Goal: Information Seeking & Learning: Learn about a topic

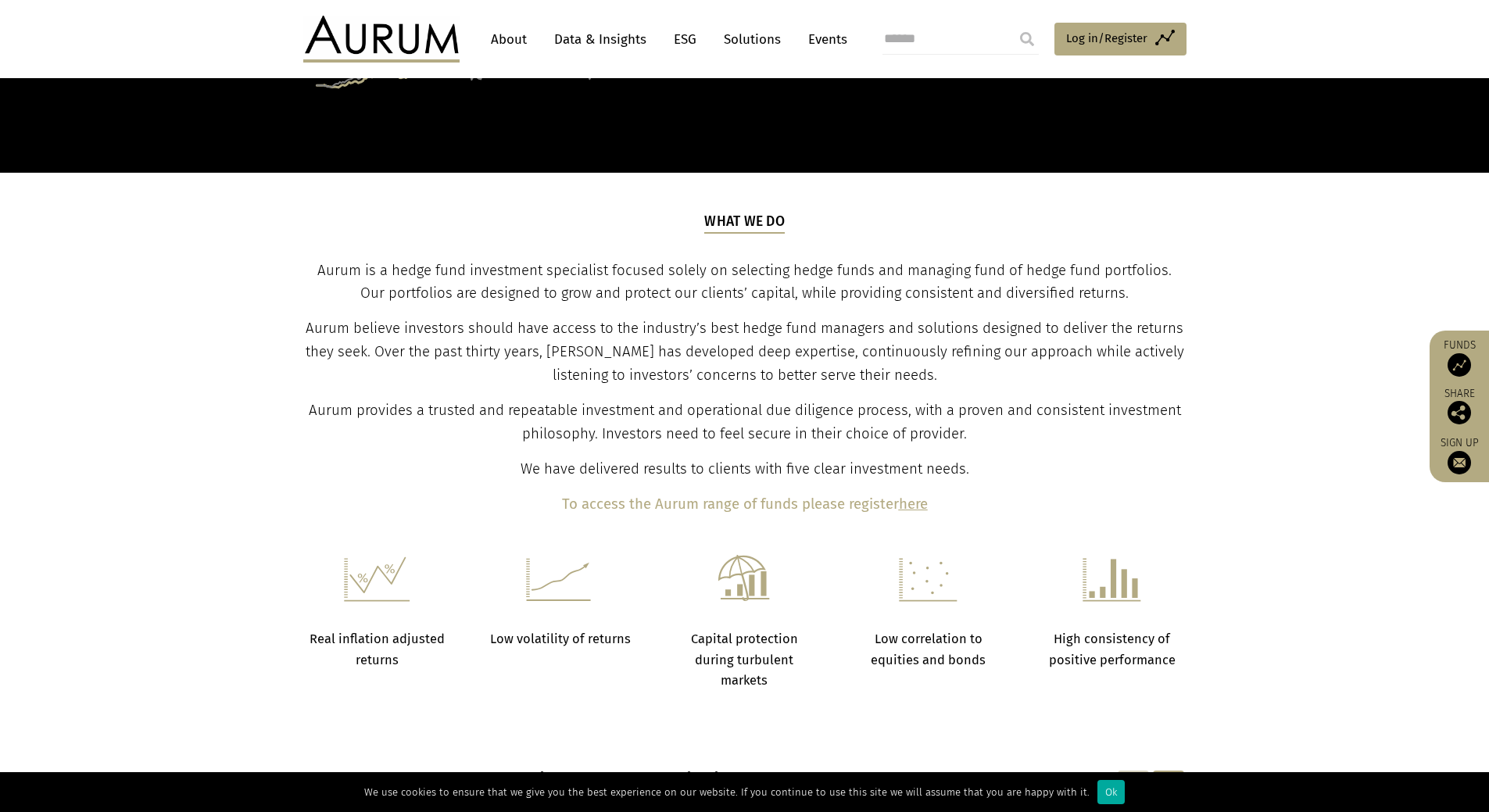
scroll to position [291, 0]
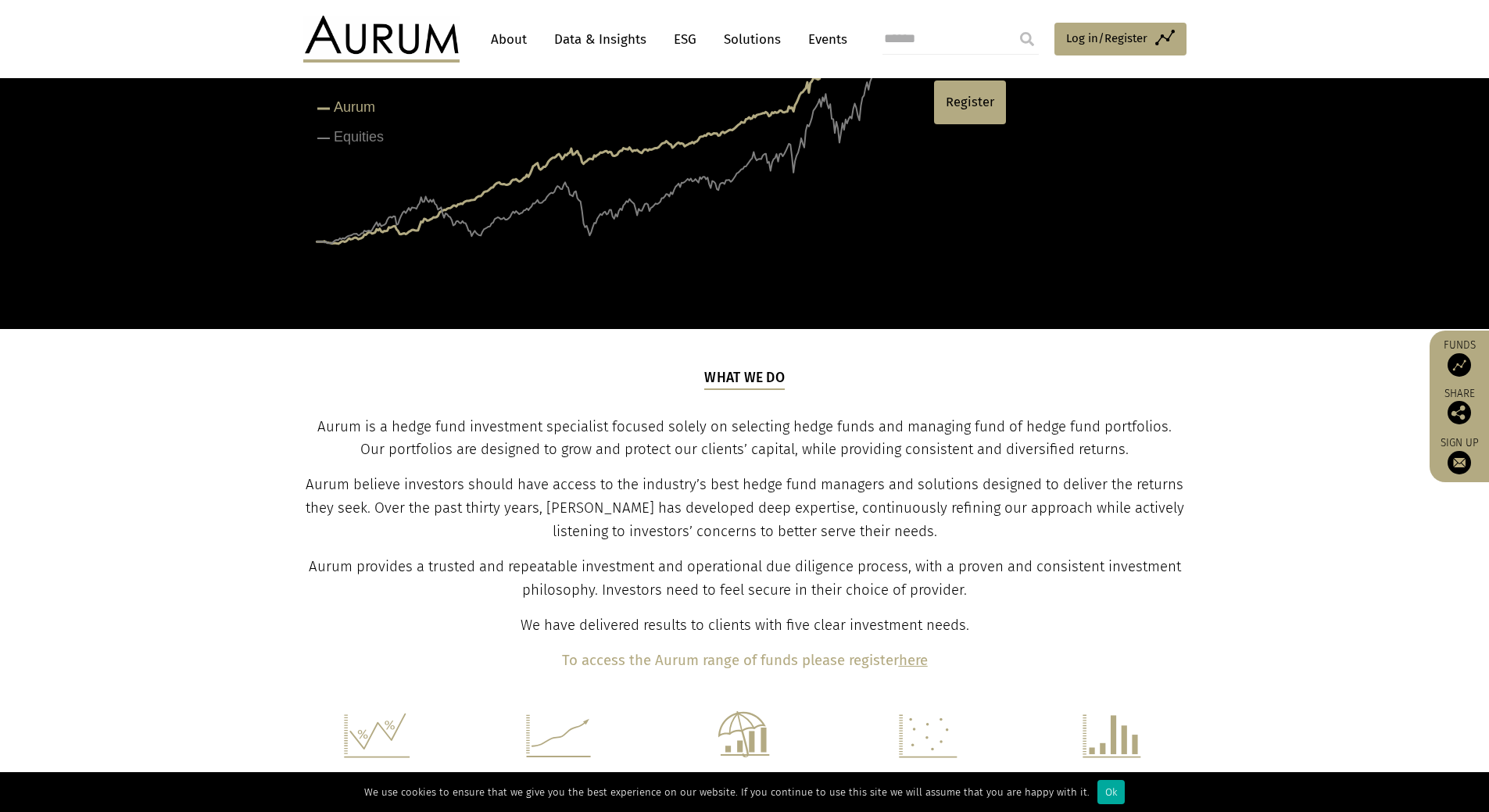
click at [508, 48] on link "About" at bounding box center [509, 39] width 52 height 29
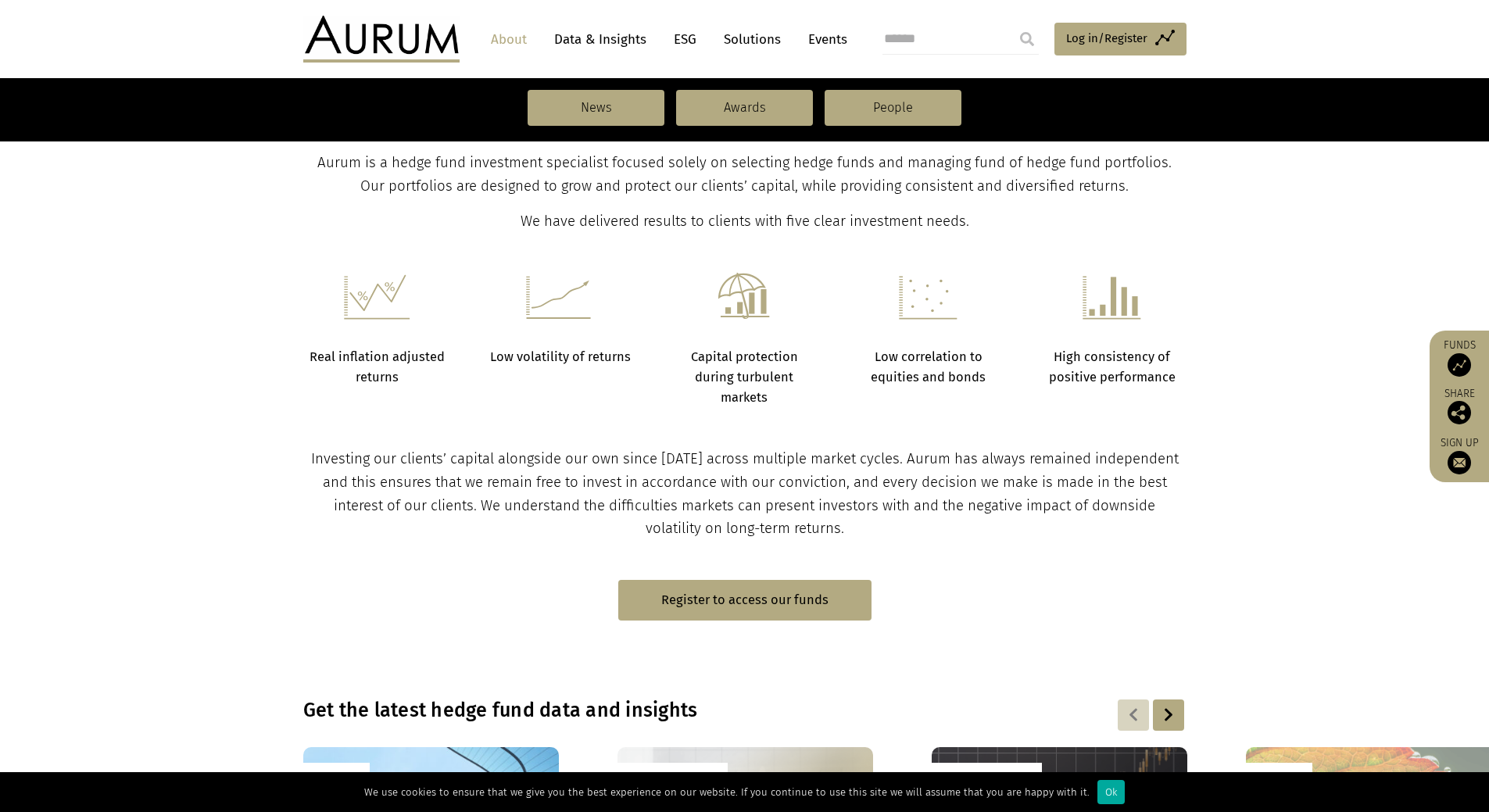
scroll to position [782, 0]
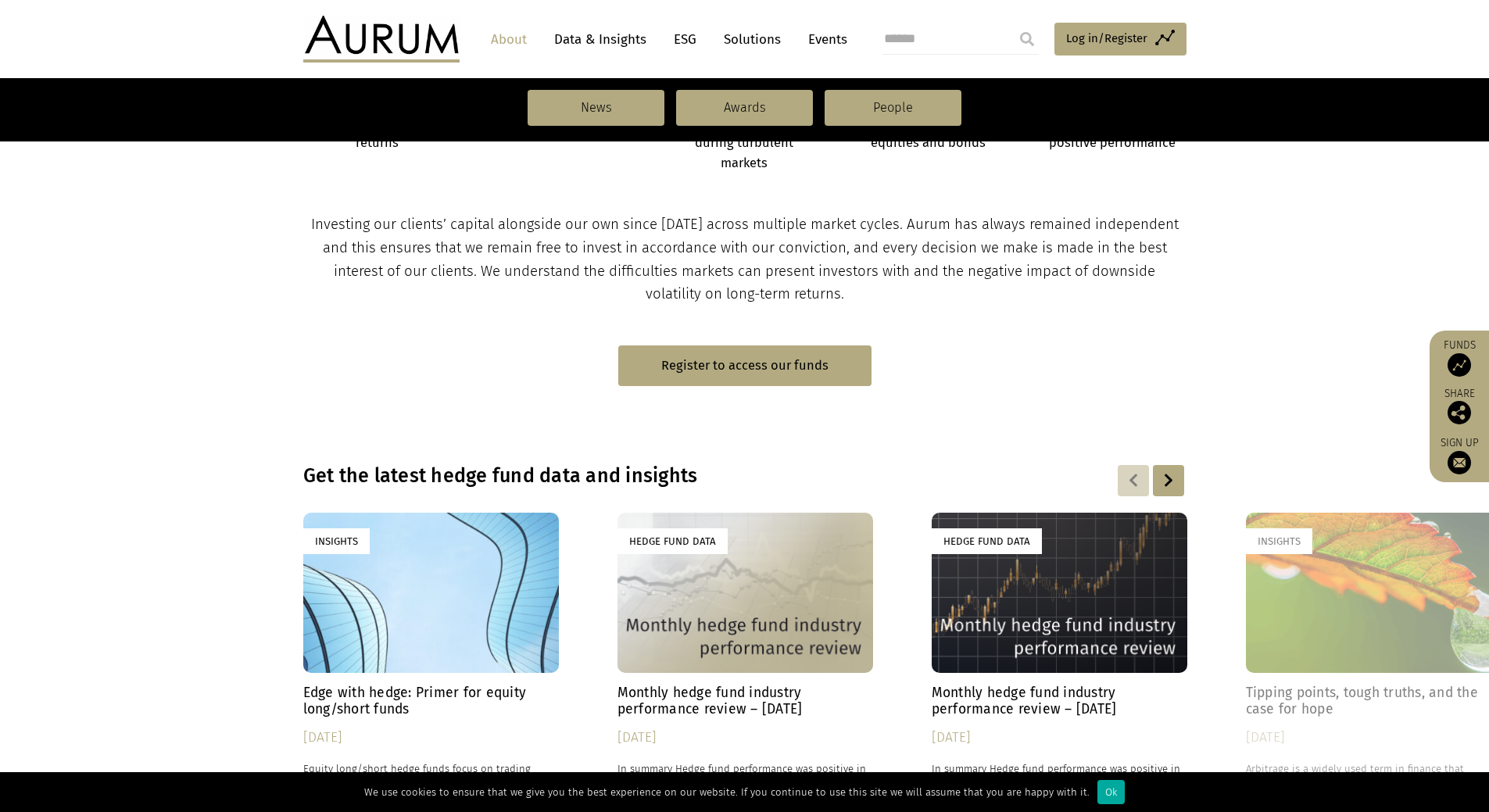
click at [736, 36] on link "Solutions" at bounding box center [753, 39] width 73 height 29
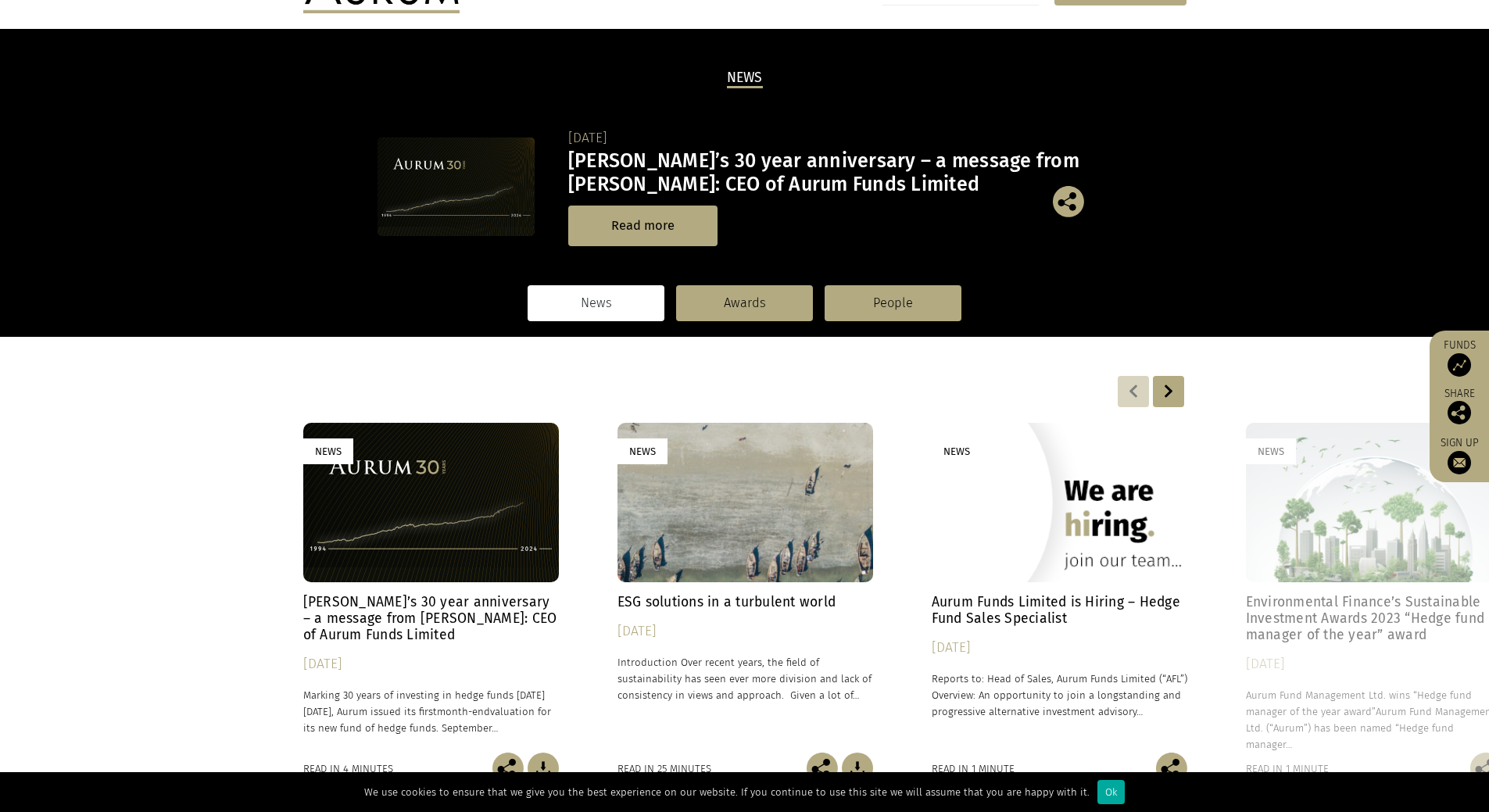
scroll to position [234, 0]
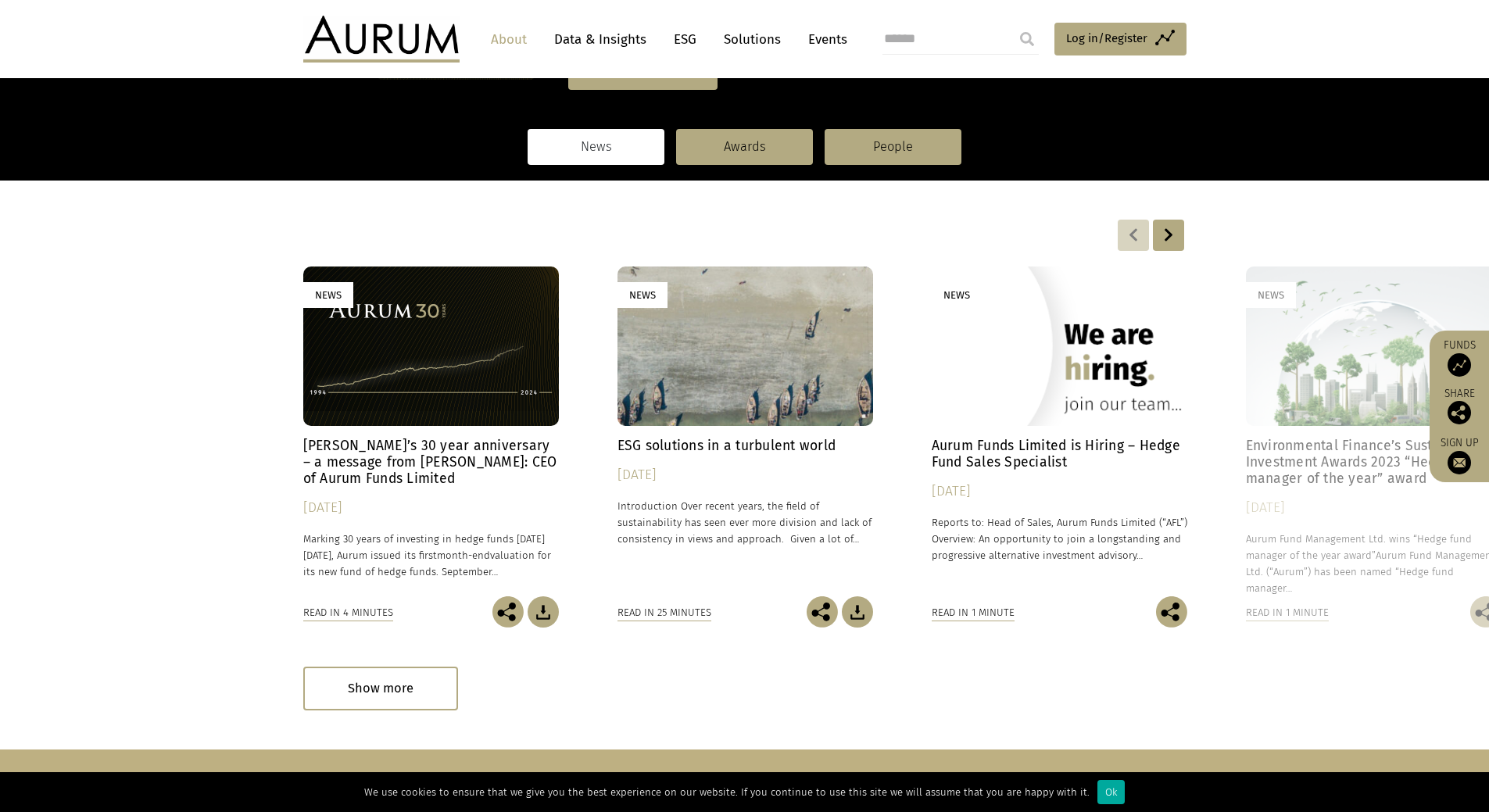
click at [1172, 242] on div at bounding box center [1168, 234] width 31 height 31
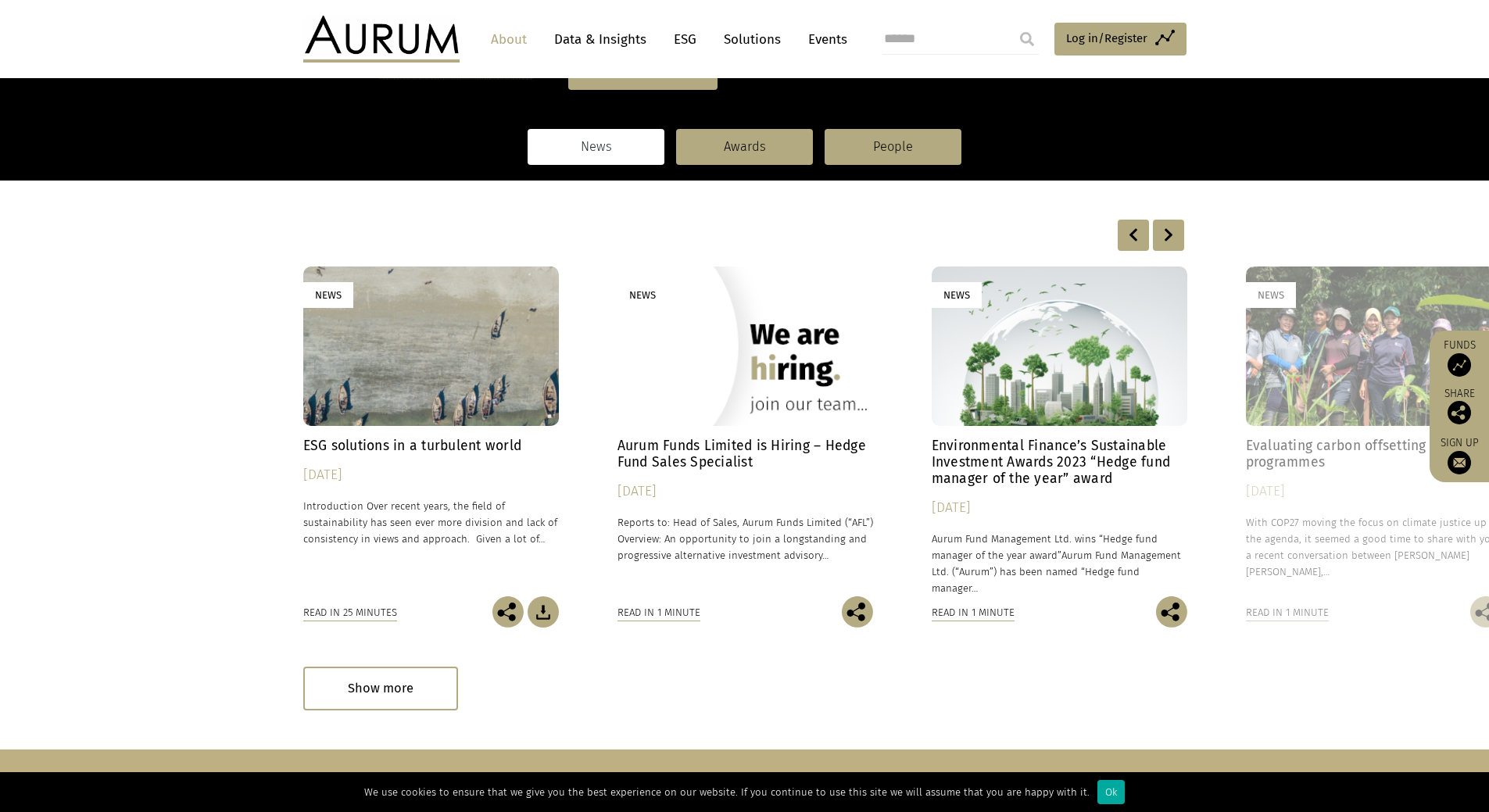
click at [1172, 242] on div at bounding box center [1168, 234] width 31 height 31
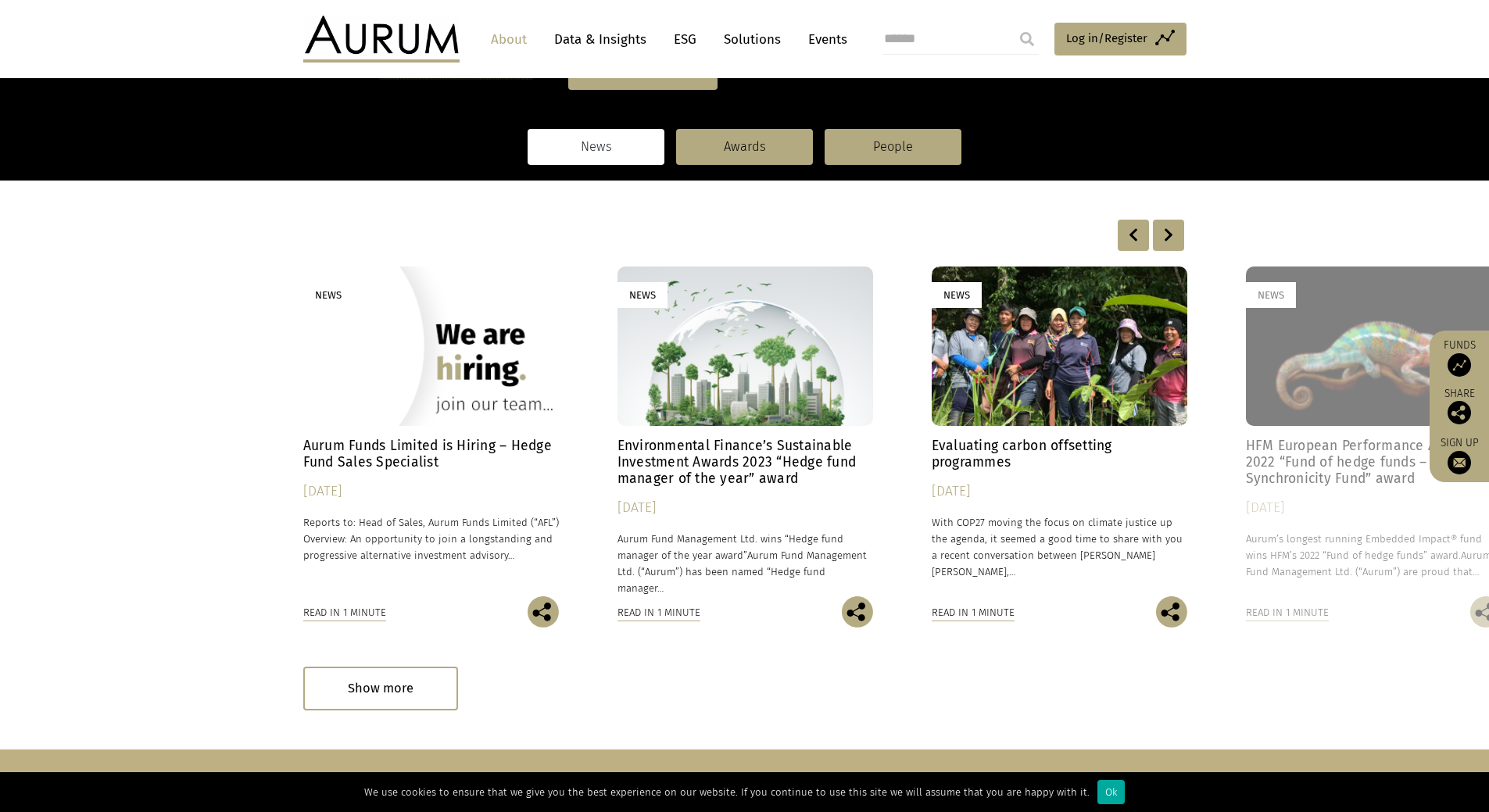
click at [1172, 242] on div at bounding box center [1168, 234] width 31 height 31
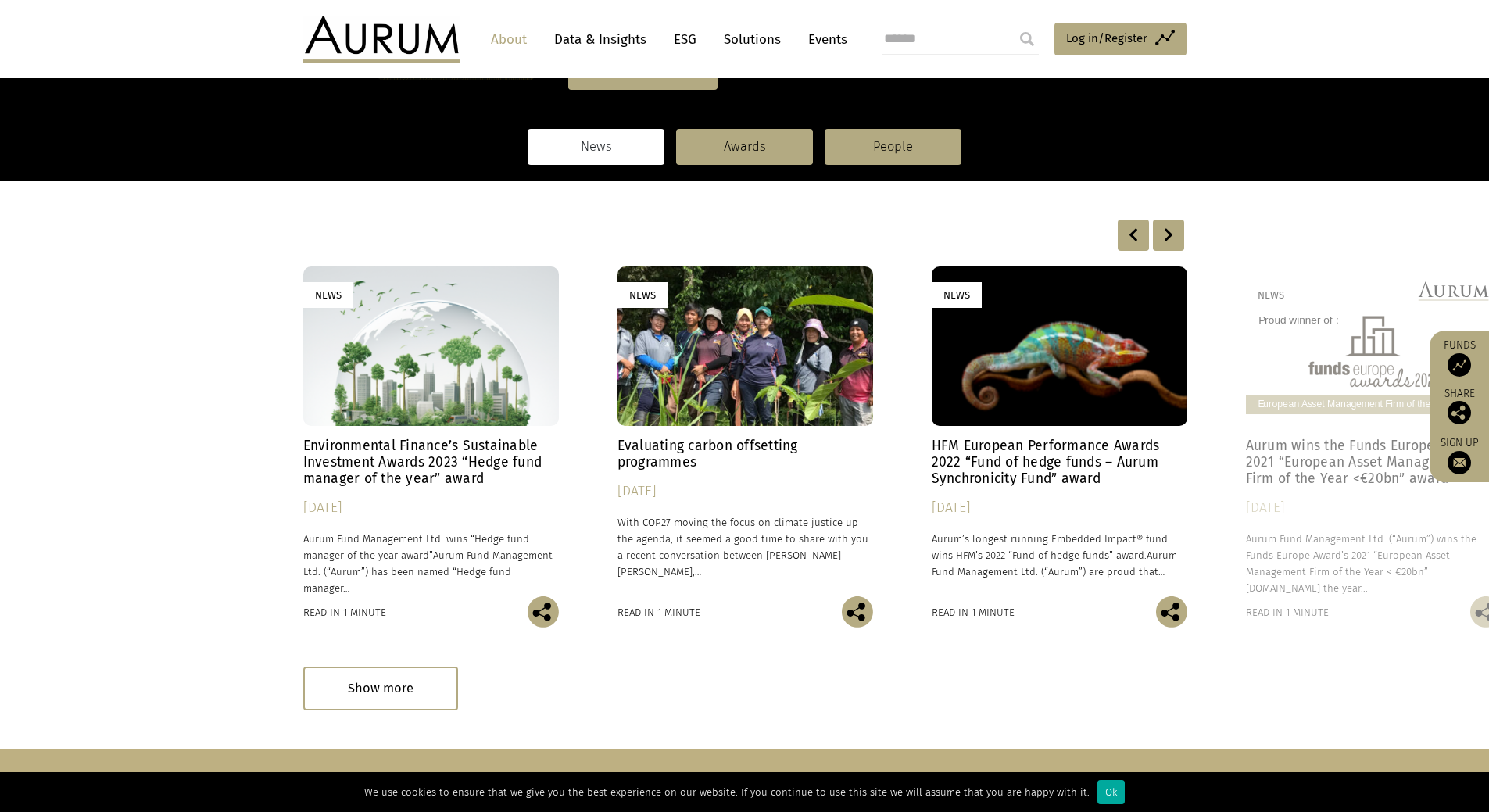
click at [1172, 242] on div at bounding box center [1168, 234] width 31 height 31
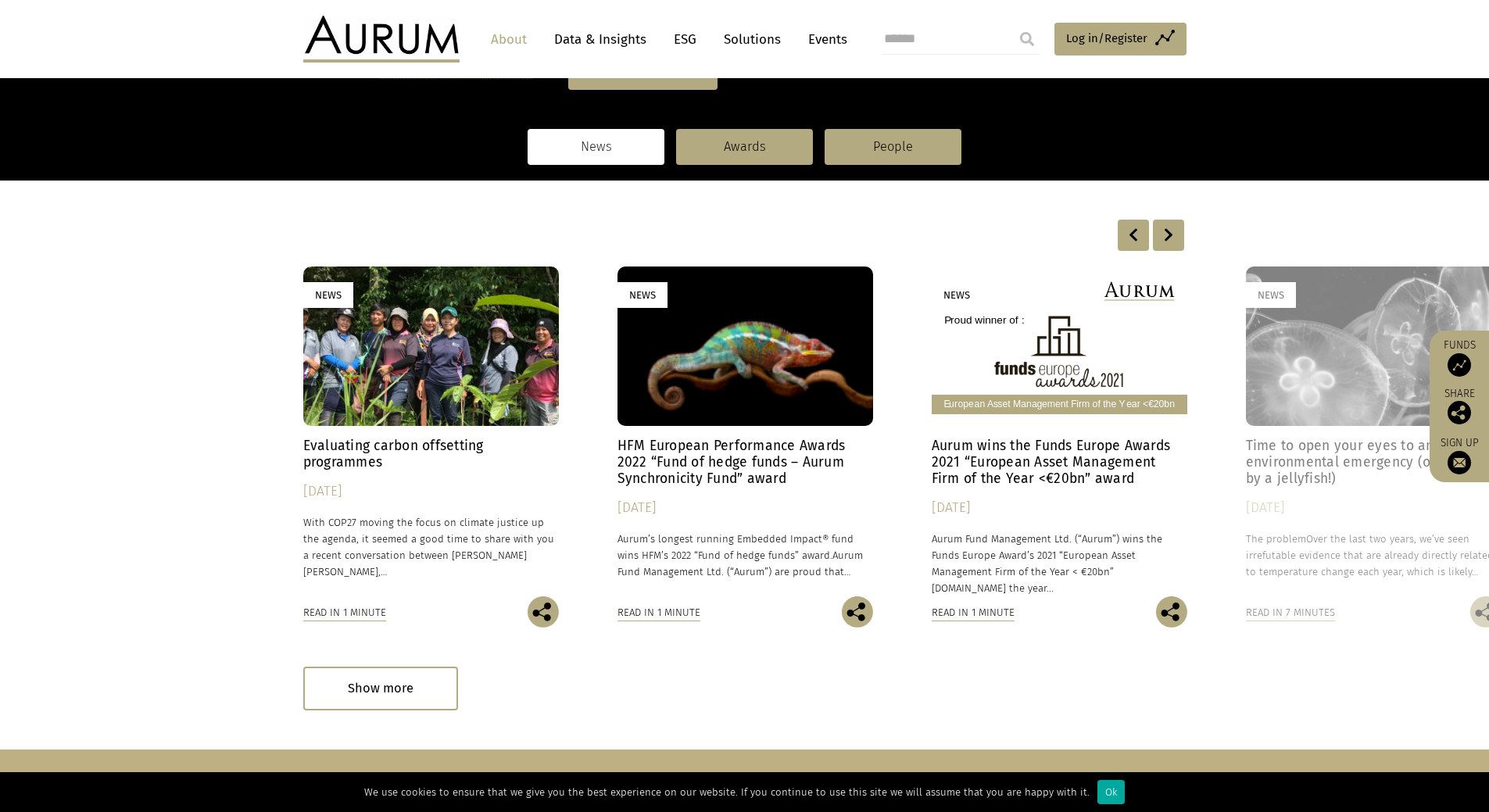
click at [1172, 242] on div at bounding box center [1168, 234] width 31 height 31
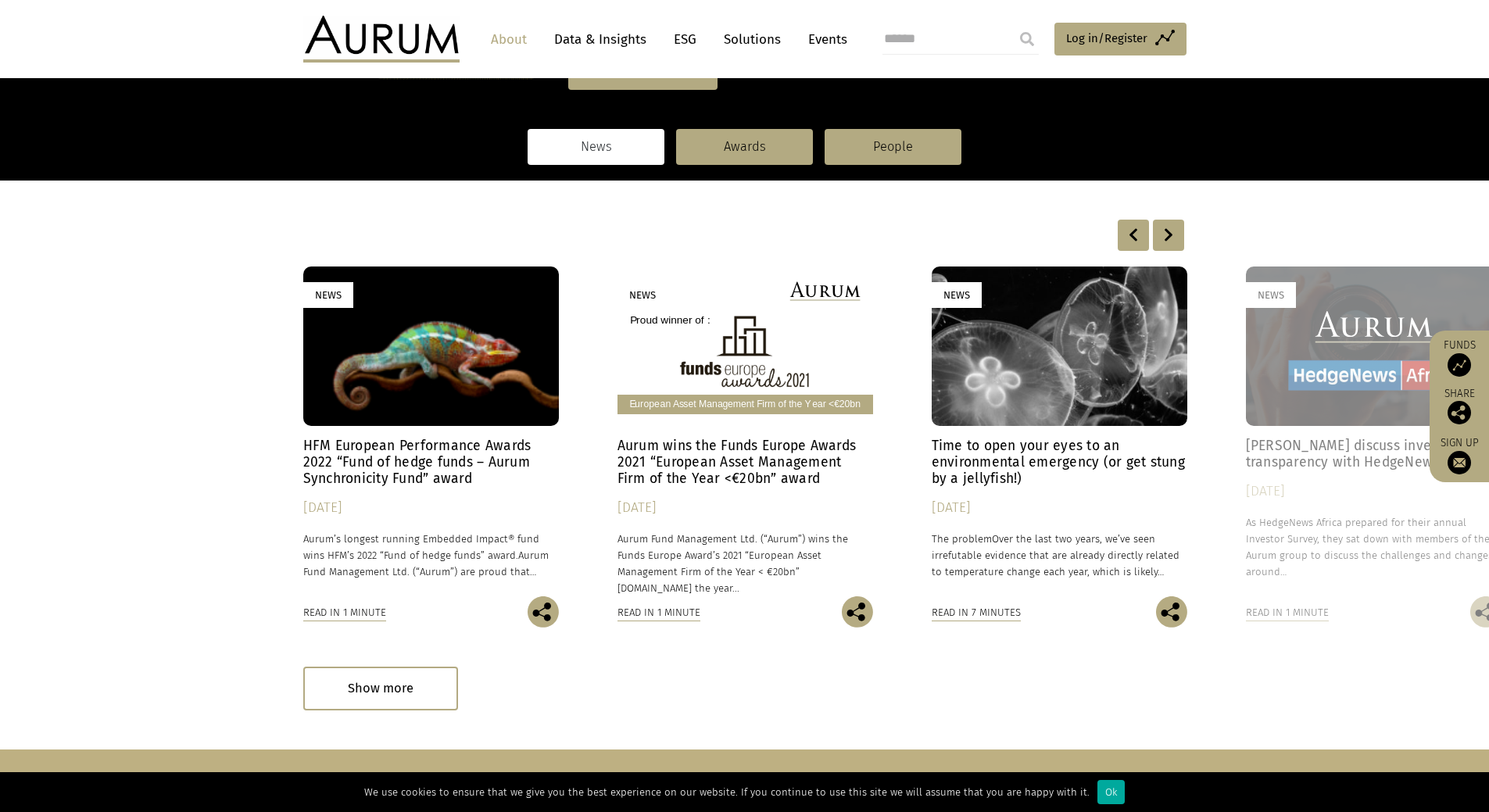
click at [1172, 242] on div at bounding box center [1168, 234] width 31 height 31
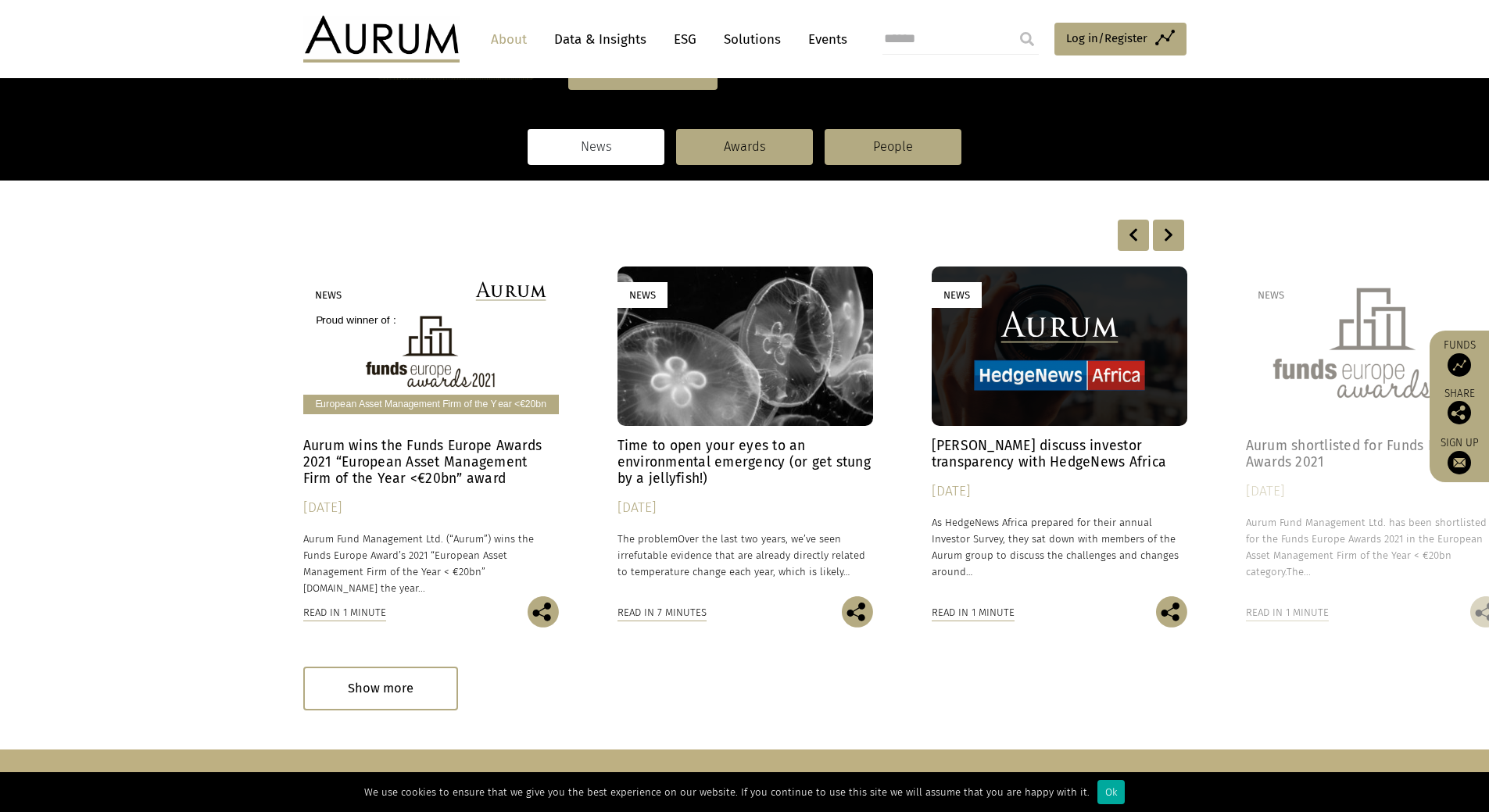
click at [1172, 242] on div at bounding box center [1168, 234] width 31 height 31
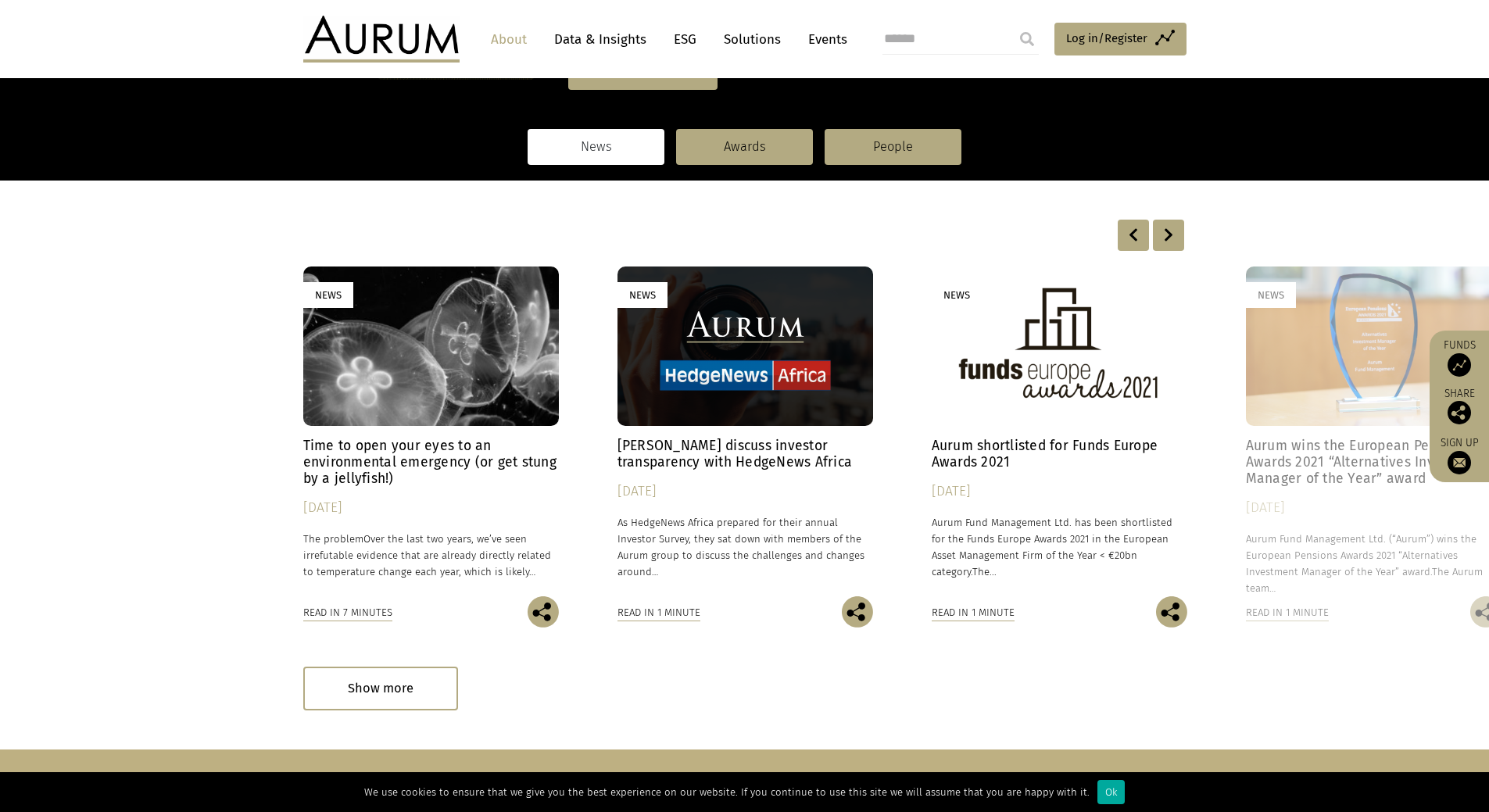
click at [1172, 242] on div at bounding box center [1168, 234] width 31 height 31
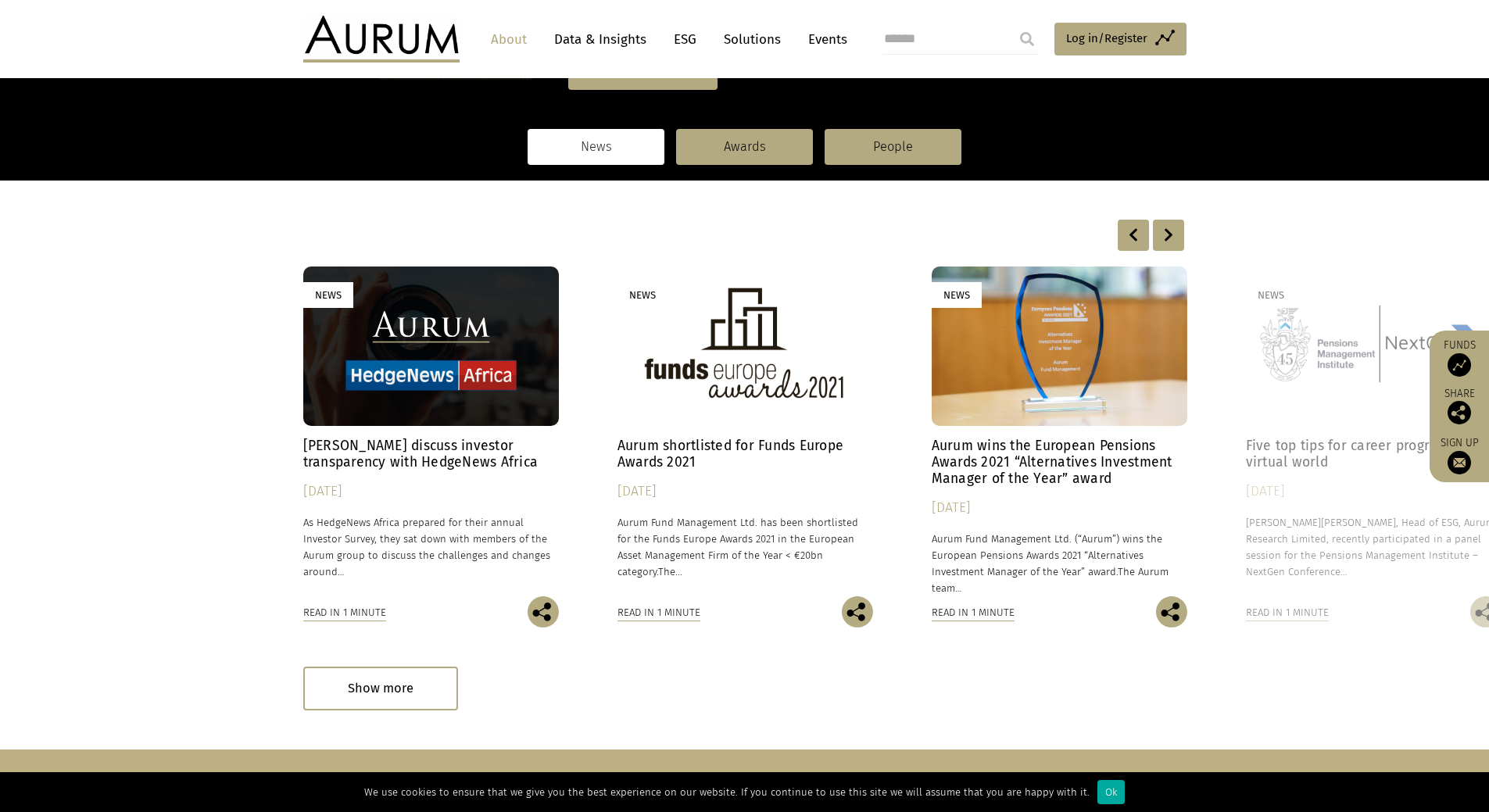
click at [1172, 242] on div at bounding box center [1168, 234] width 31 height 31
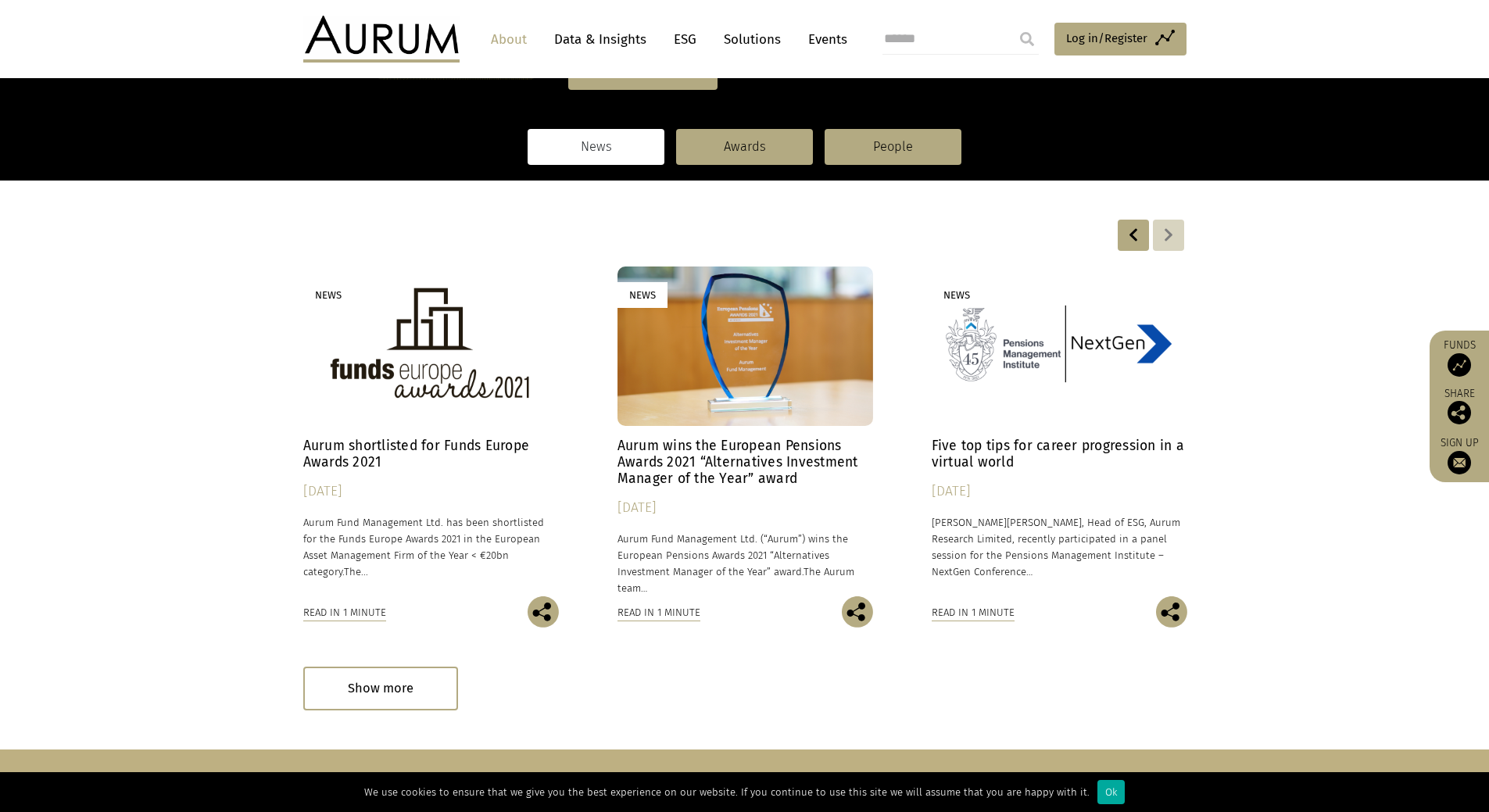
click at [1131, 235] on div at bounding box center [1132, 234] width 31 height 31
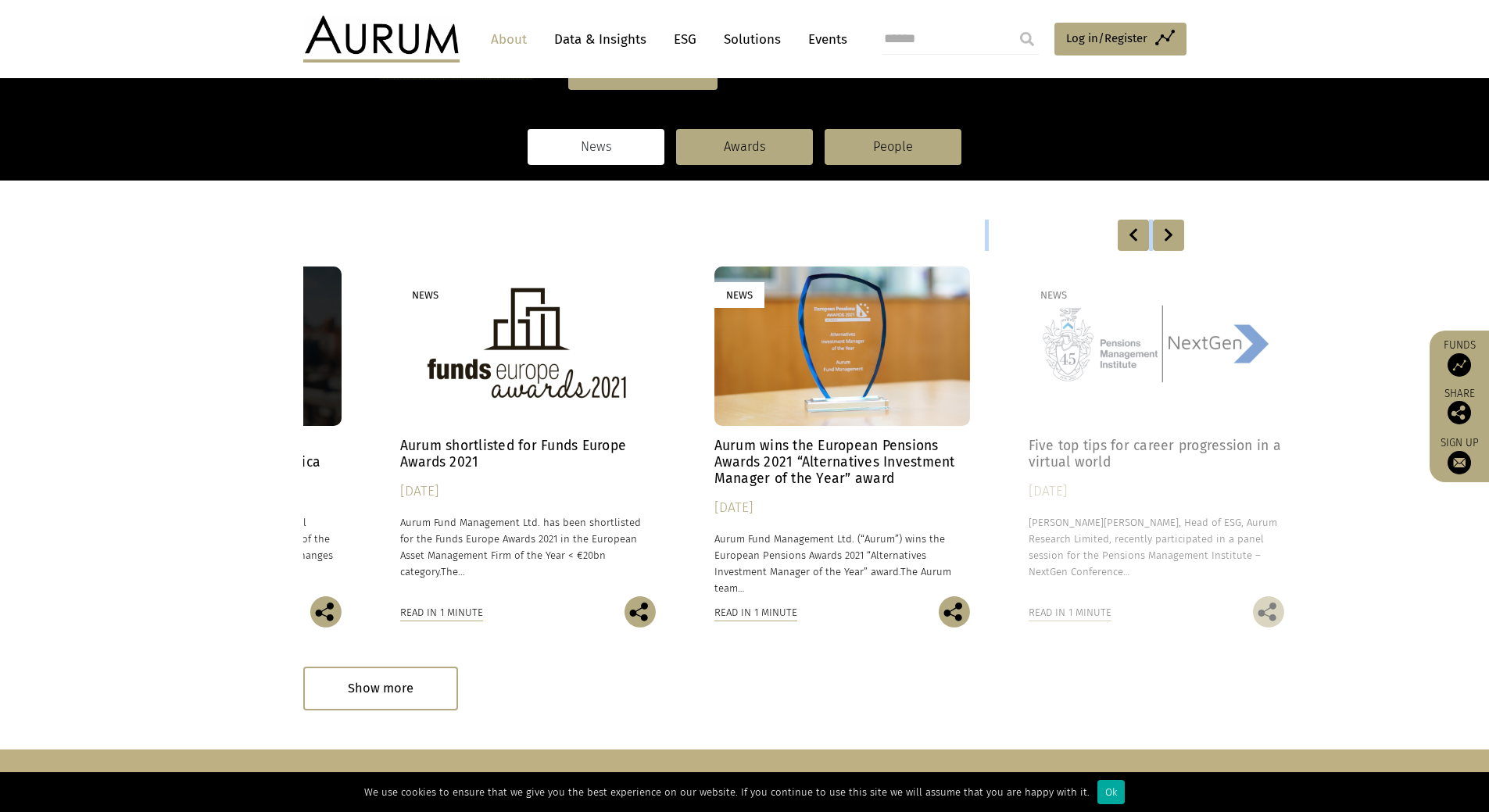
click at [1131, 235] on div at bounding box center [1132, 234] width 31 height 31
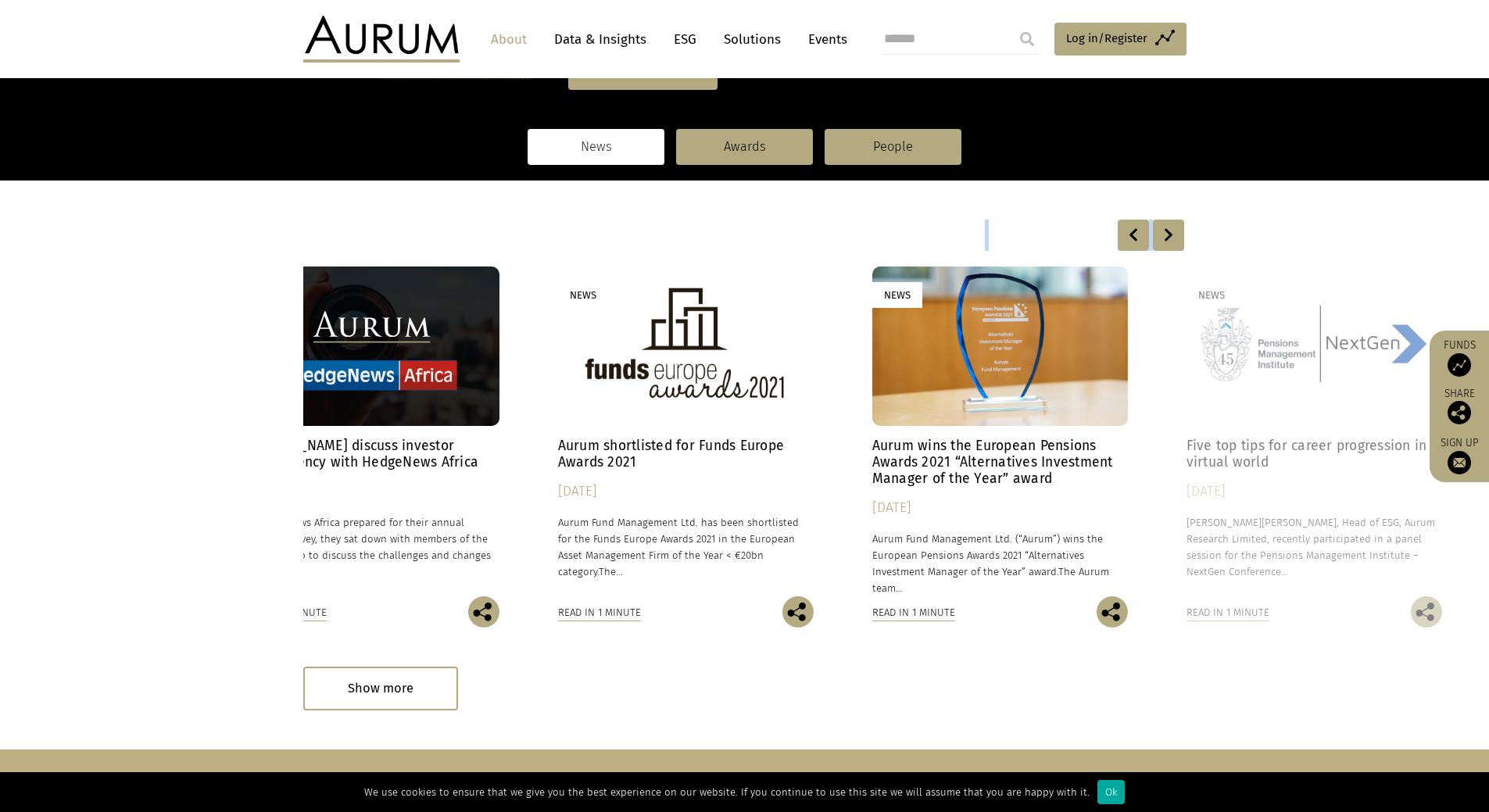
click at [1131, 235] on div at bounding box center [1132, 234] width 31 height 31
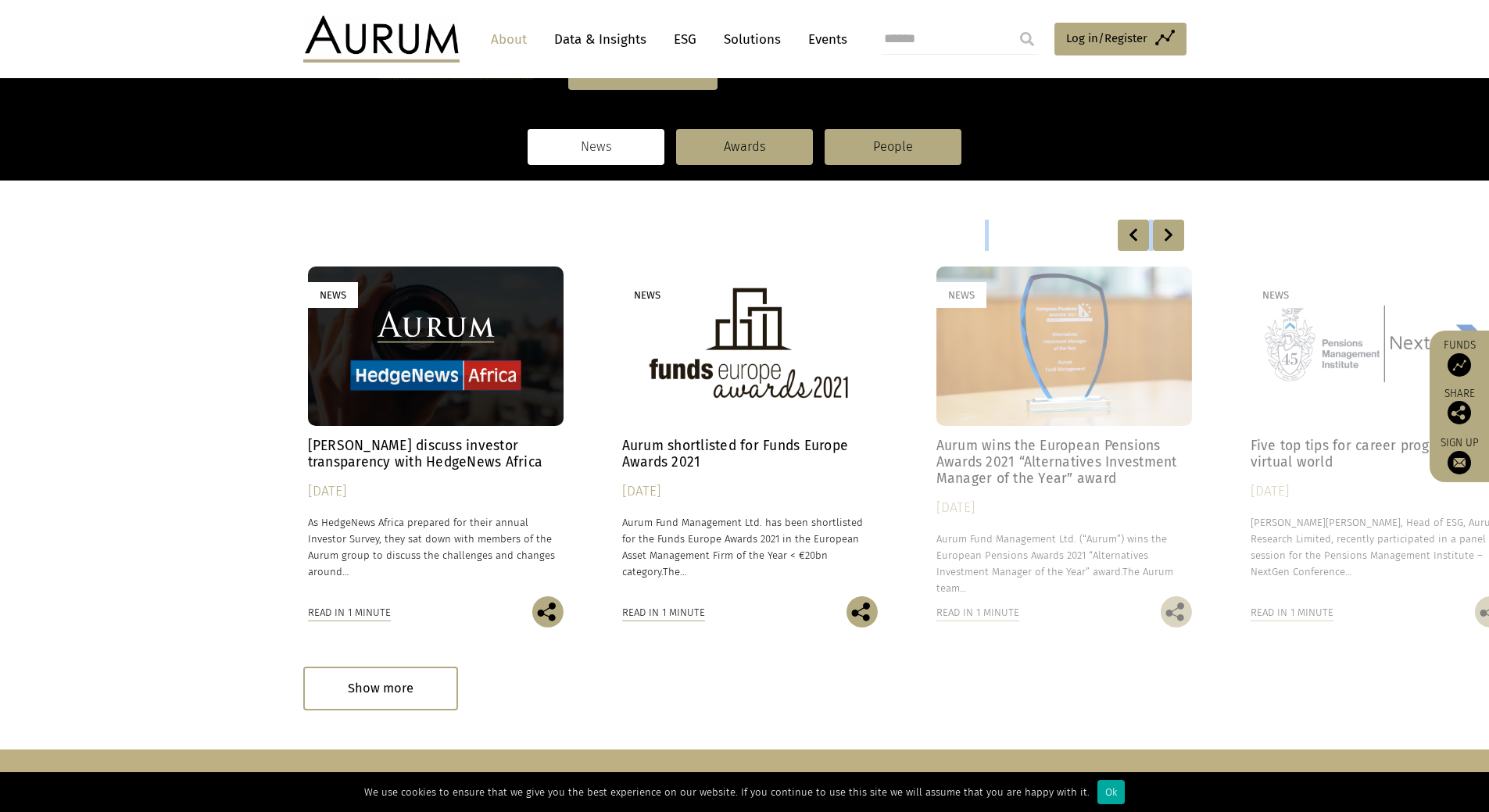
click at [1131, 235] on div at bounding box center [1132, 234] width 31 height 31
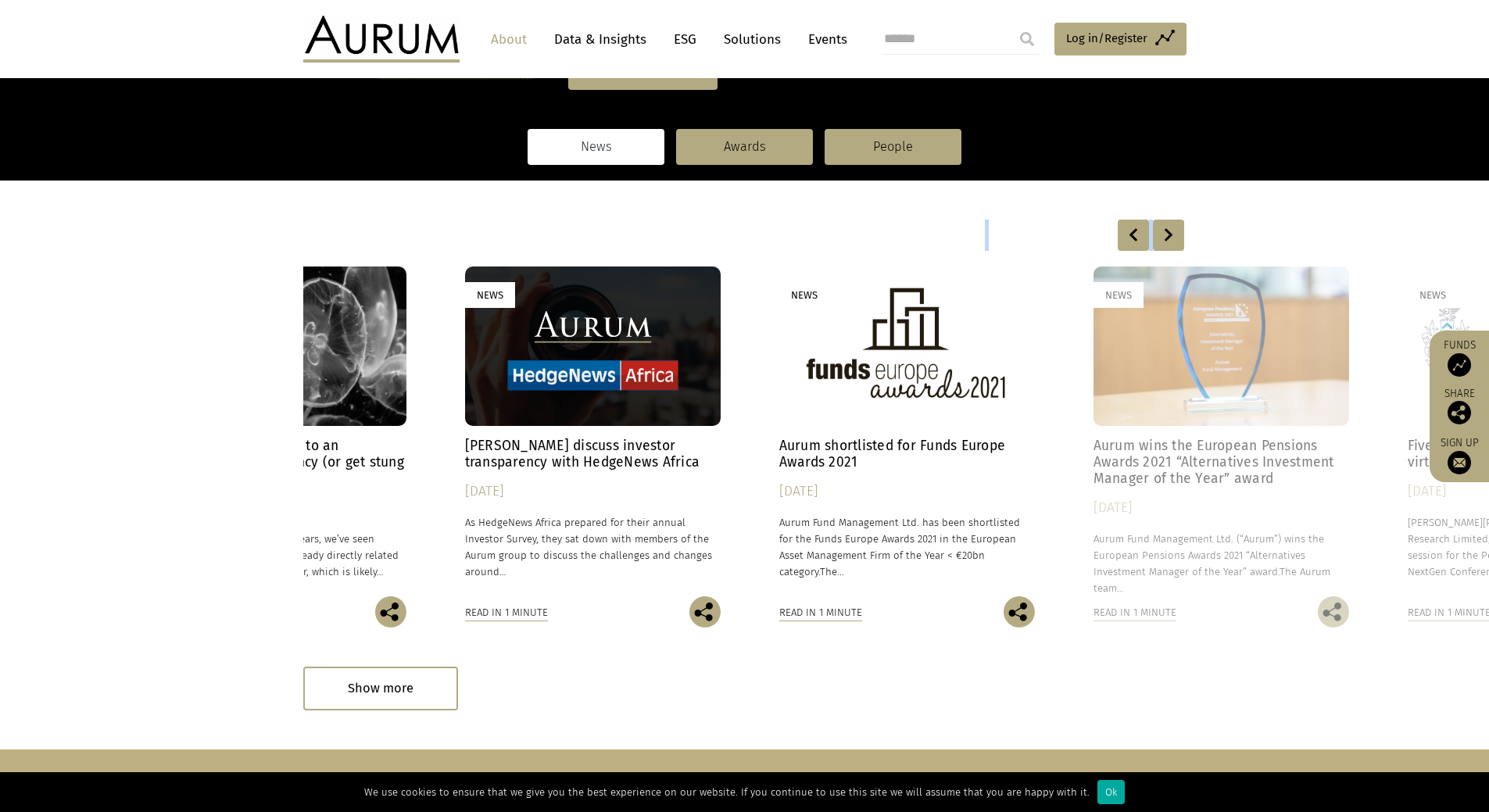
click at [1131, 235] on div at bounding box center [1132, 234] width 31 height 31
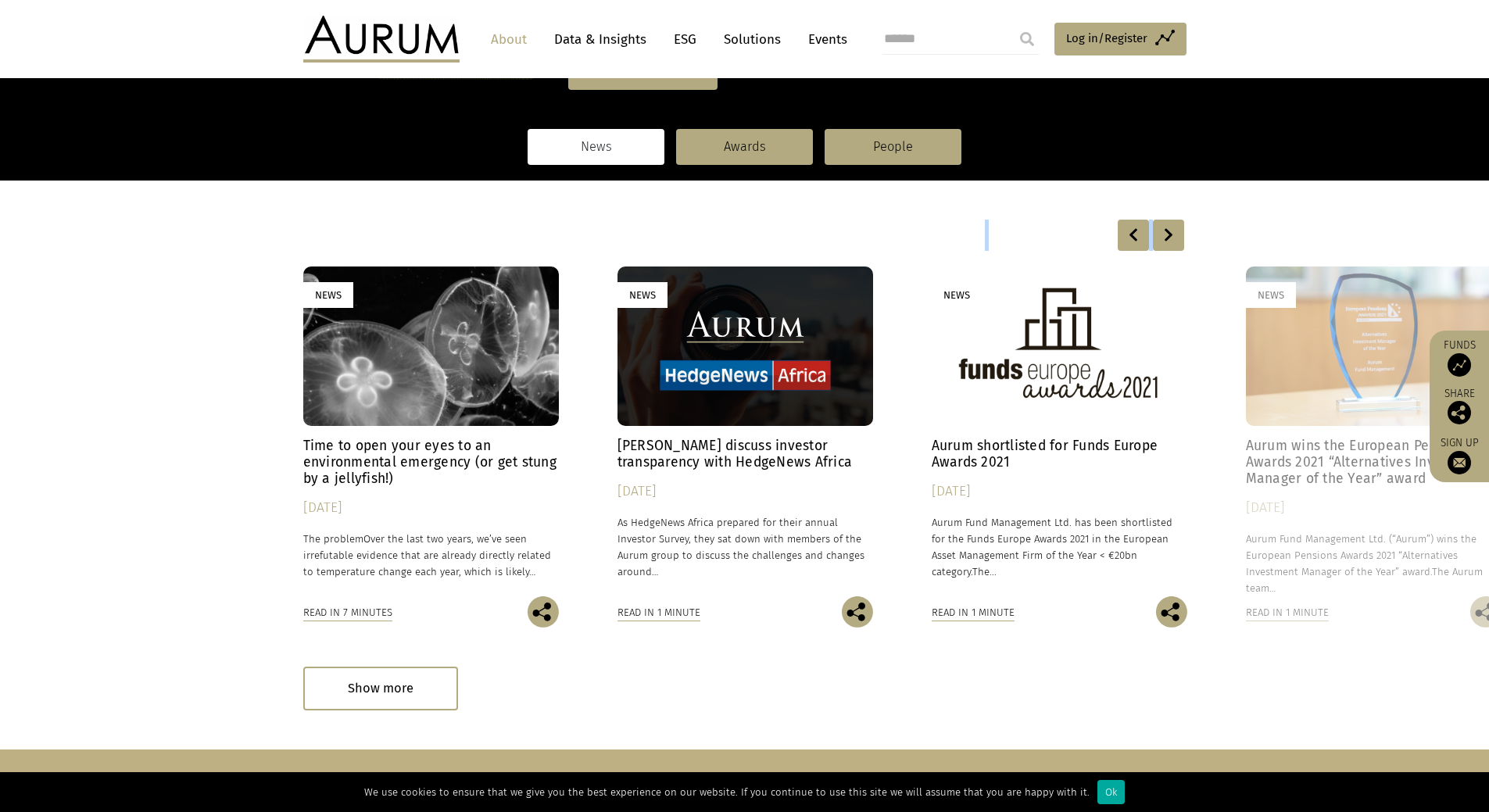
click at [1131, 235] on div at bounding box center [1132, 234] width 31 height 31
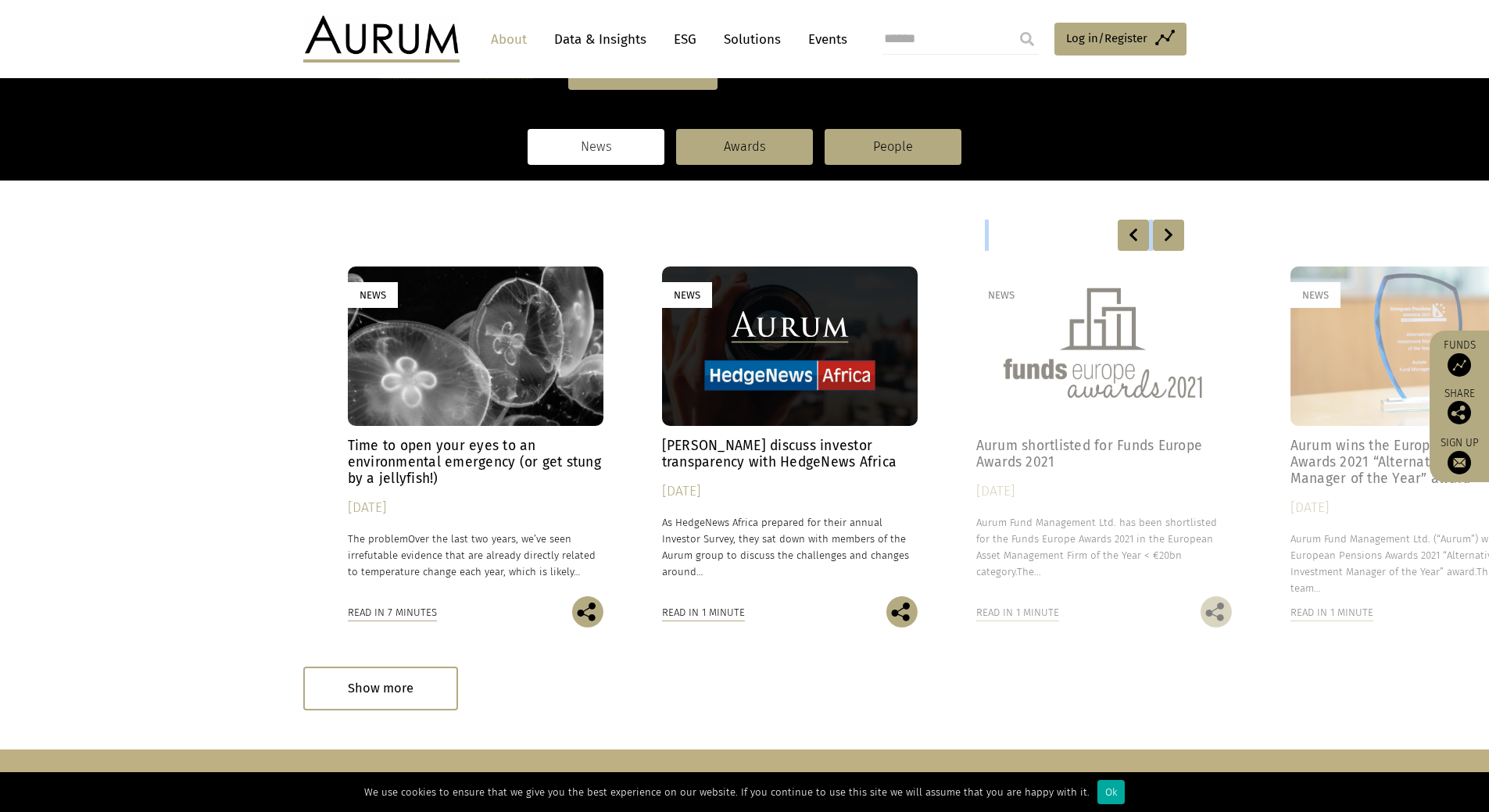
click at [1131, 235] on div at bounding box center [1132, 234] width 31 height 31
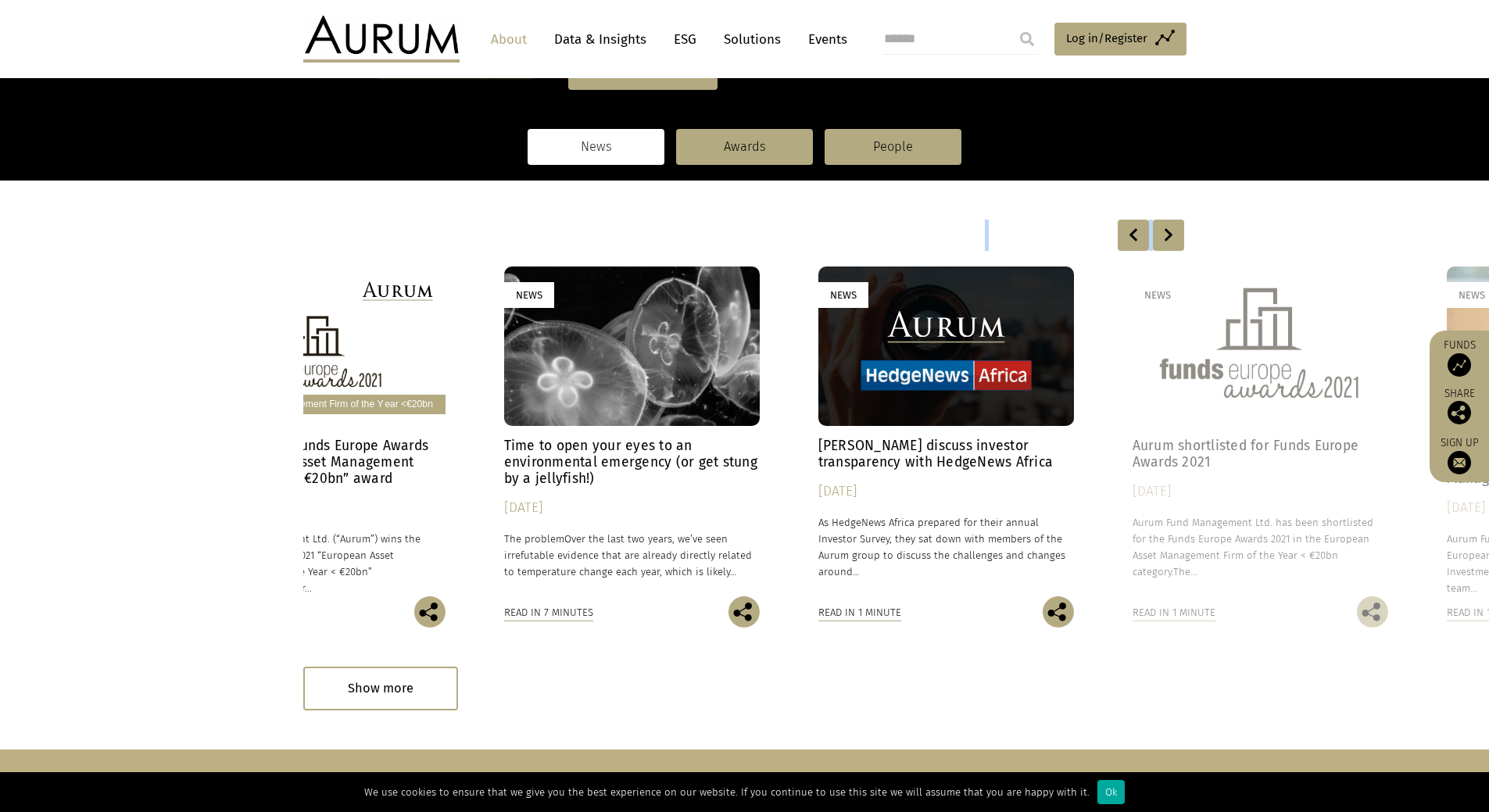
click at [1131, 235] on div at bounding box center [1132, 234] width 31 height 31
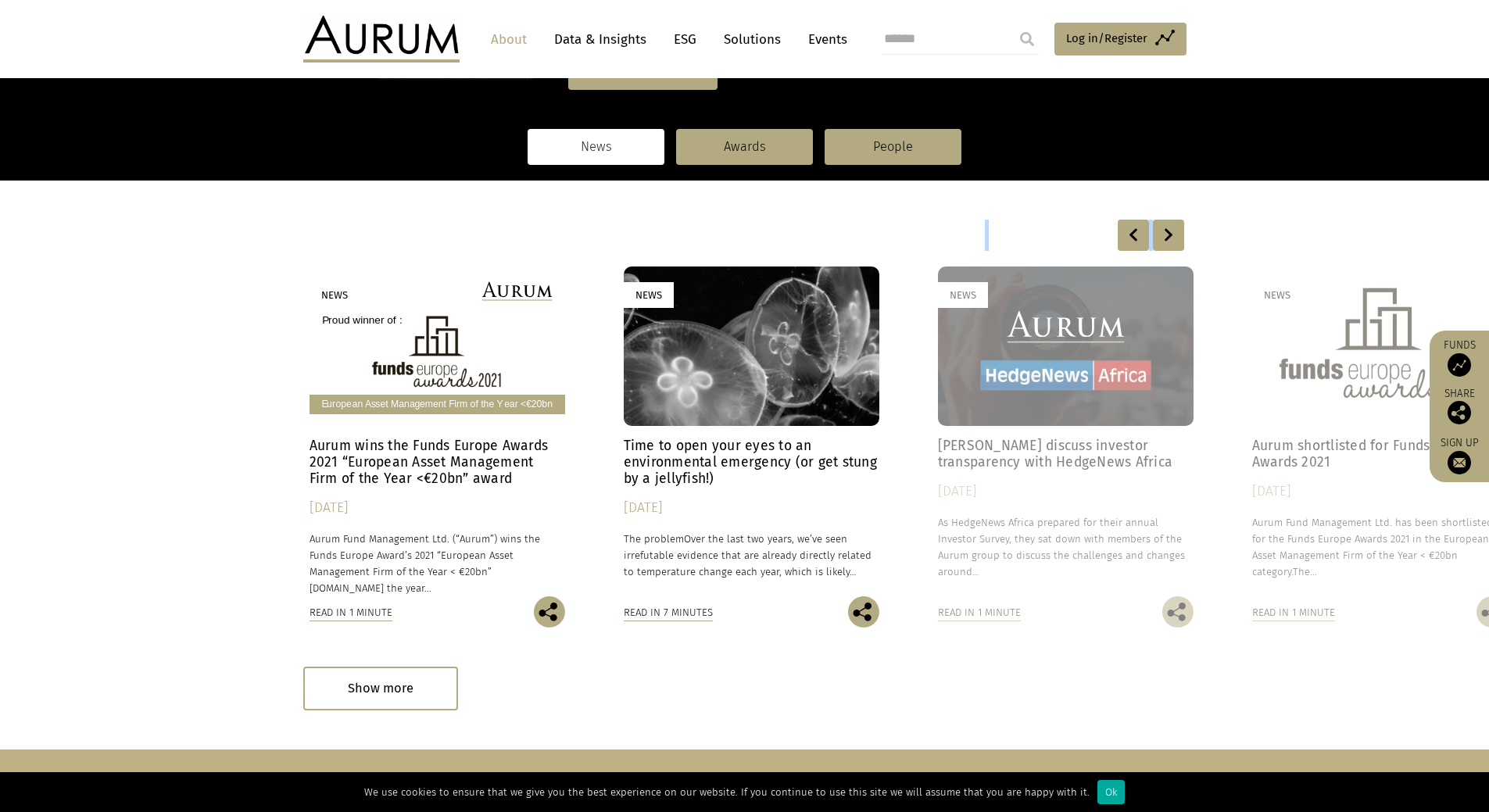
click at [1131, 235] on div at bounding box center [1132, 234] width 31 height 31
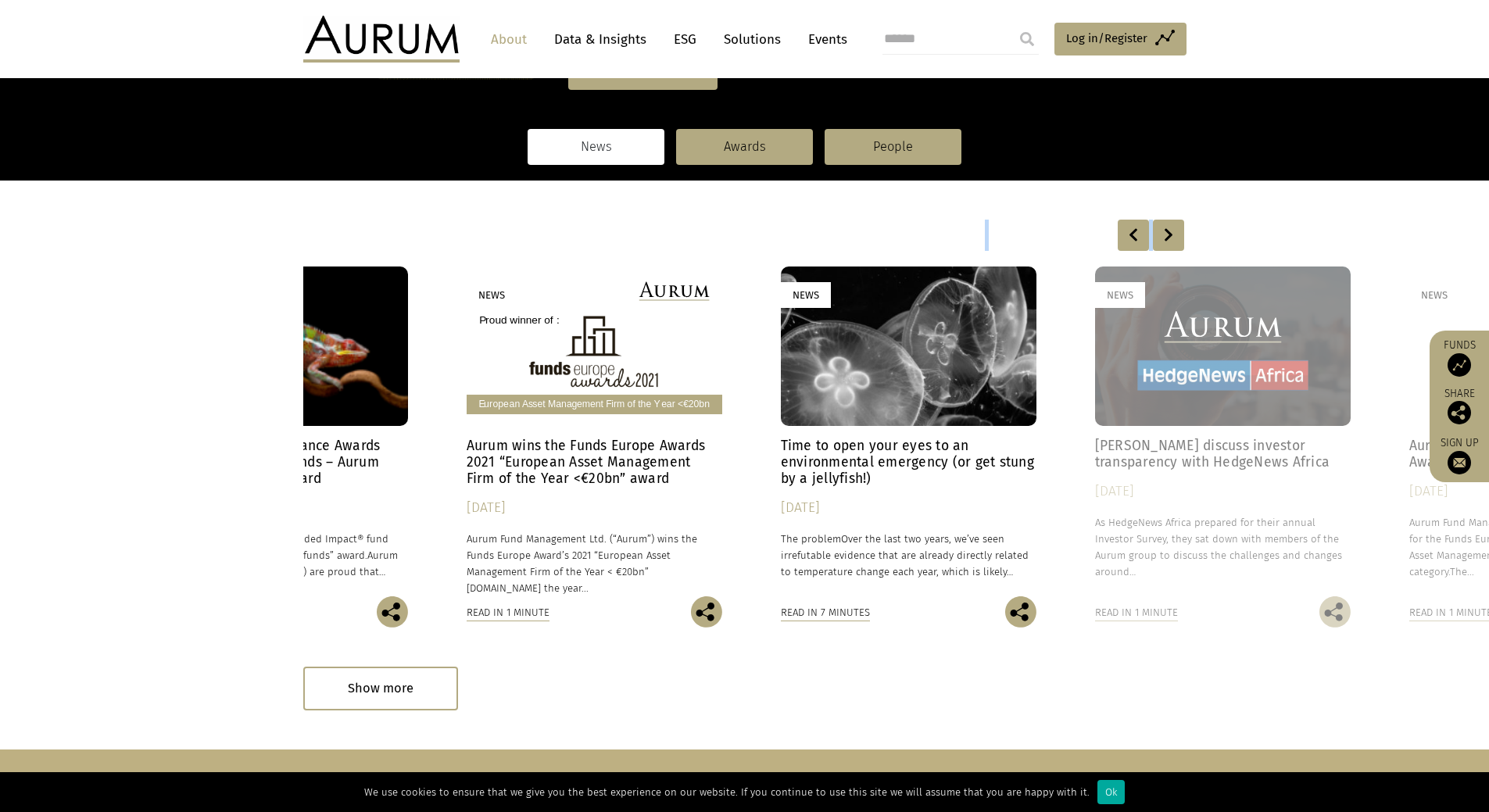
click at [1131, 235] on div at bounding box center [1132, 234] width 31 height 31
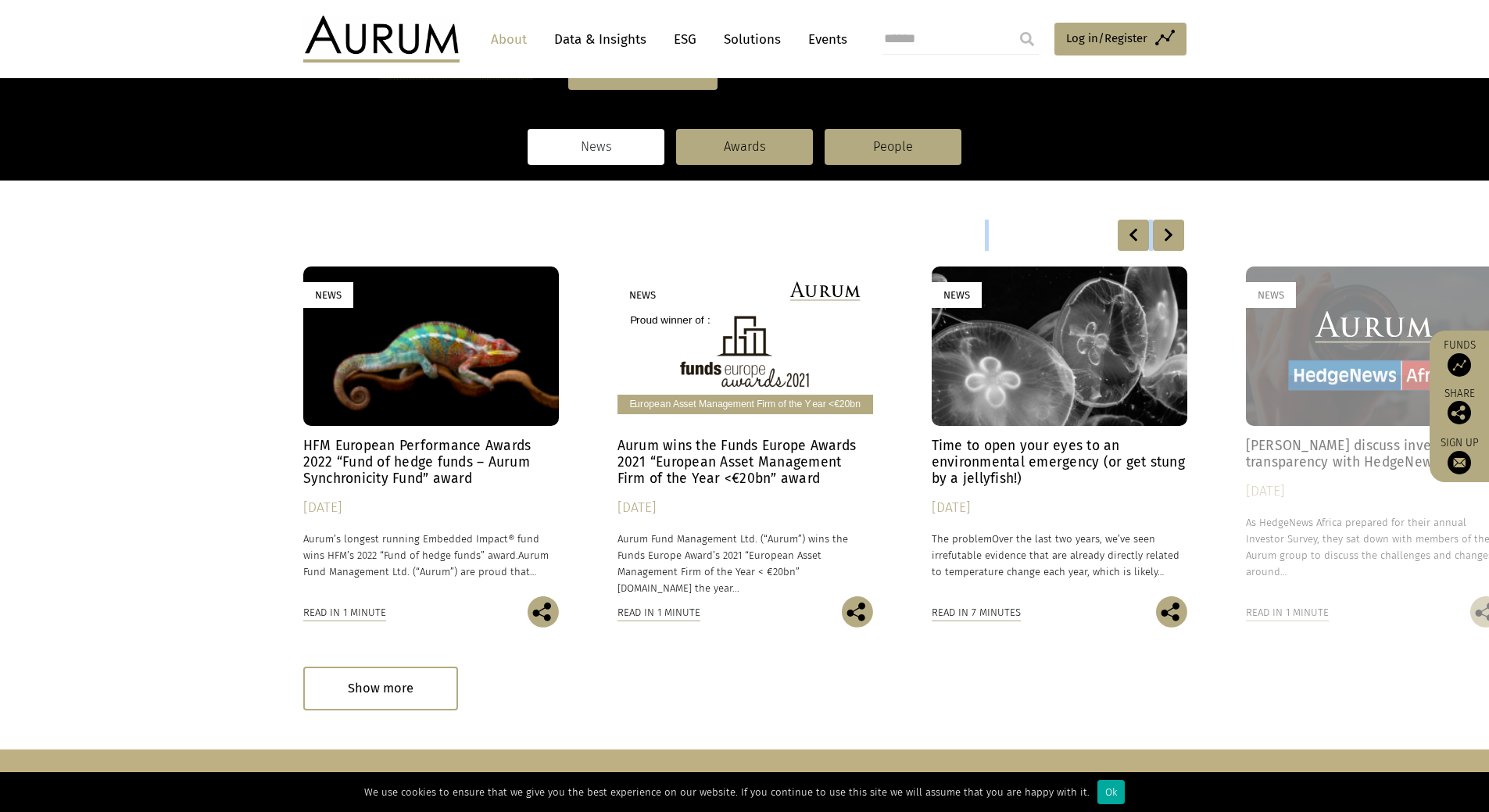
click at [1131, 235] on div at bounding box center [1132, 234] width 31 height 31
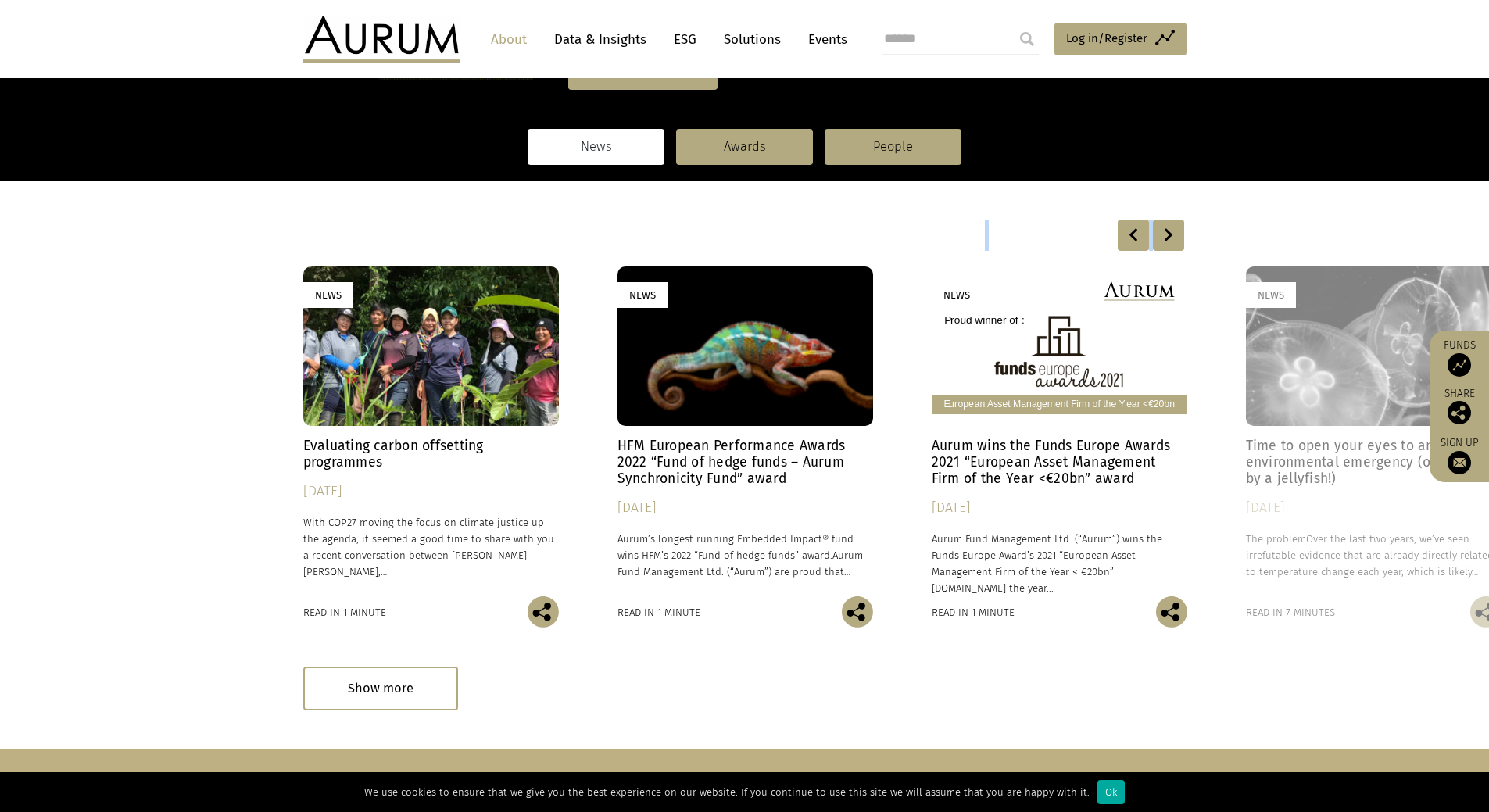
click at [1131, 235] on div at bounding box center [1132, 234] width 31 height 31
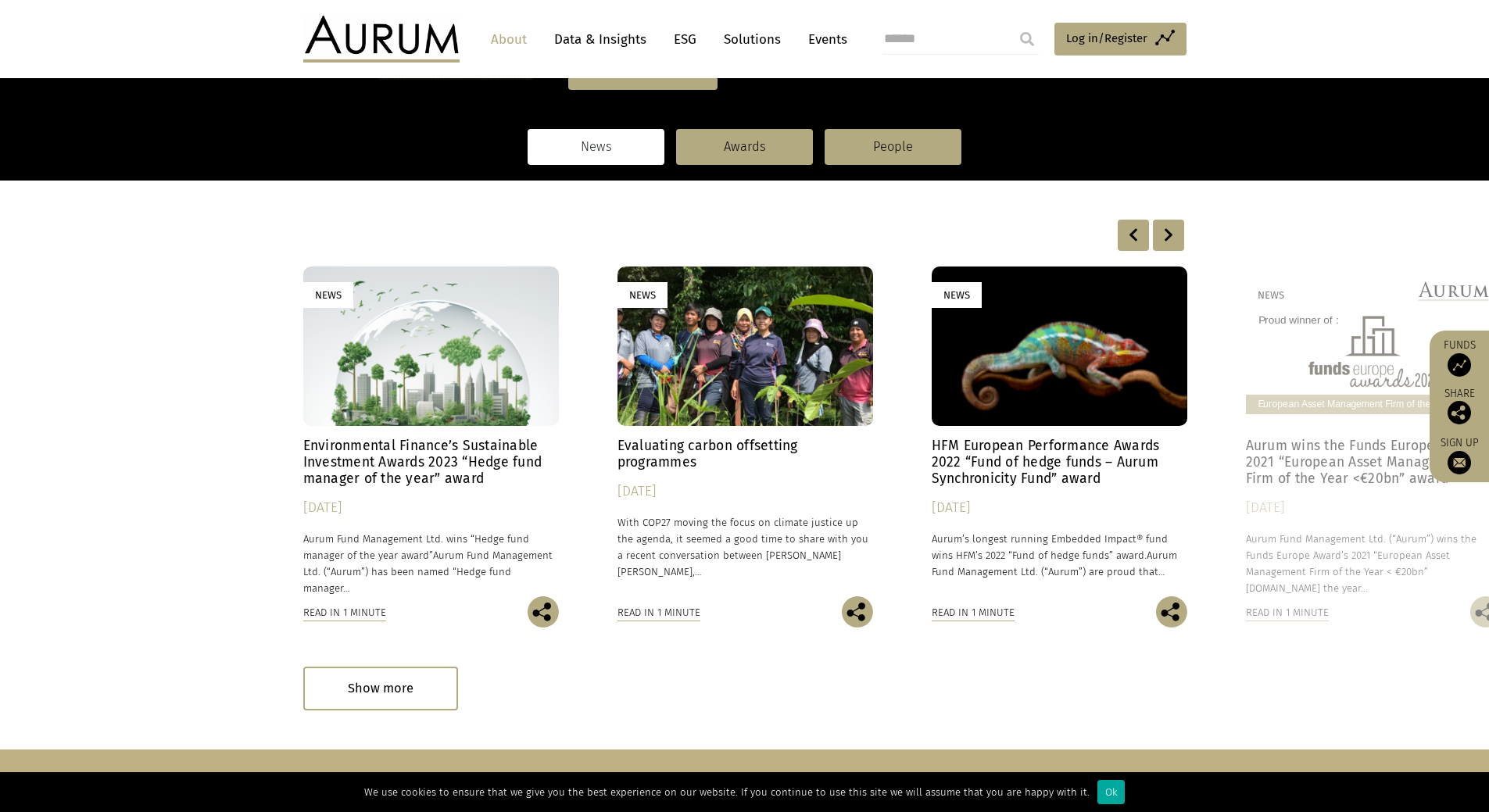
click at [1131, 235] on div at bounding box center [1132, 234] width 31 height 31
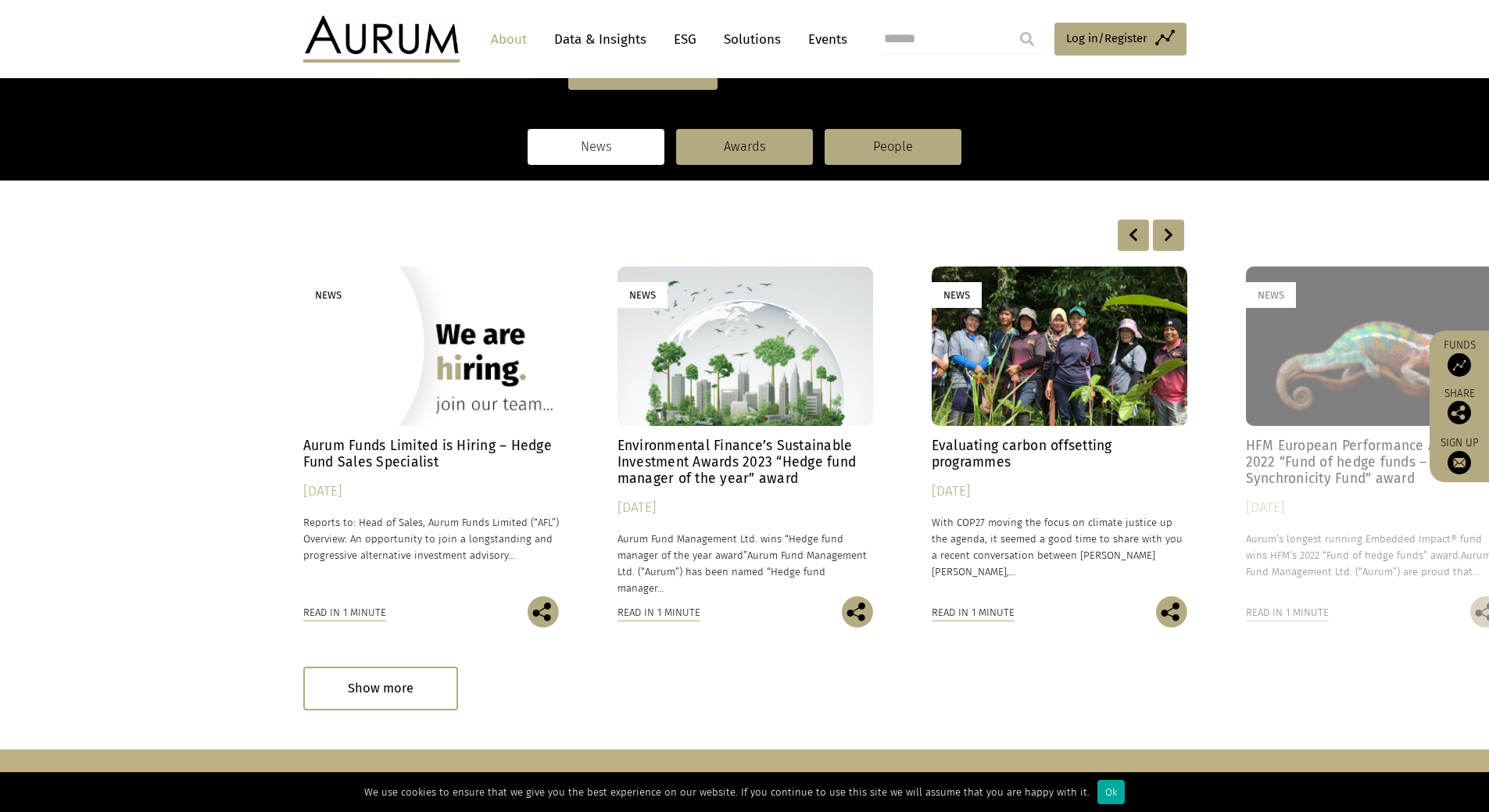
click at [1131, 235] on div at bounding box center [1132, 234] width 31 height 31
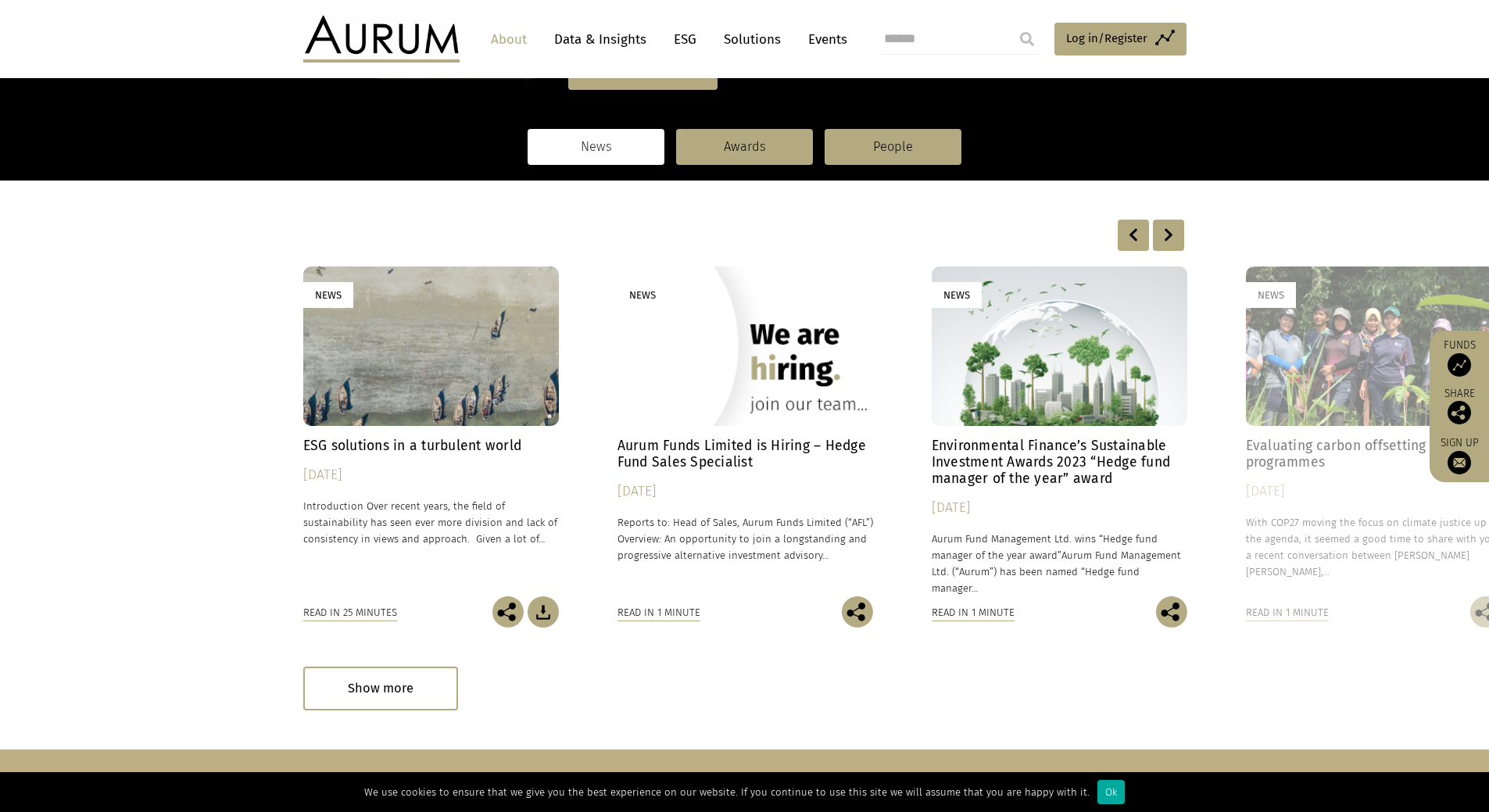
click at [1131, 235] on div at bounding box center [1132, 234] width 31 height 31
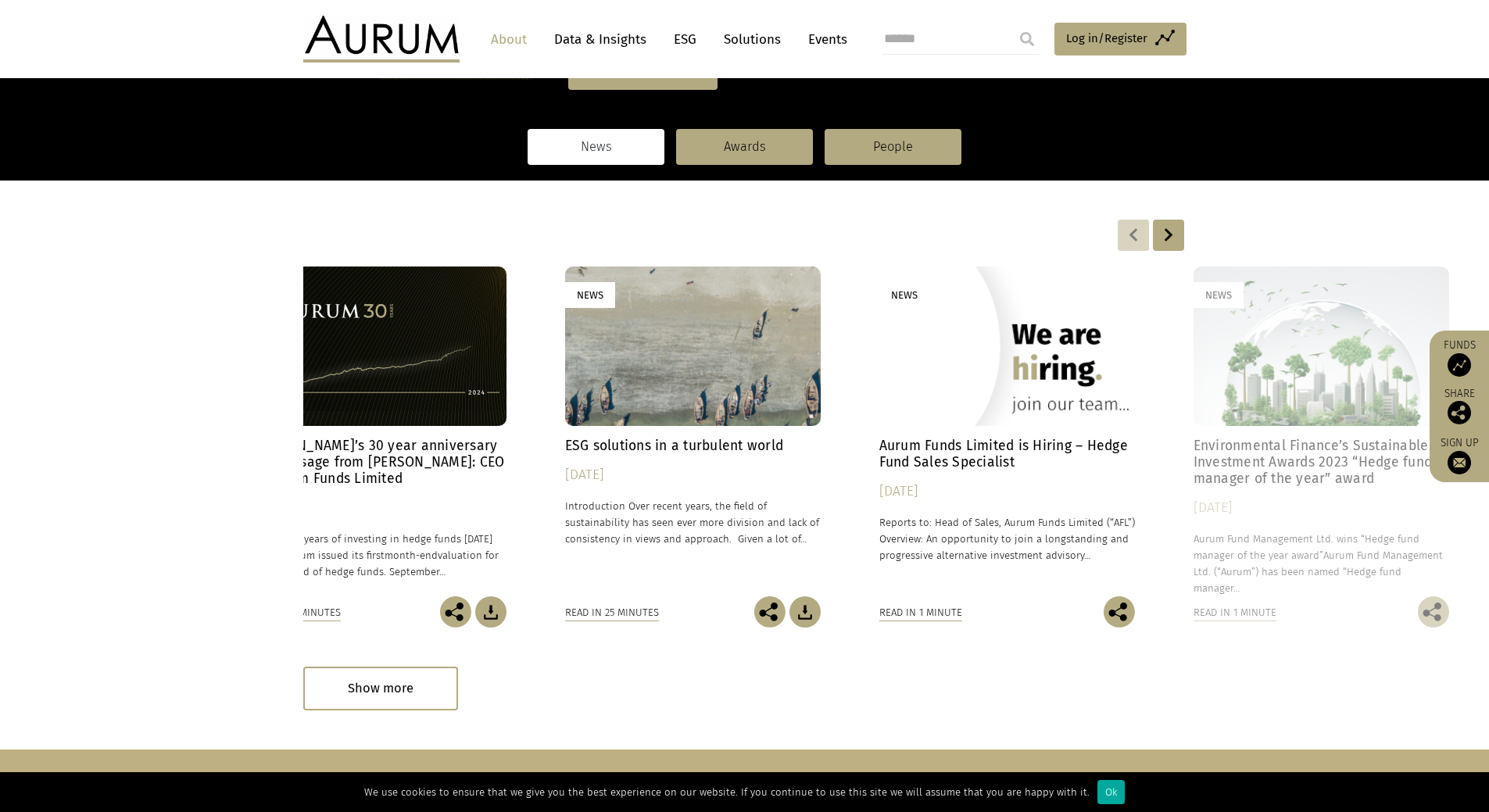
click at [1131, 235] on div at bounding box center [1132, 234] width 31 height 31
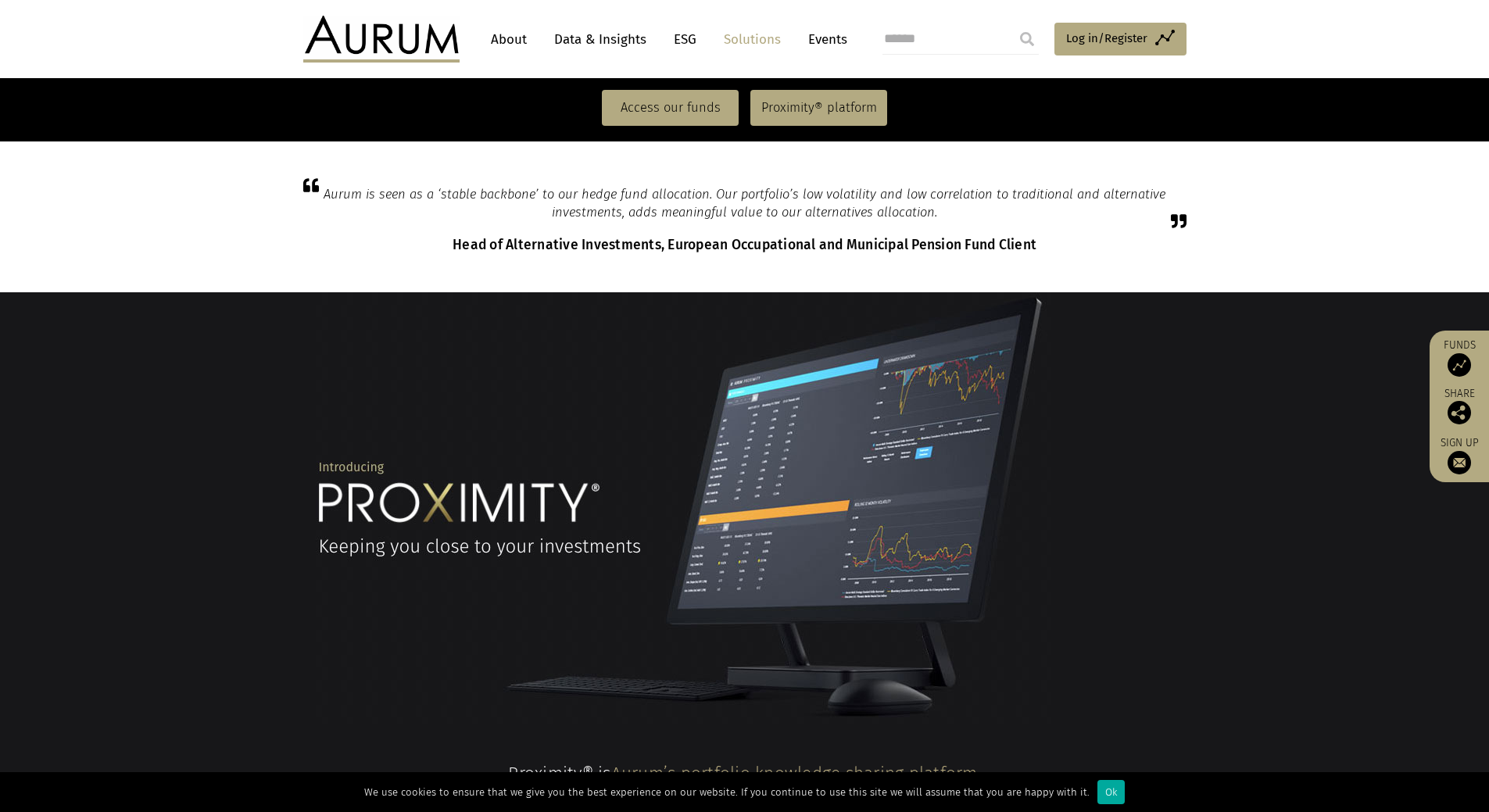
scroll to position [1015, 0]
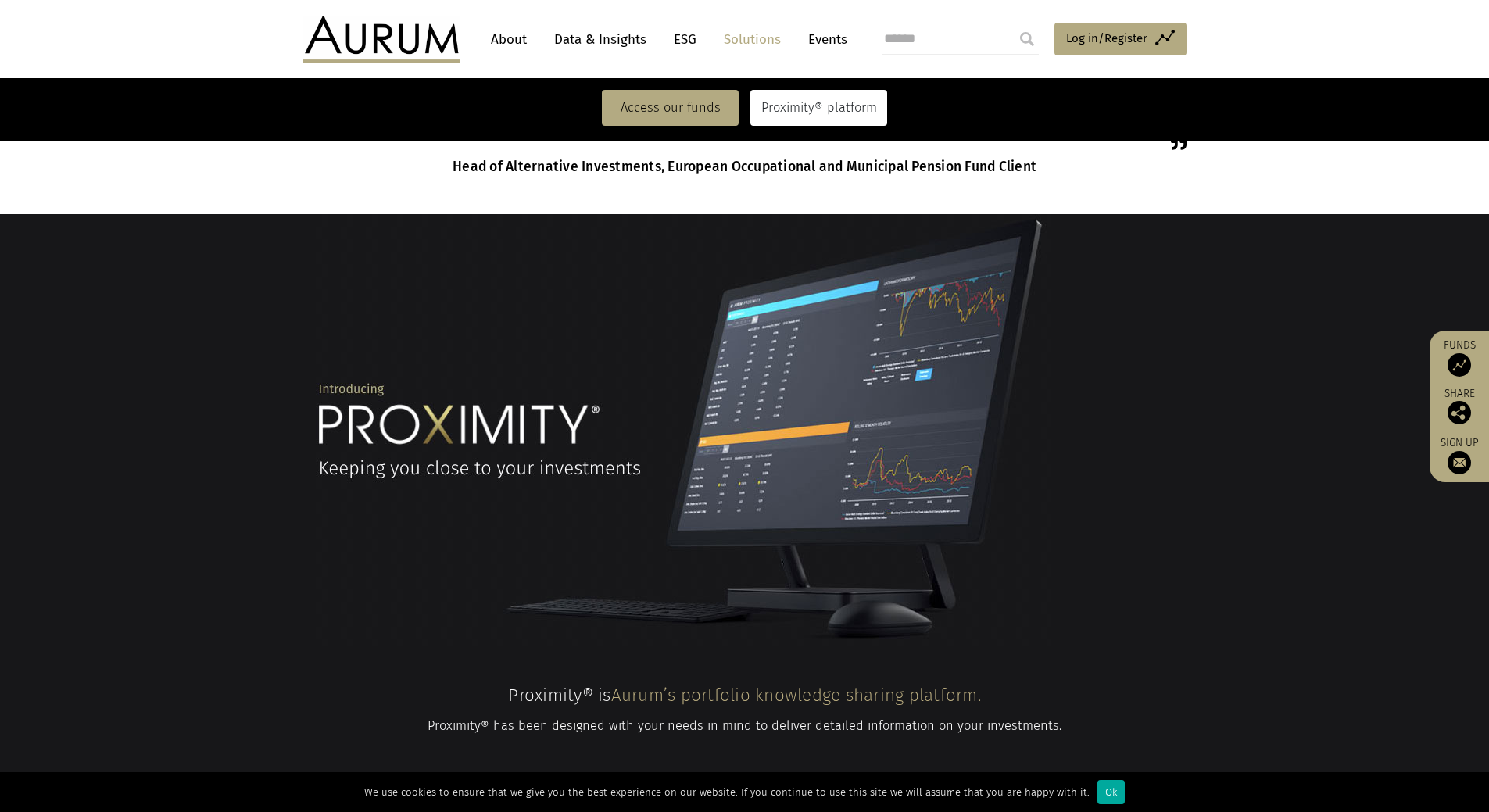
click at [839, 112] on link "Proximity® platform" at bounding box center [818, 108] width 136 height 36
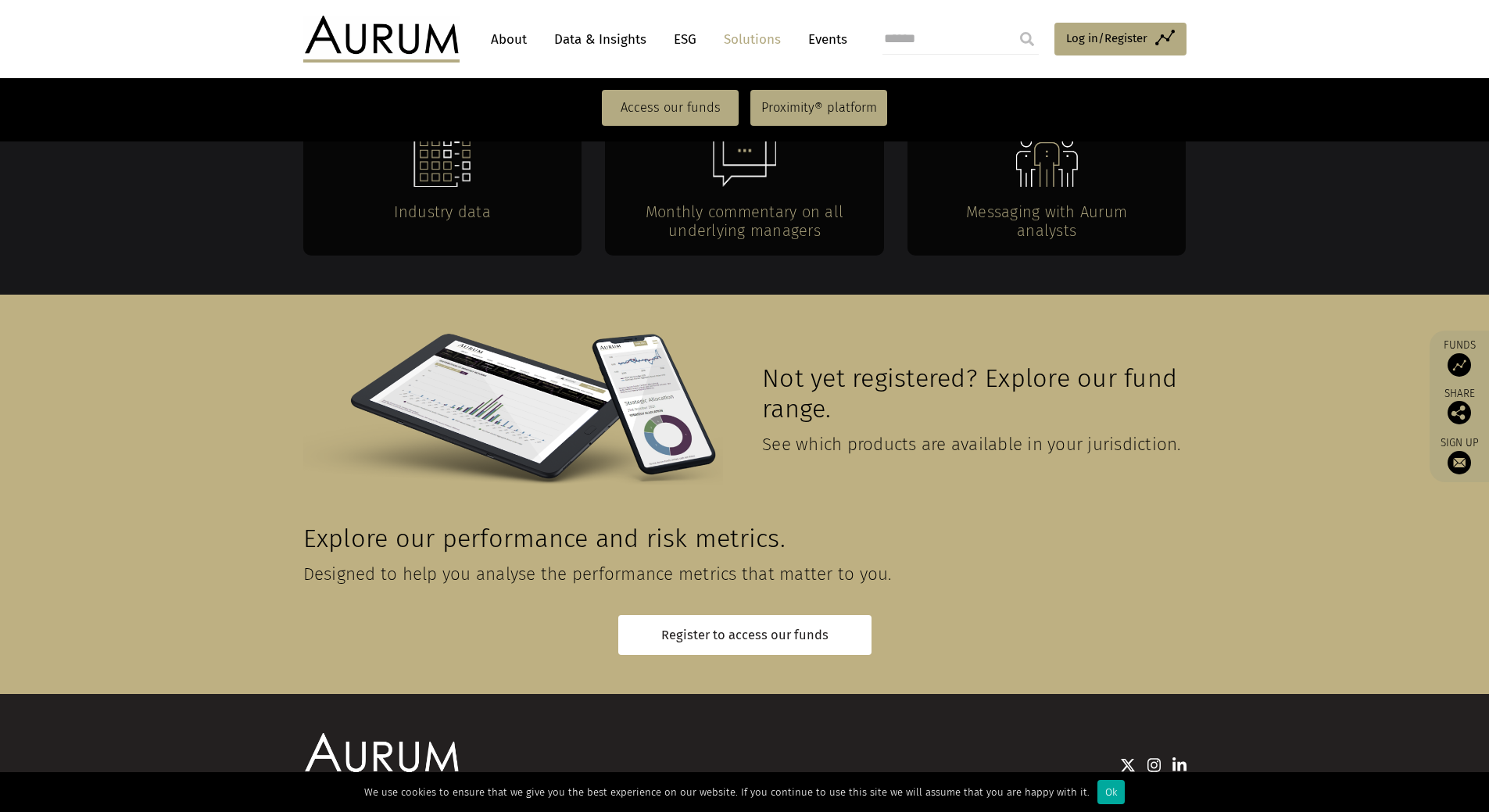
scroll to position [3104, 0]
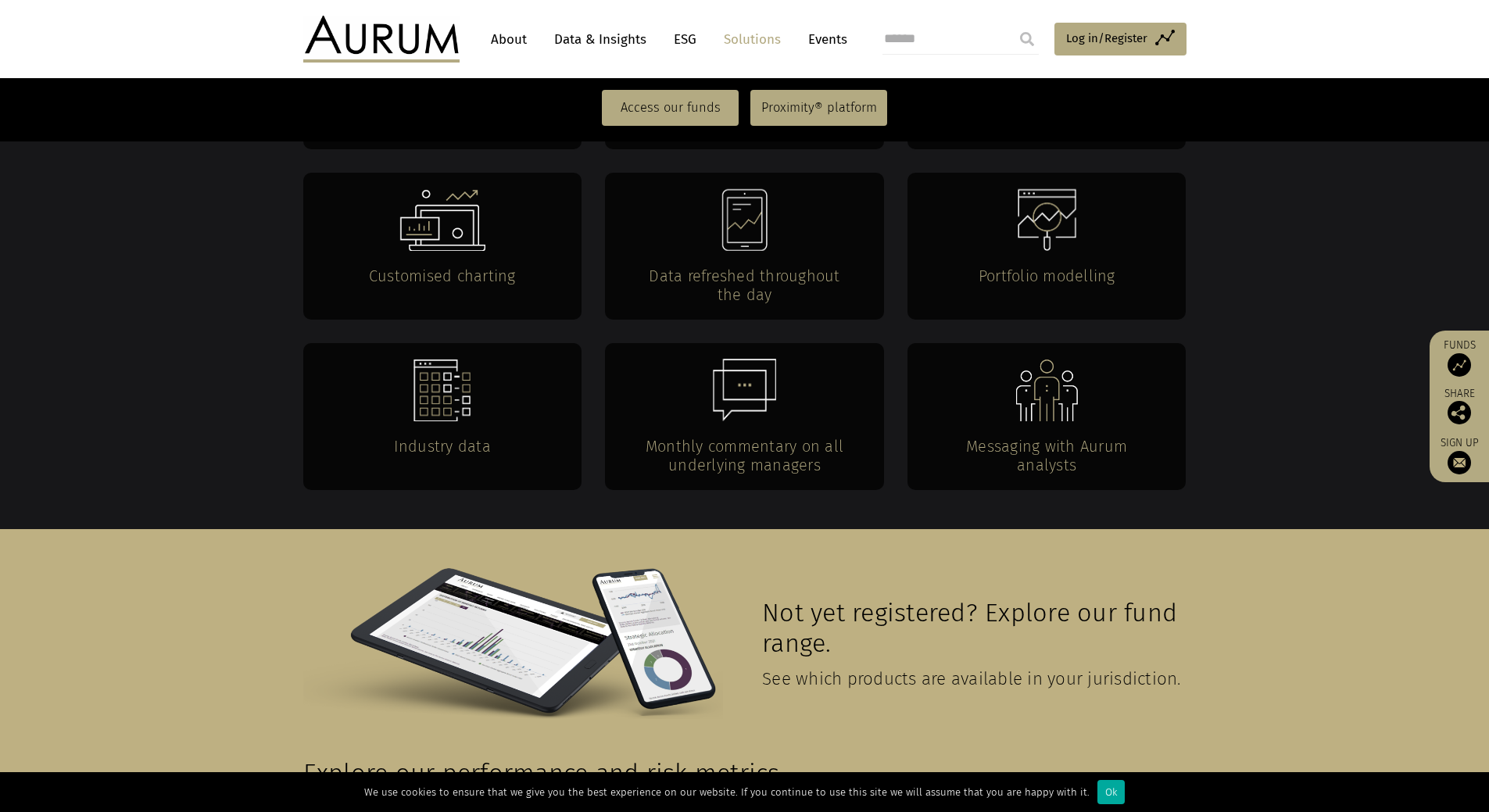
click at [687, 38] on link "ESG" at bounding box center [685, 39] width 38 height 29
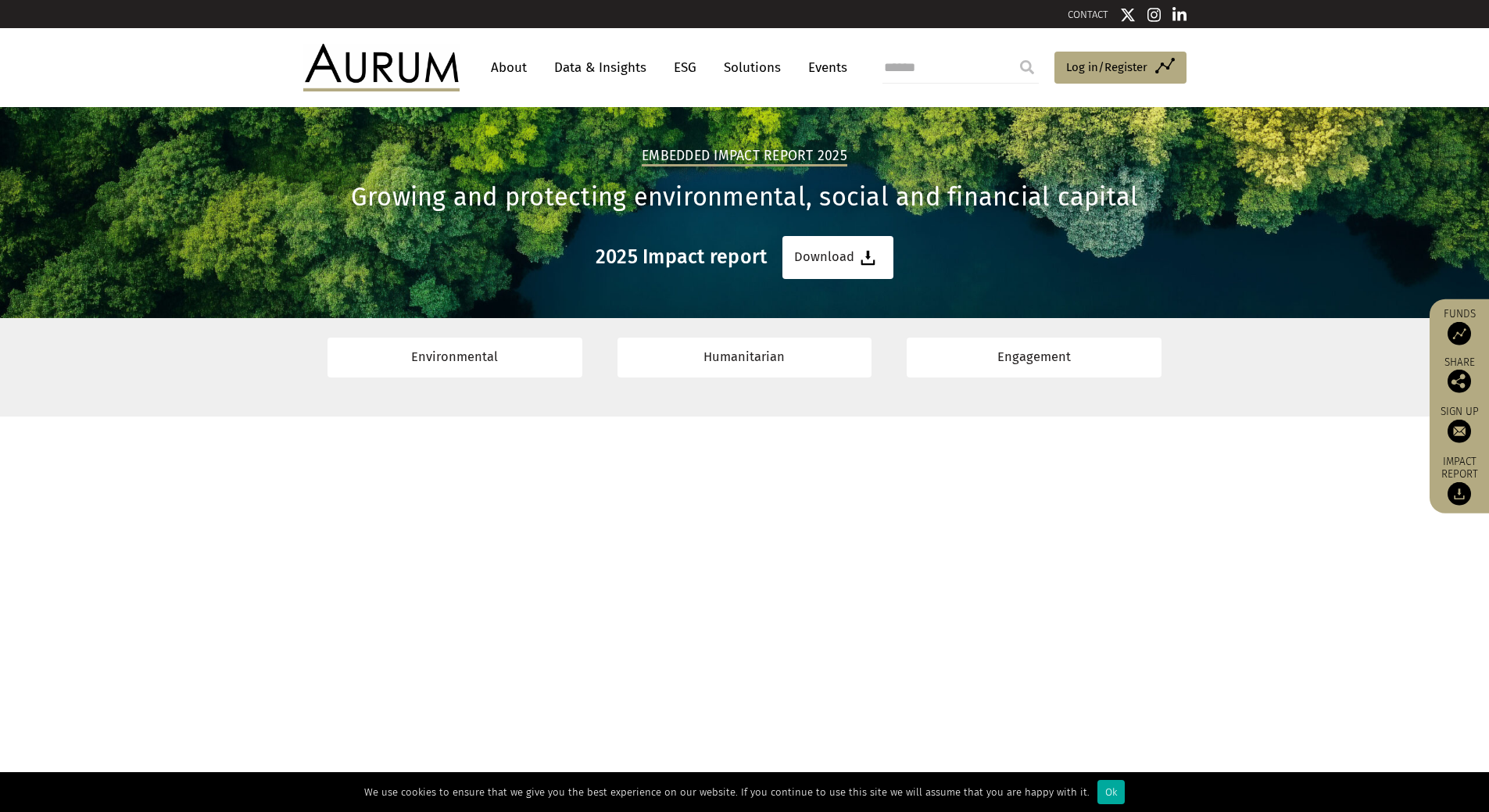
click at [580, 62] on link "Data & Insights" at bounding box center [600, 68] width 108 height 29
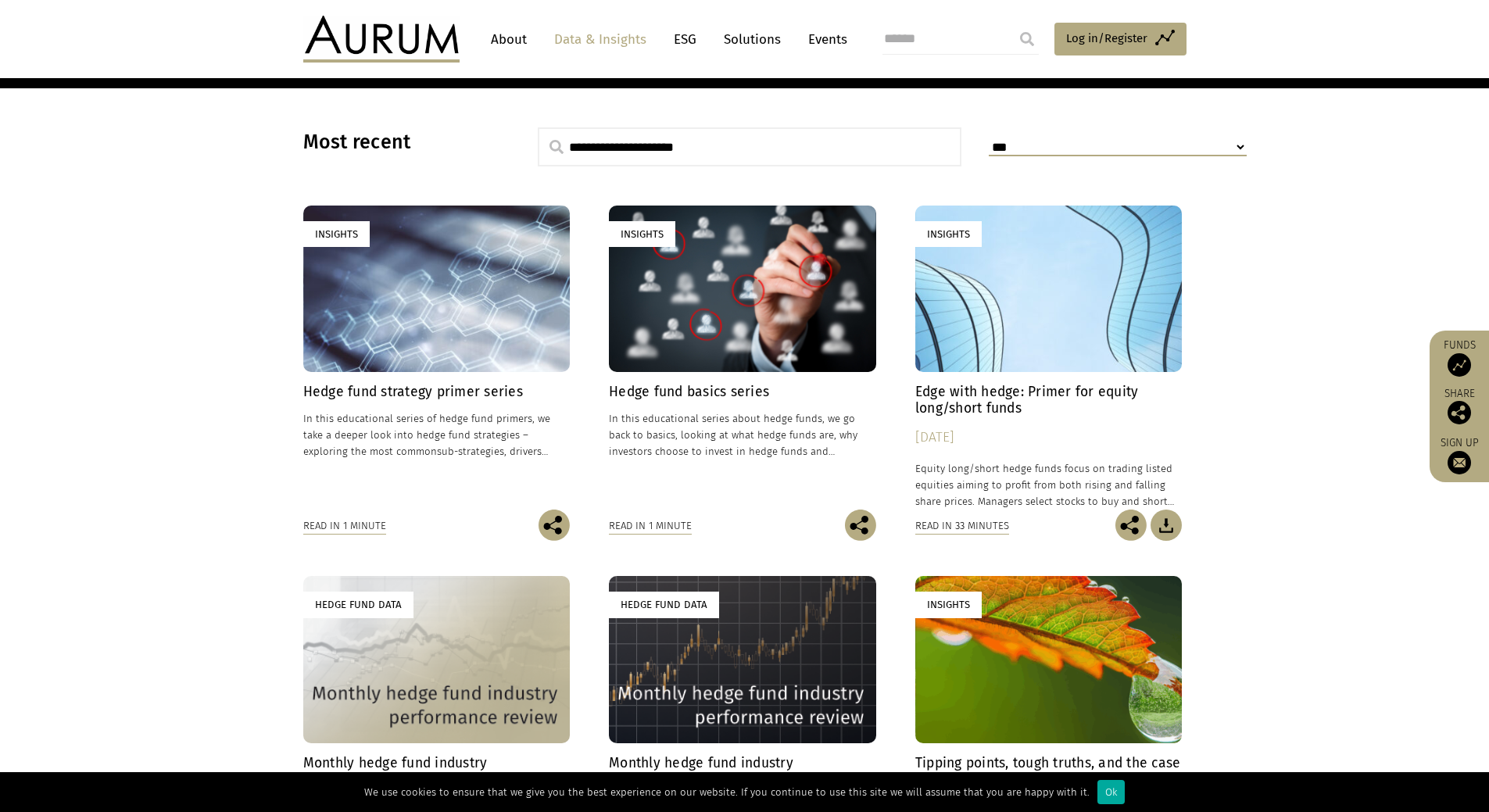
scroll to position [214, 0]
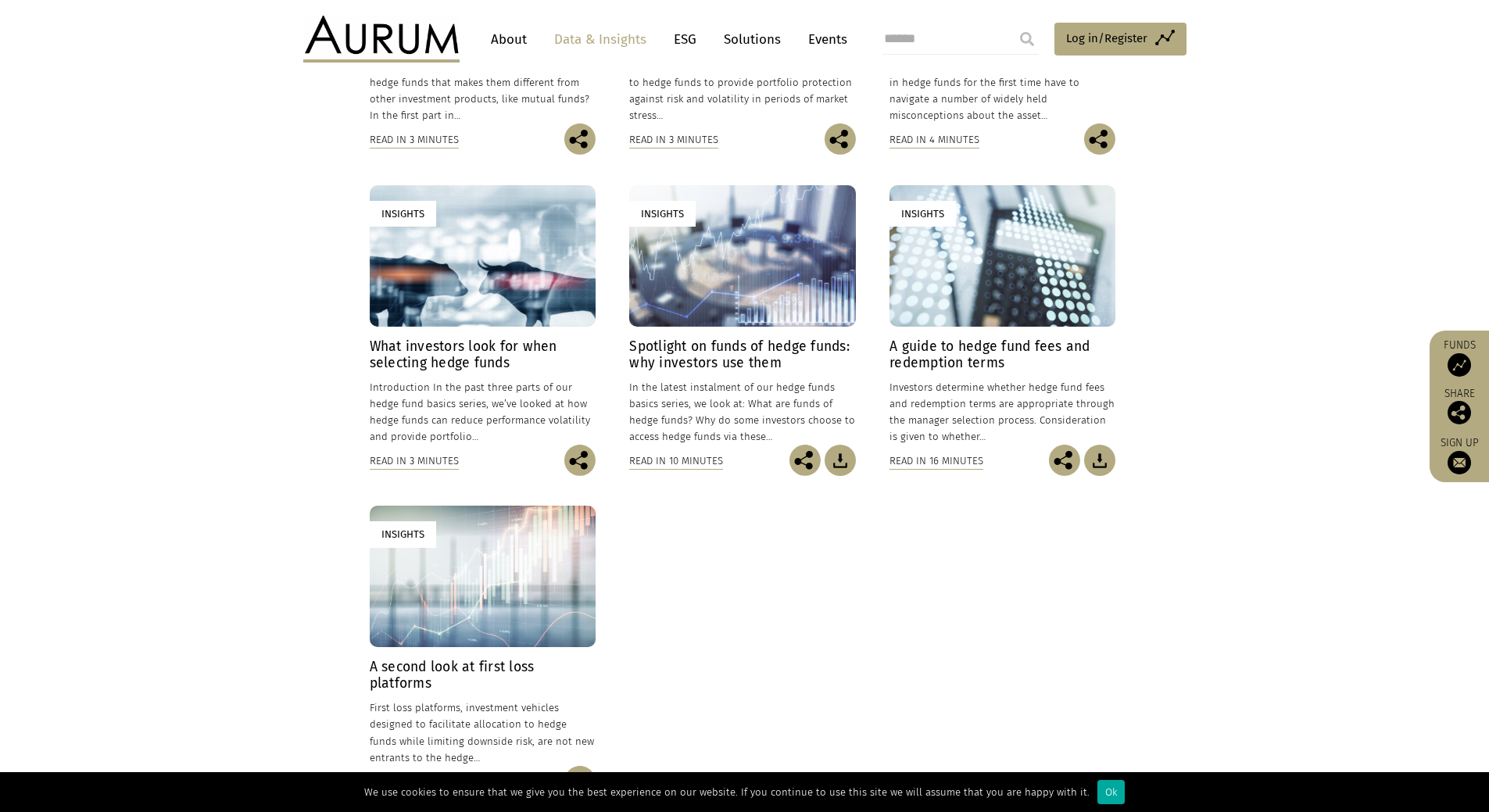
scroll to position [547, 0]
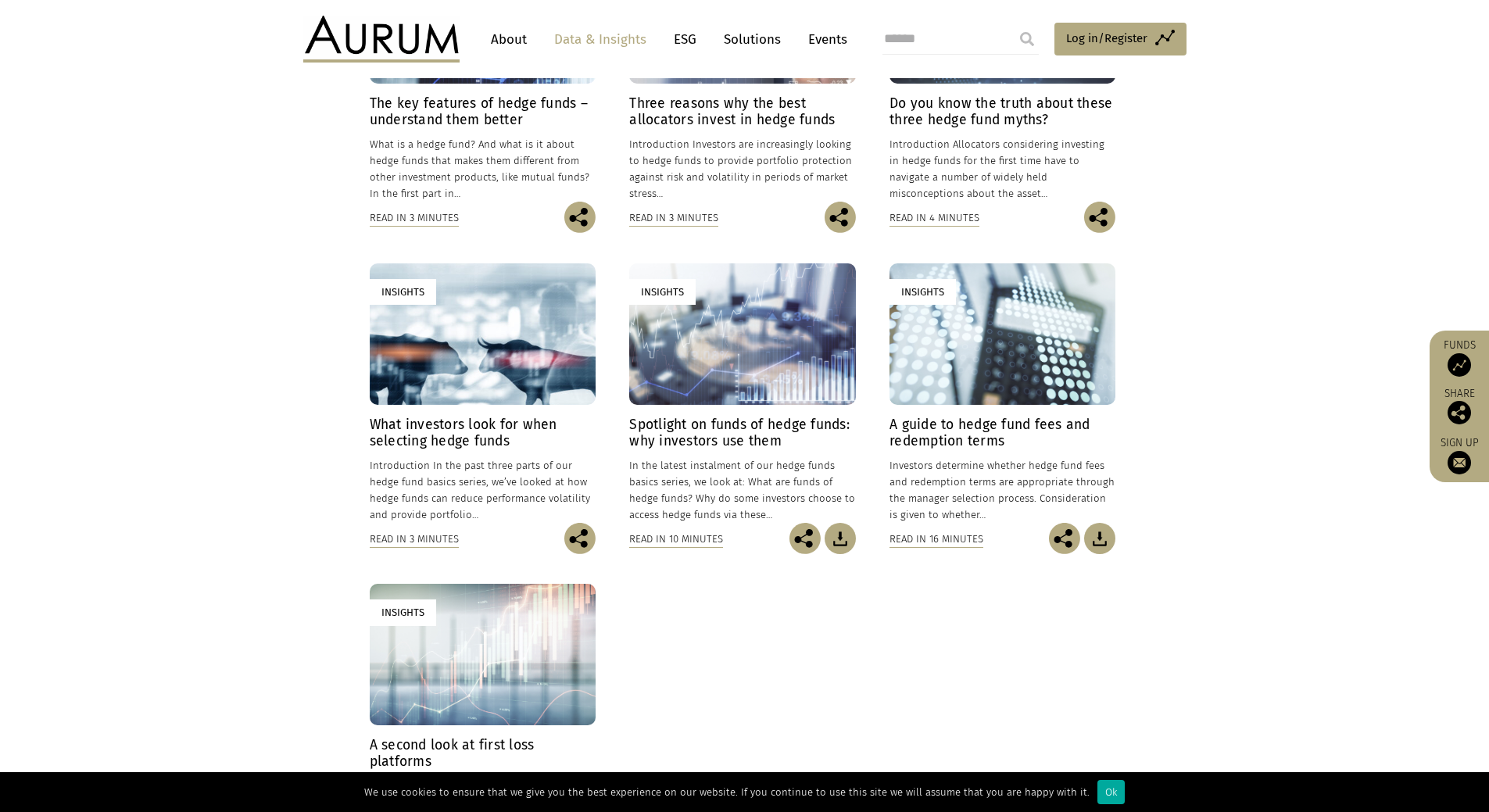
click at [537, 339] on div "Insights" at bounding box center [482, 333] width 226 height 142
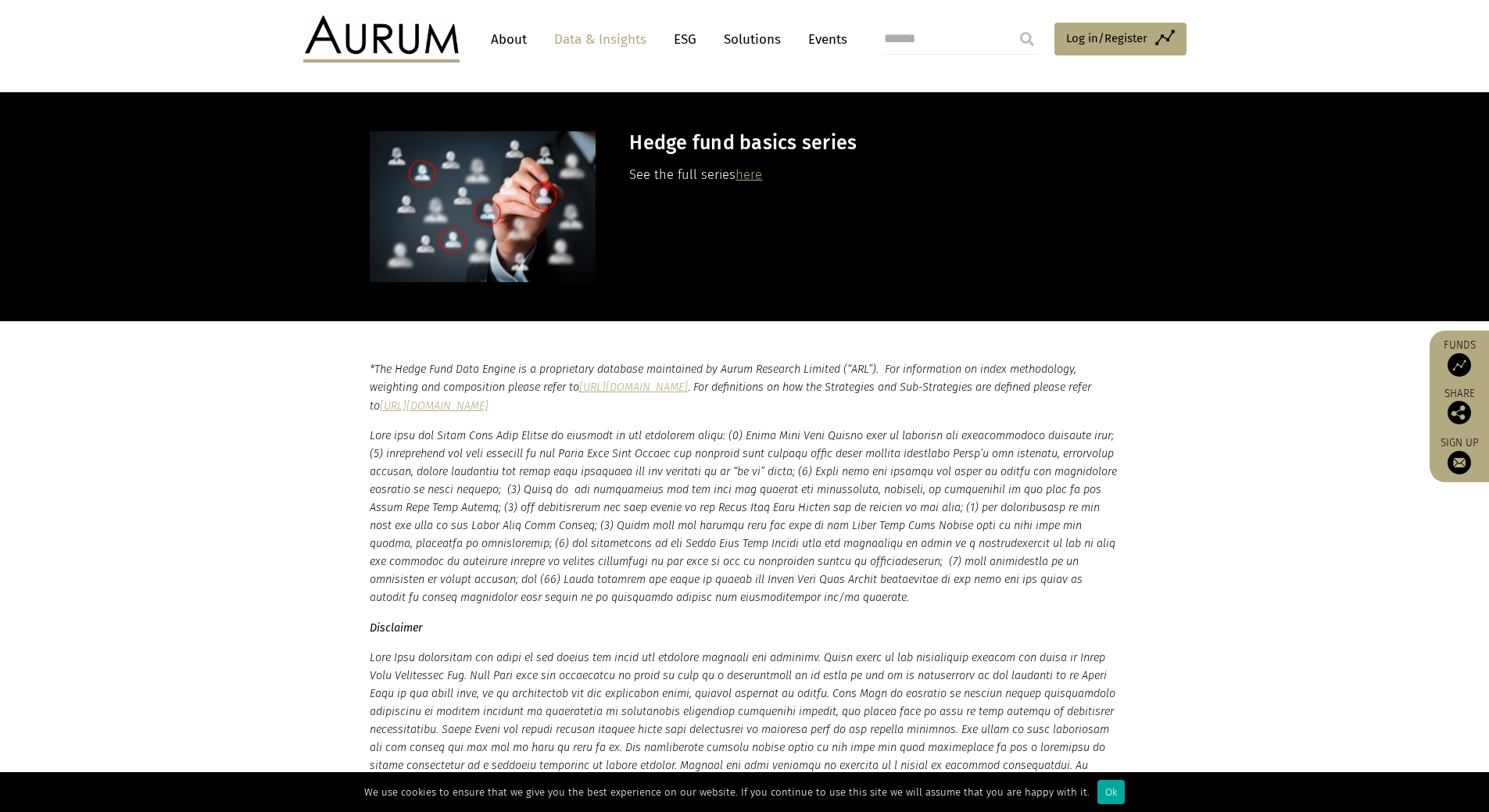
scroll to position [4687, 0]
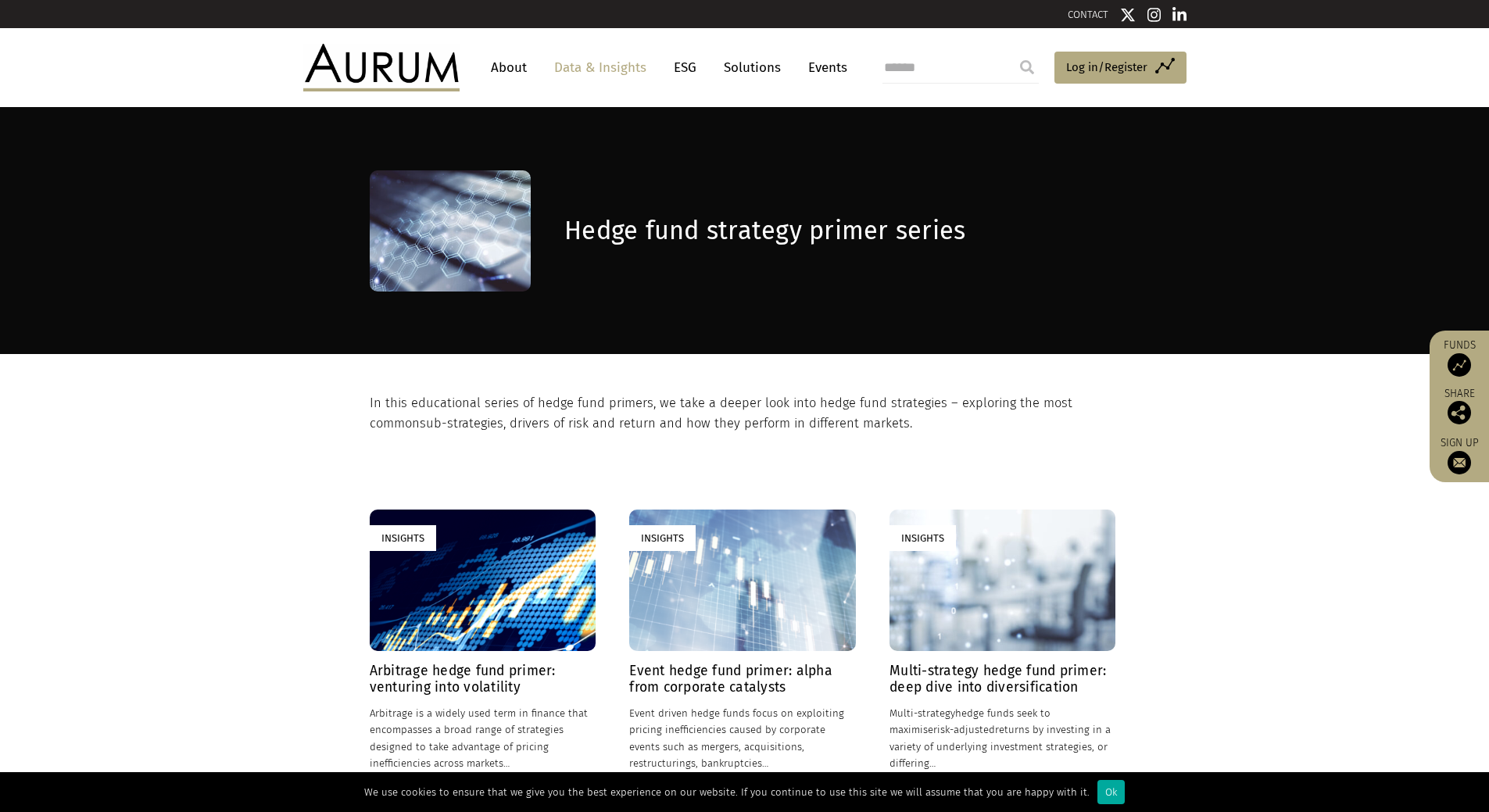
scroll to position [156, 0]
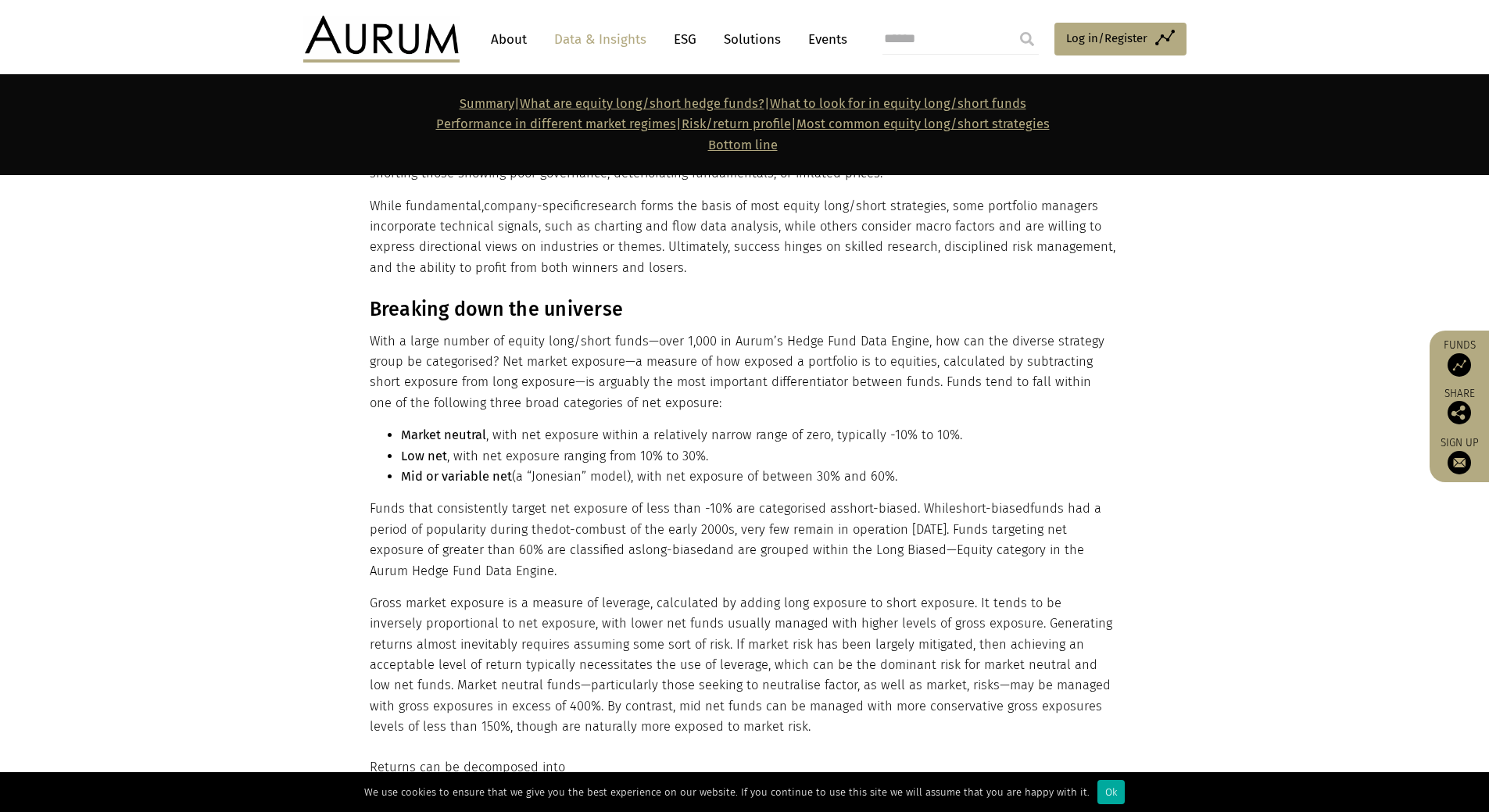
scroll to position [1319, 0]
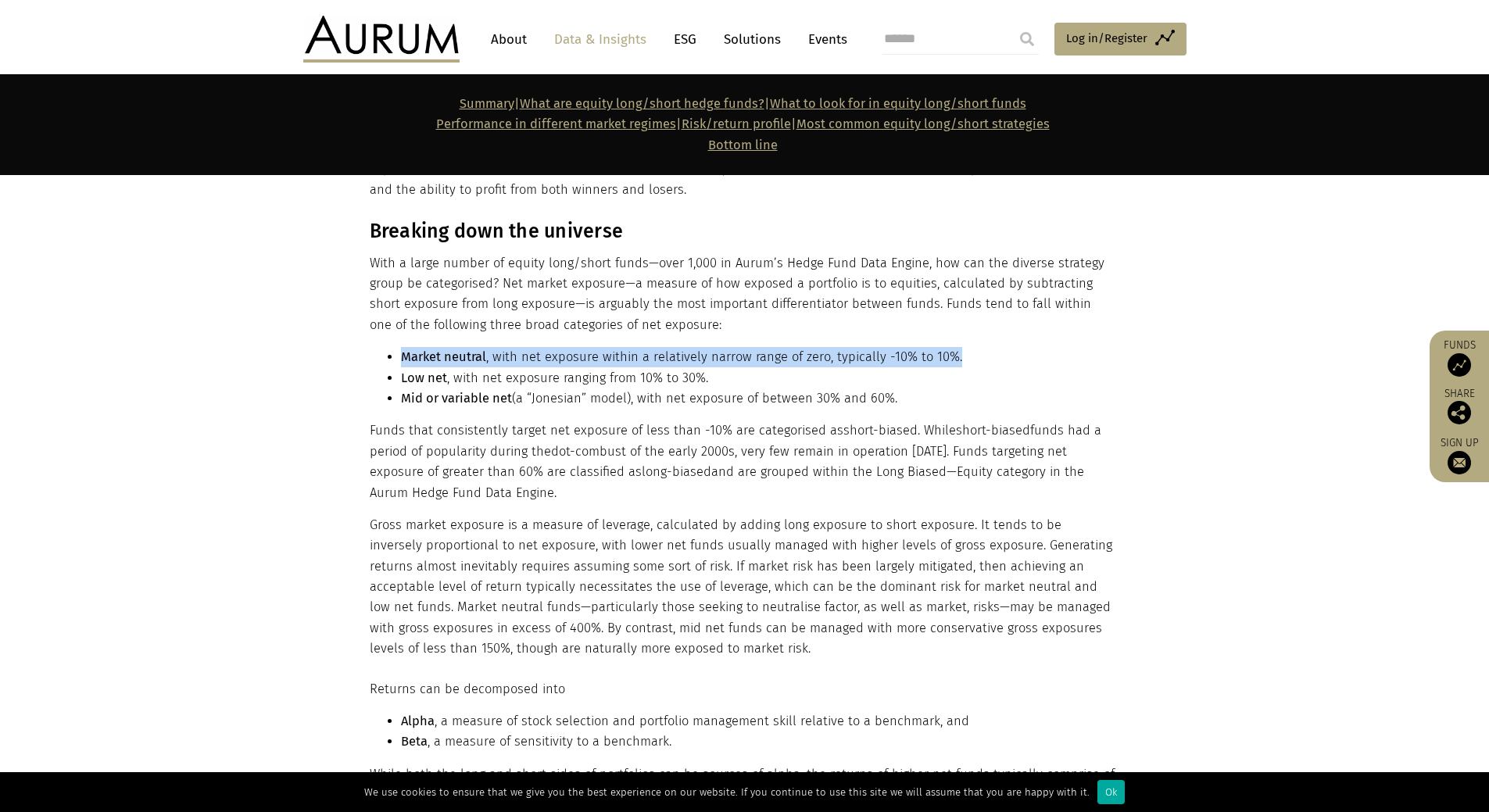
drag, startPoint x: 399, startPoint y: 360, endPoint x: 972, endPoint y: 360, distance: 573.0
click at [972, 360] on ul "Market neutral , with net exposure within a relatively narrow range of zero, ty…" at bounding box center [743, 377] width 746 height 62
click at [936, 361] on li "Market neutral , with net exposure within a relatively narrow range of zero, ty…" at bounding box center [759, 357] width 715 height 21
click at [813, 366] on li "Market neutral , with net exposure within a relatively narrow range of zero, ty…" at bounding box center [759, 357] width 715 height 21
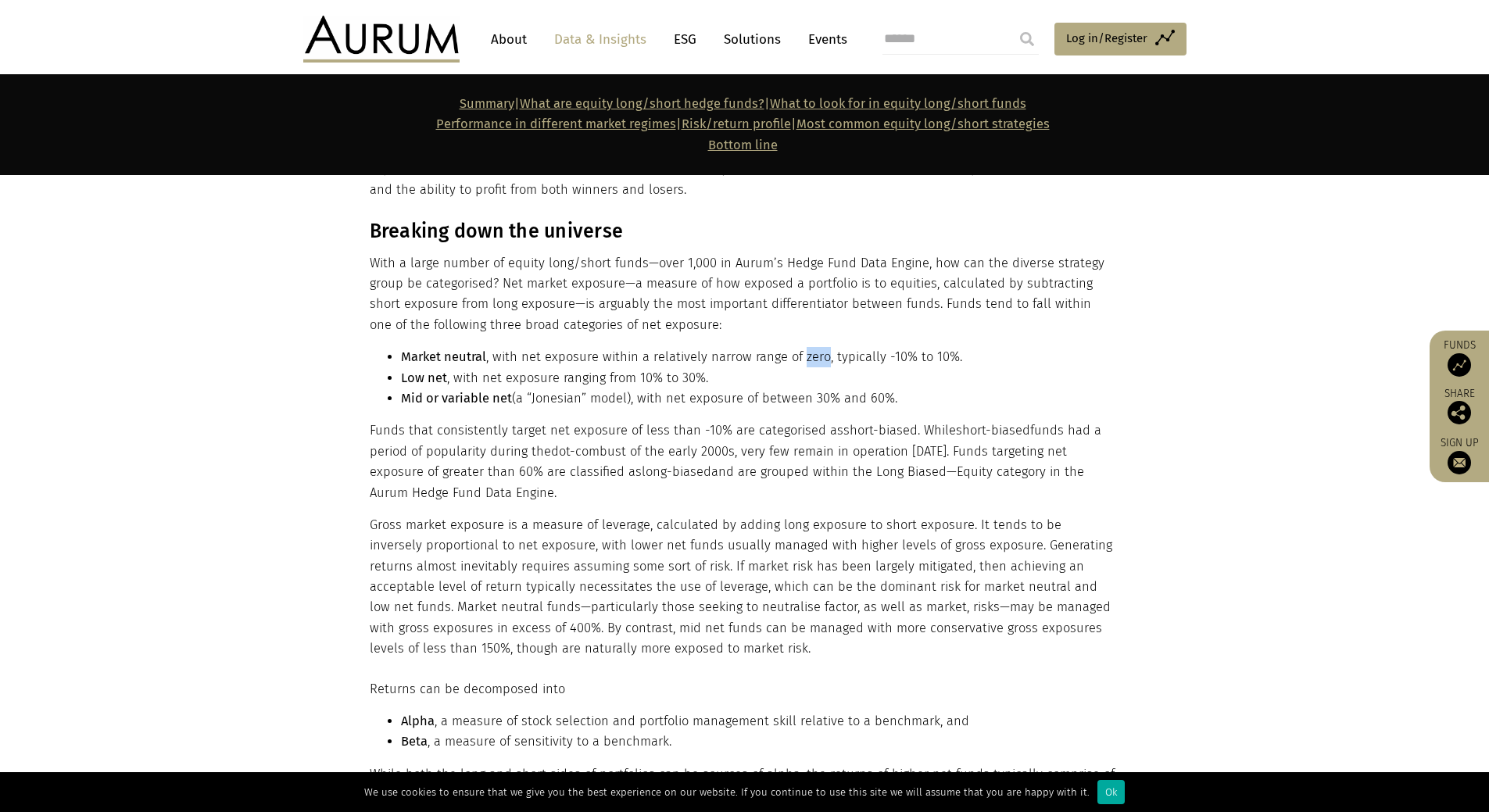
click at [813, 366] on li "Market neutral , with net exposure within a relatively narrow range of zero, ty…" at bounding box center [759, 357] width 715 height 21
click at [737, 376] on li "Low net , with net exposure ranging from 10% to 30%." at bounding box center [759, 378] width 715 height 21
click at [740, 394] on li "Mid or variable net (a “Jonesian” model), with net exposure of between 30% and …" at bounding box center [759, 398] width 715 height 21
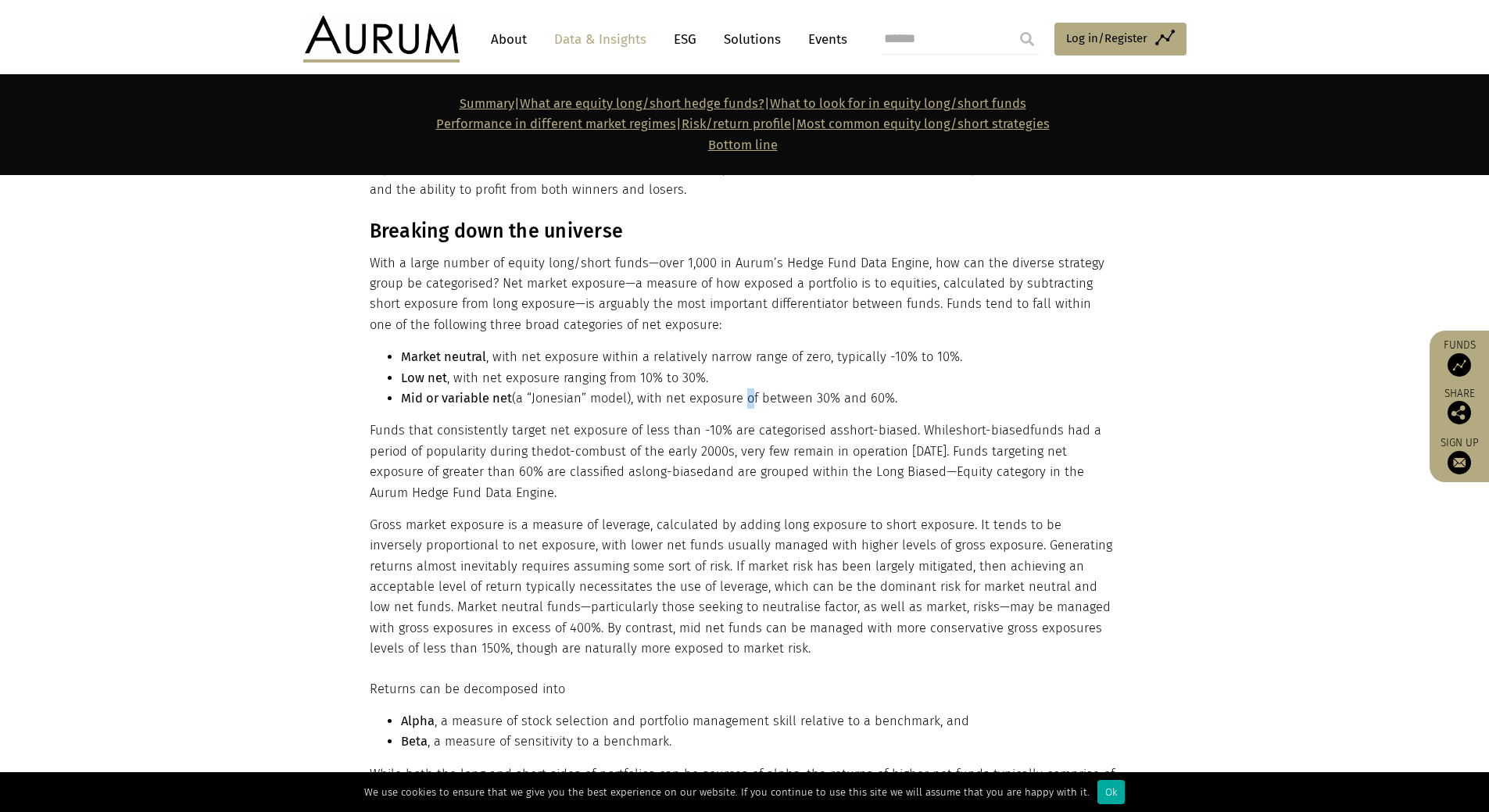
click at [740, 394] on li "Mid or variable net (a “Jonesian” model), with net exposure of between 30% and …" at bounding box center [759, 398] width 715 height 21
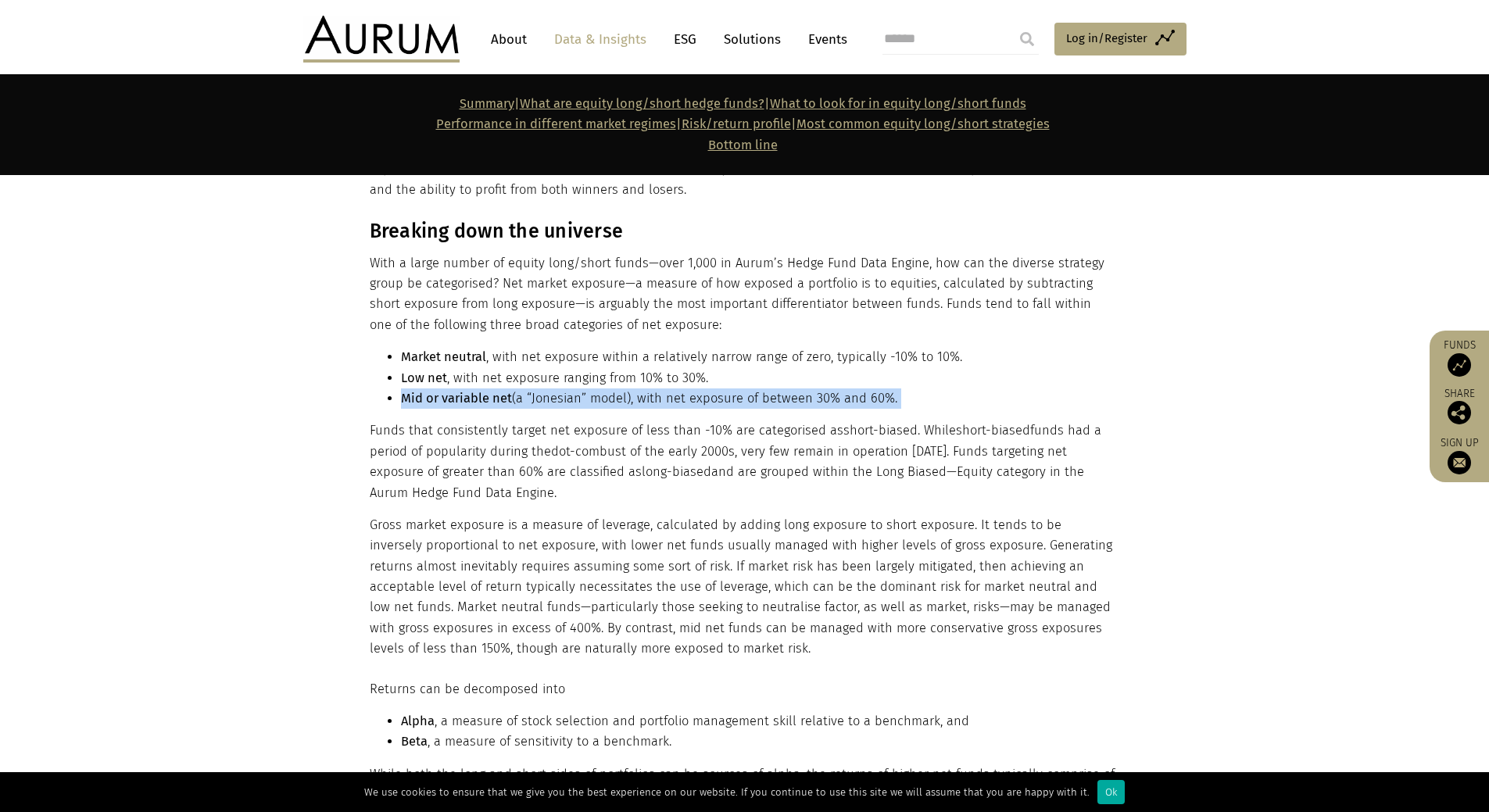
click at [740, 394] on li "Mid or variable net (a “Jonesian” model), with net exposure of between 30% and …" at bounding box center [759, 398] width 715 height 21
click at [736, 393] on li "Mid or variable net (a “Jonesian” model), with net exposure of between 30% and …" at bounding box center [759, 398] width 715 height 21
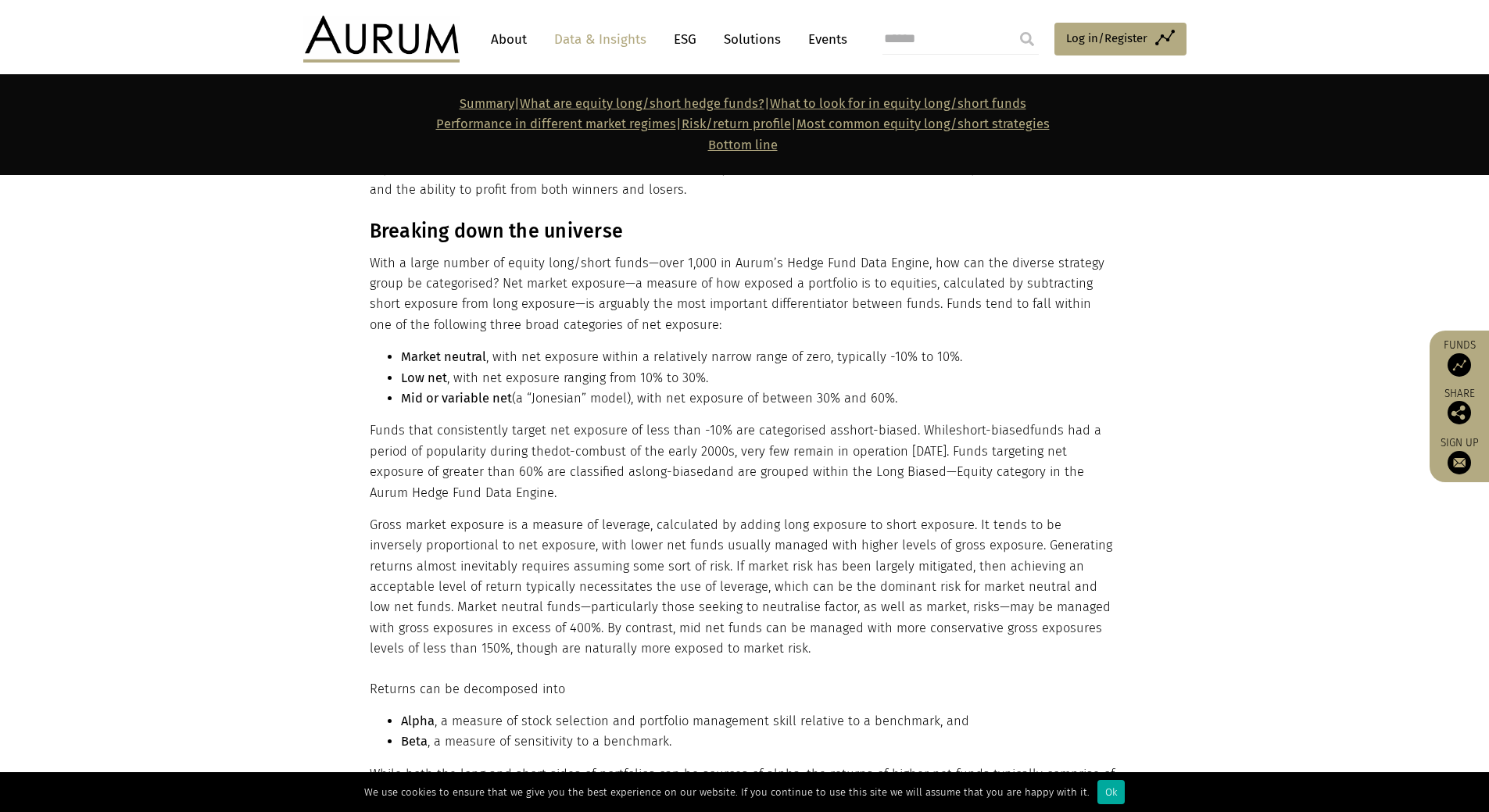
click at [762, 426] on p "Funds that consistently target net exposure of less than -10% are categorised a…" at bounding box center [743, 462] width 746 height 83
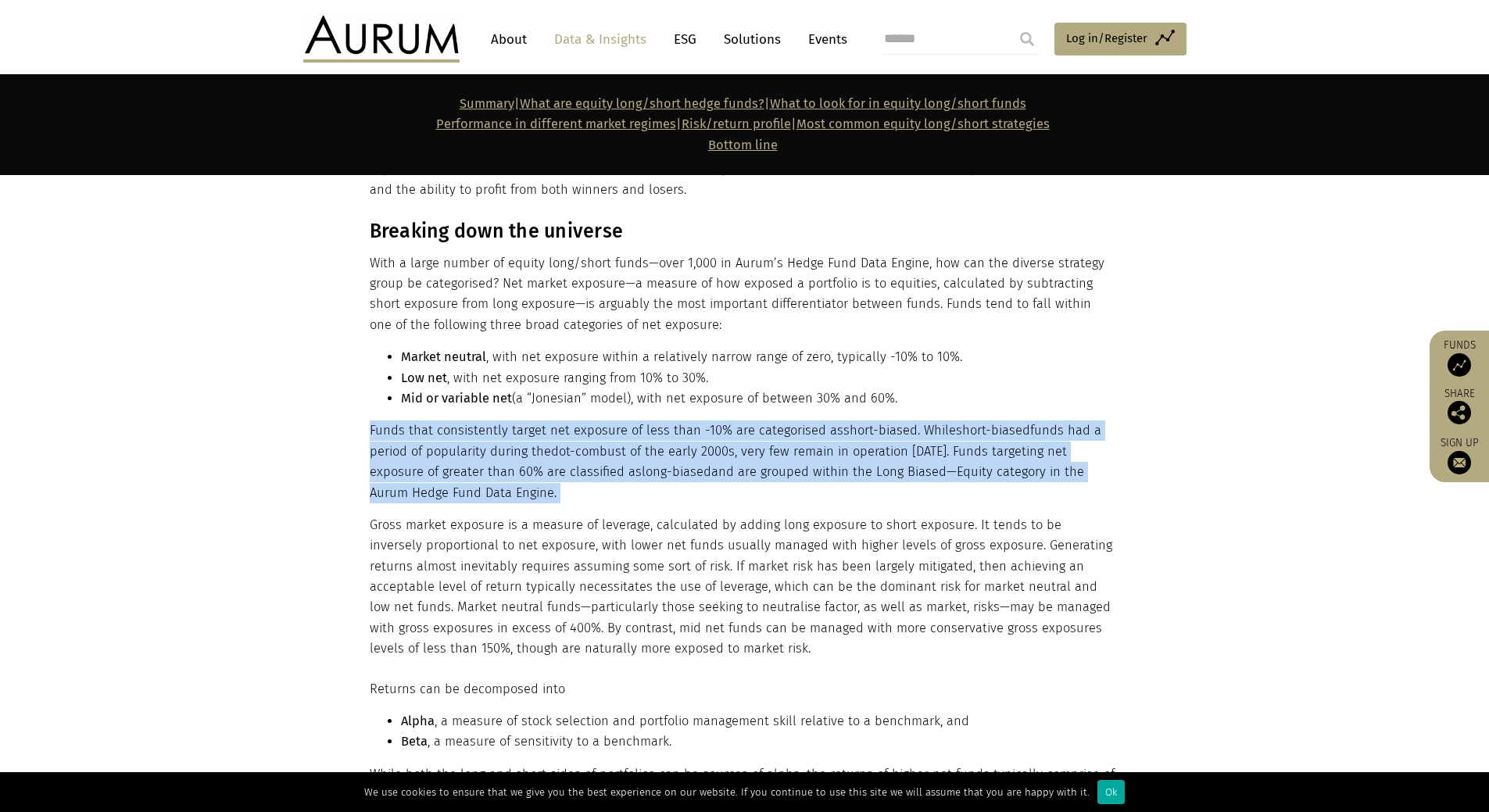
click at [762, 426] on p "Funds that consistently target net exposure of less than -10% are categorised a…" at bounding box center [743, 462] width 746 height 83
click at [680, 429] on p "Funds that consistently target net exposure of less than -10% are categorised a…" at bounding box center [743, 462] width 746 height 83
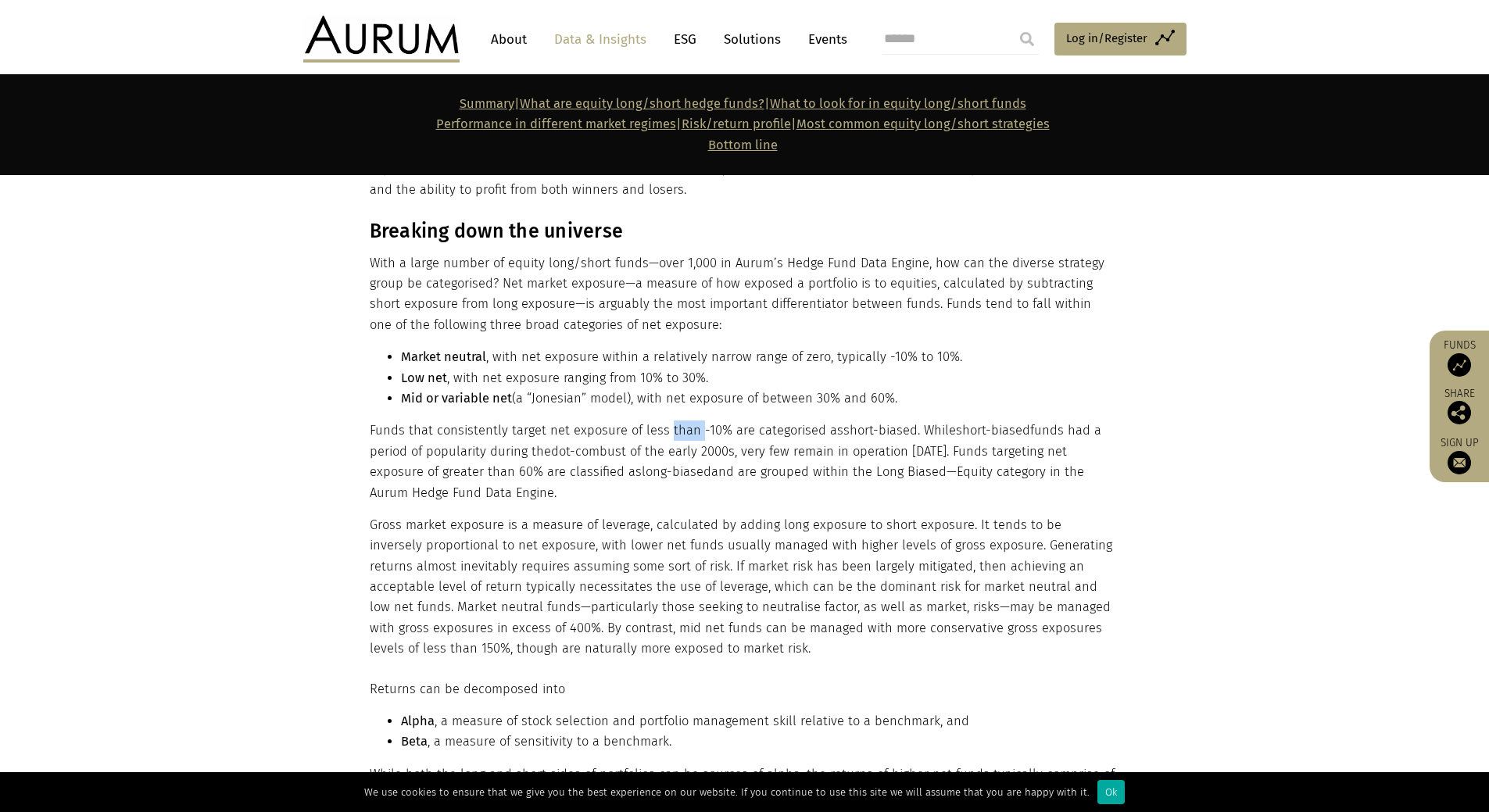
click at [680, 429] on p "Funds that consistently target net exposure of less than -10% are categorised a…" at bounding box center [743, 462] width 746 height 83
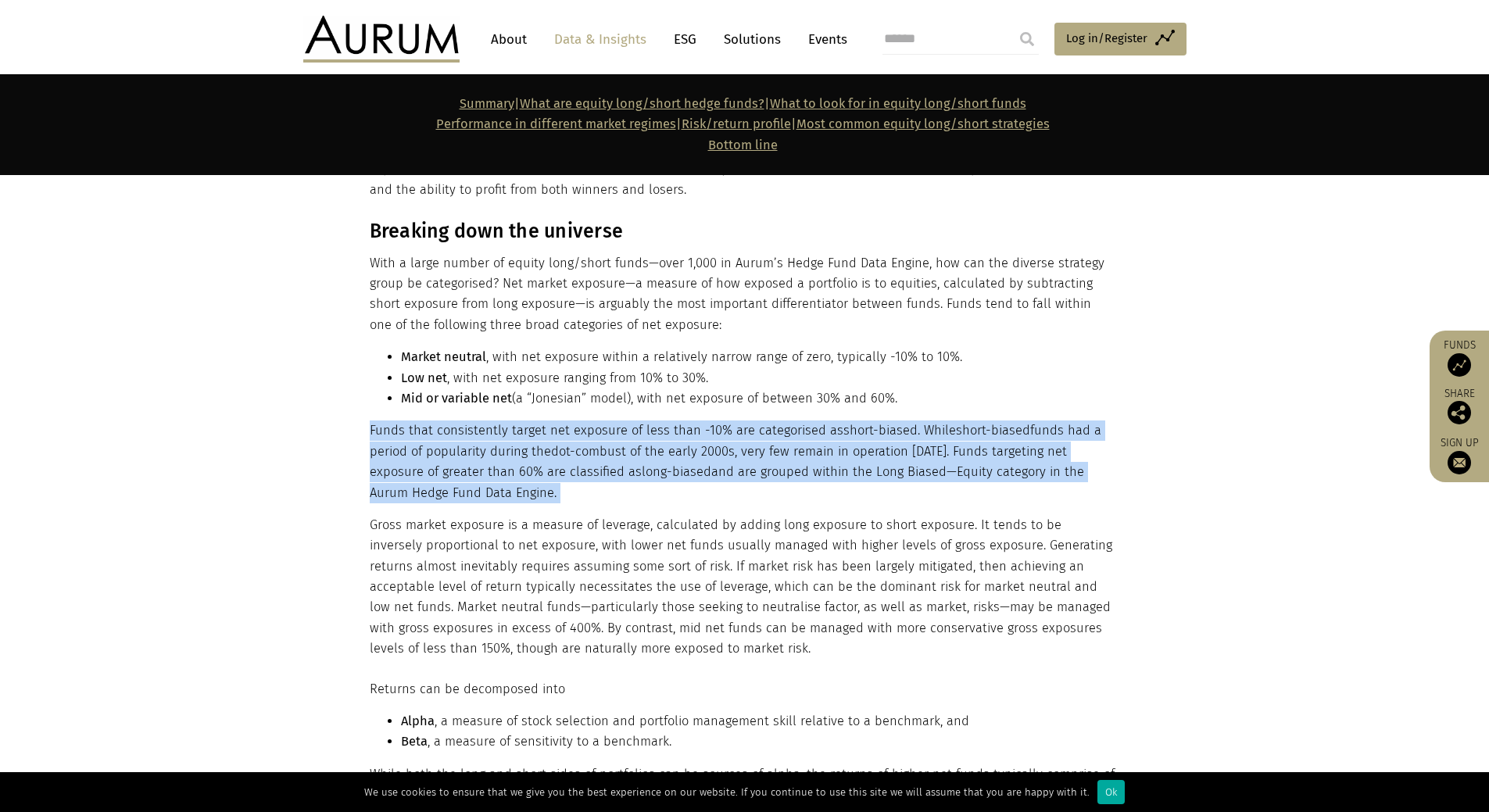
click at [680, 429] on p "Funds that consistently target net exposure of less than -10% are categorised a…" at bounding box center [743, 462] width 746 height 83
click at [703, 427] on p "Funds that consistently target net exposure of less than -10% are categorised a…" at bounding box center [743, 462] width 746 height 83
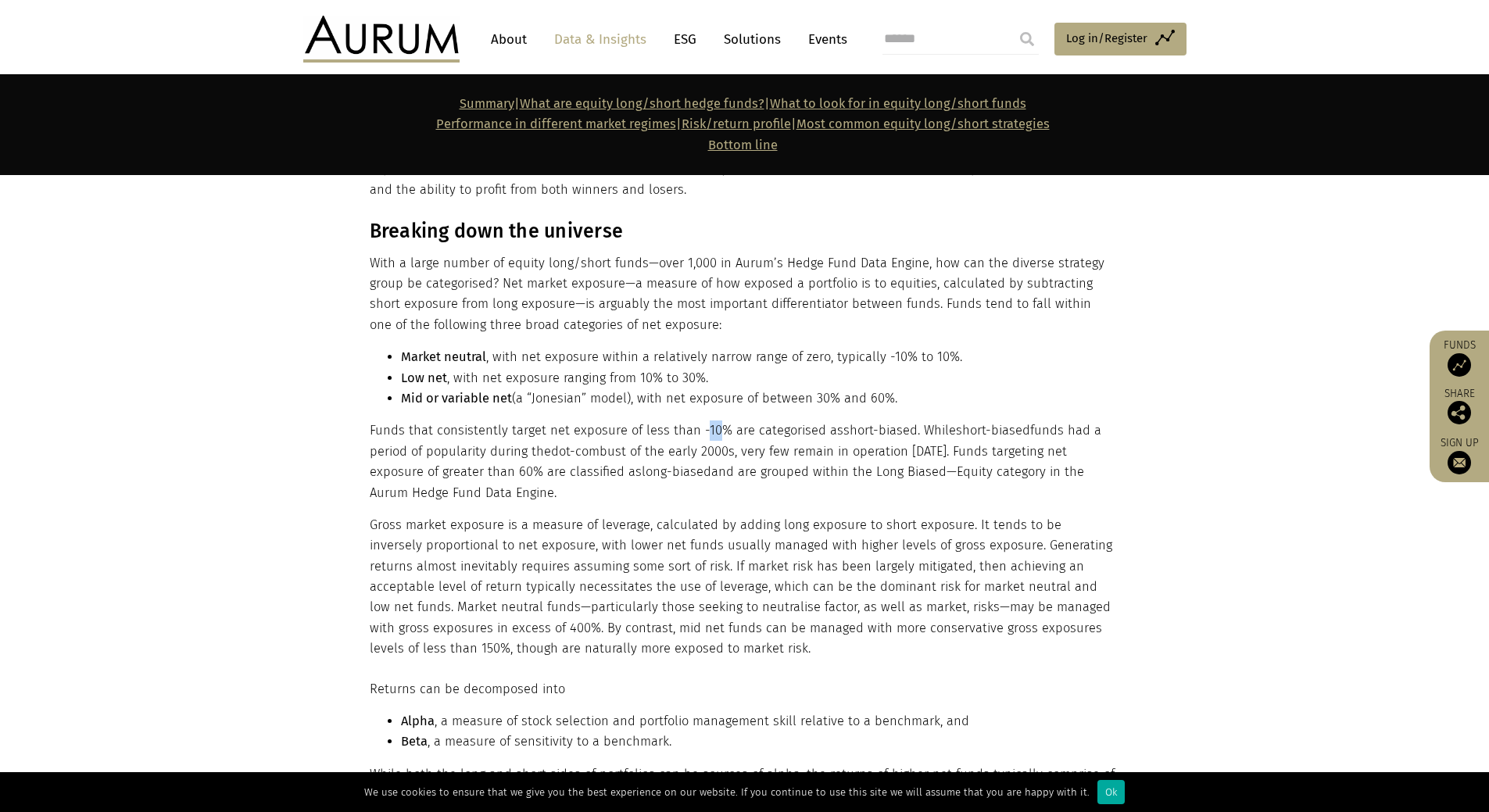
click at [703, 427] on p "Funds that consistently target net exposure of less than -10% are categorised a…" at bounding box center [743, 462] width 746 height 83
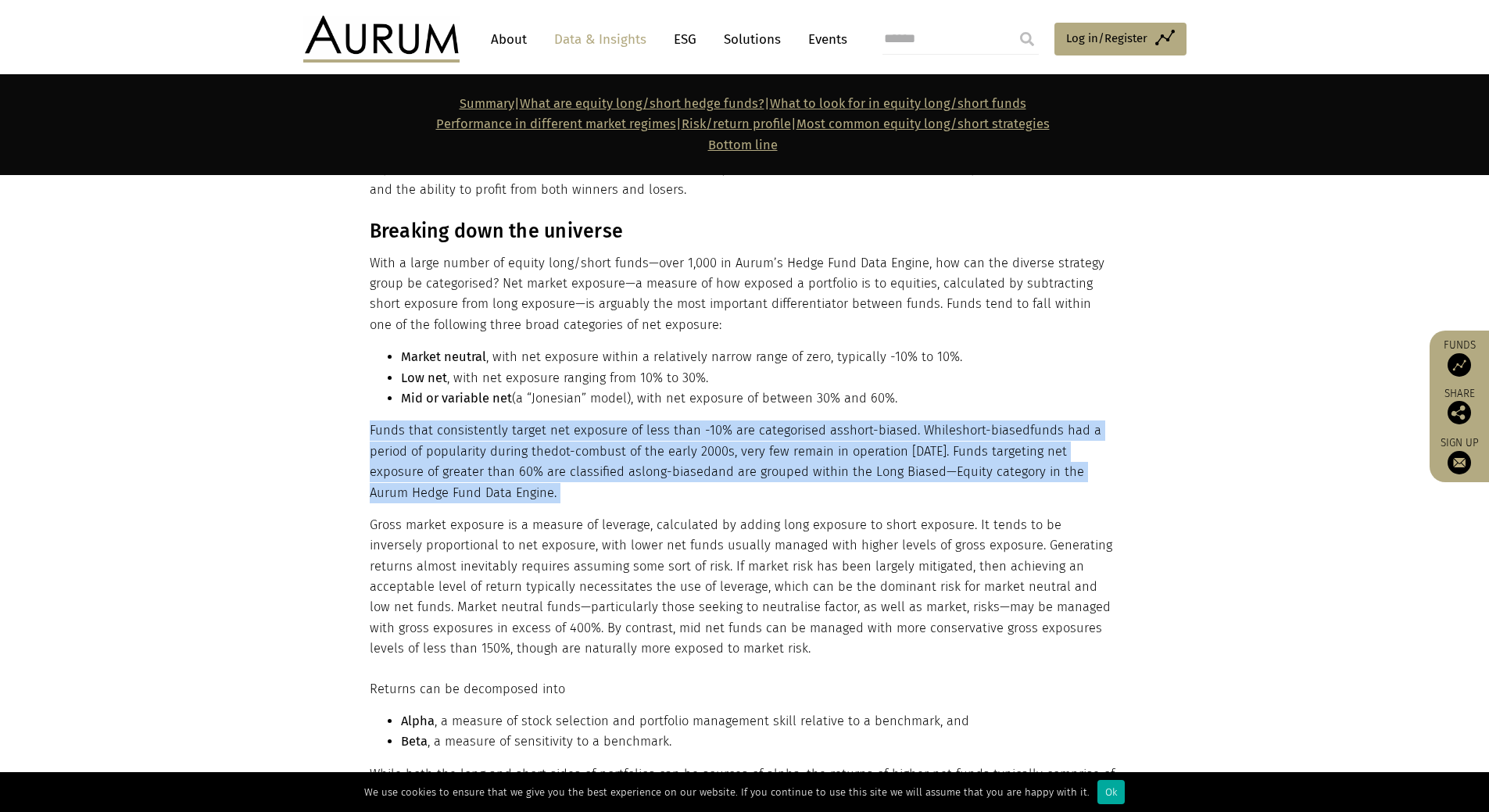
click at [688, 446] on p "Funds that consistently target net exposure of less than -10% are categorised a…" at bounding box center [743, 462] width 746 height 83
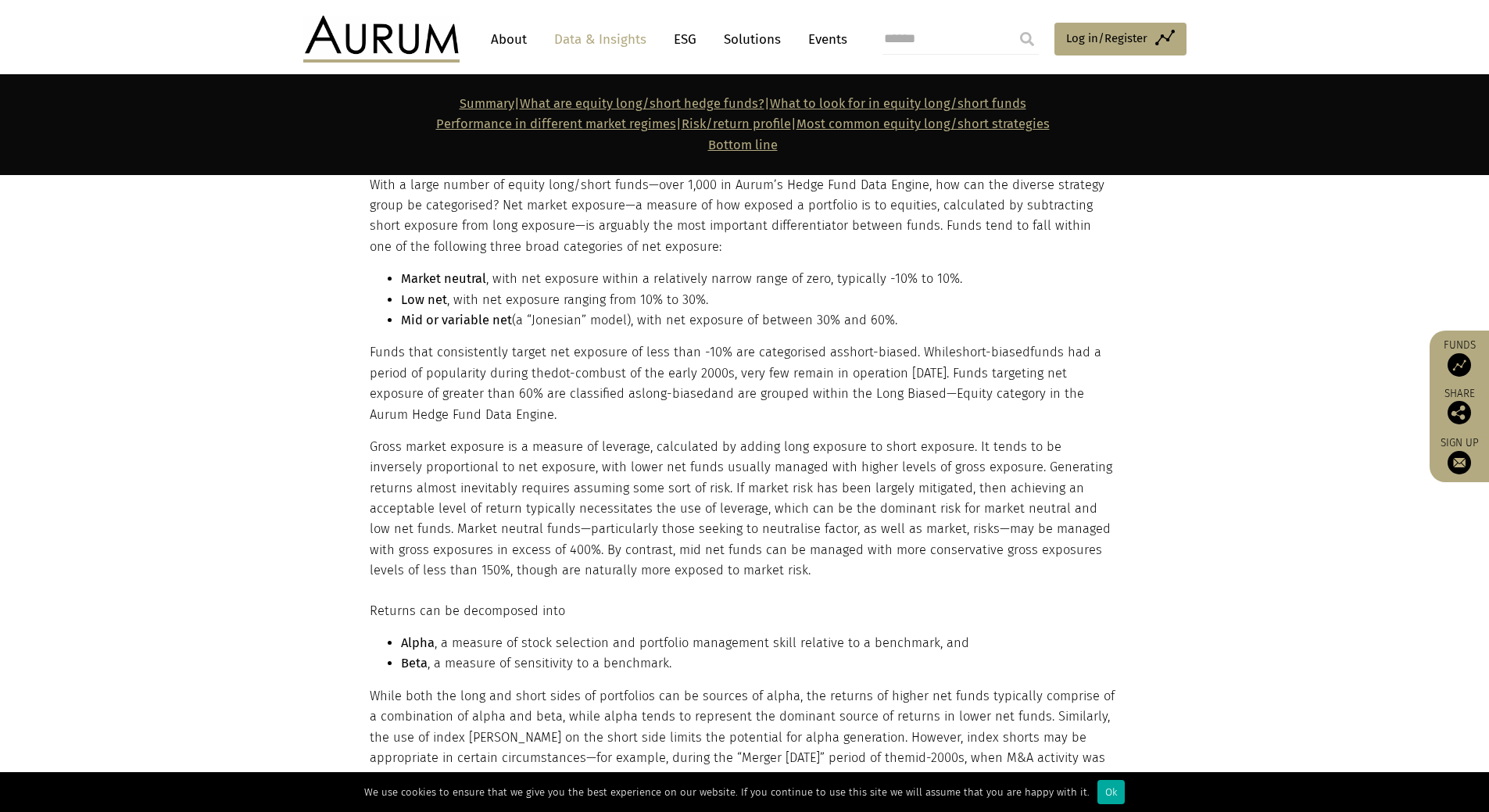
scroll to position [1475, 0]
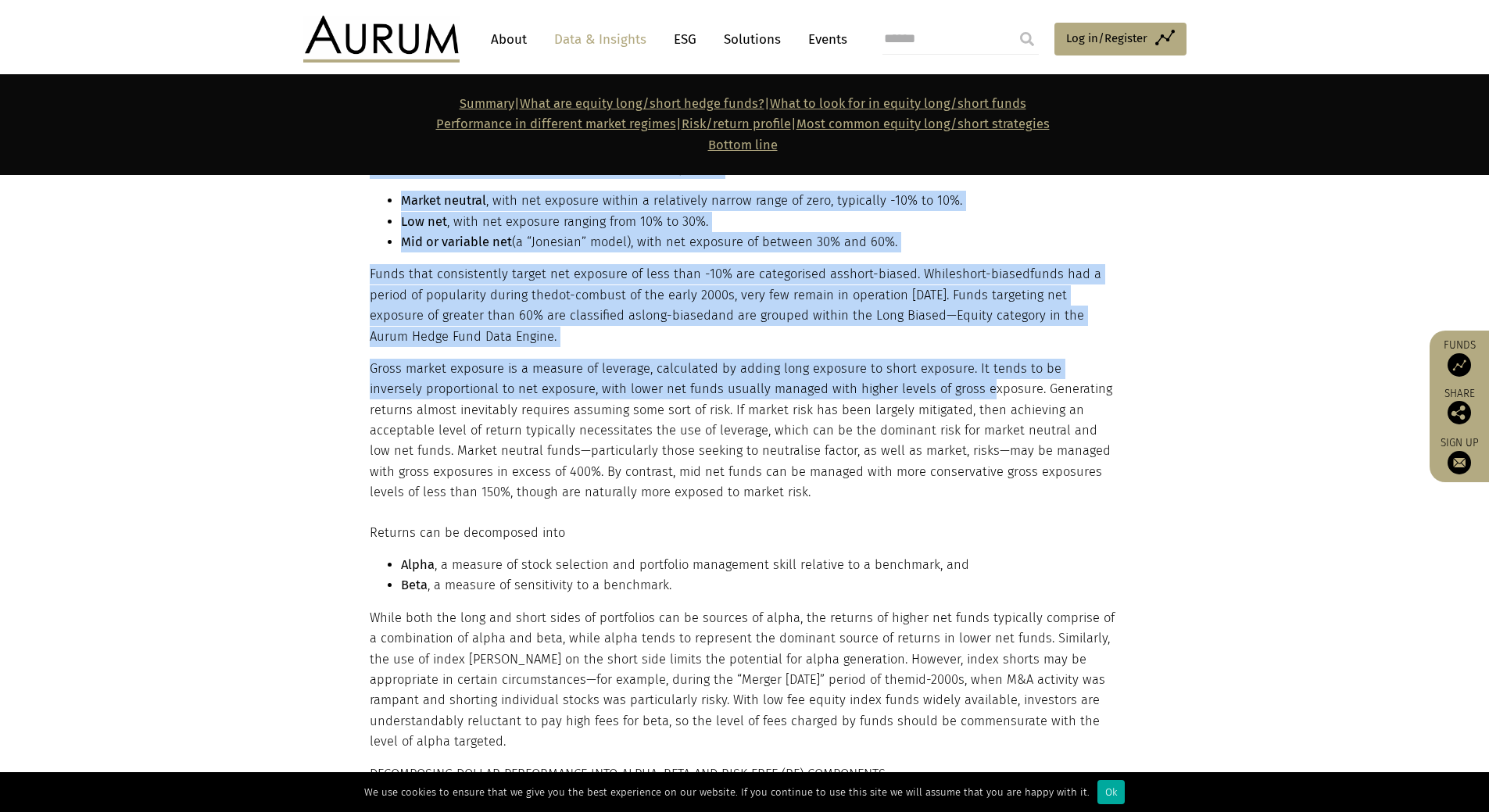
drag, startPoint x: 366, startPoint y: 369, endPoint x: 928, endPoint y: 386, distance: 562.3
click at [927, 387] on div "Breaking down the universe With a large number of equity long/short funds—over …" at bounding box center [744, 283] width 782 height 439
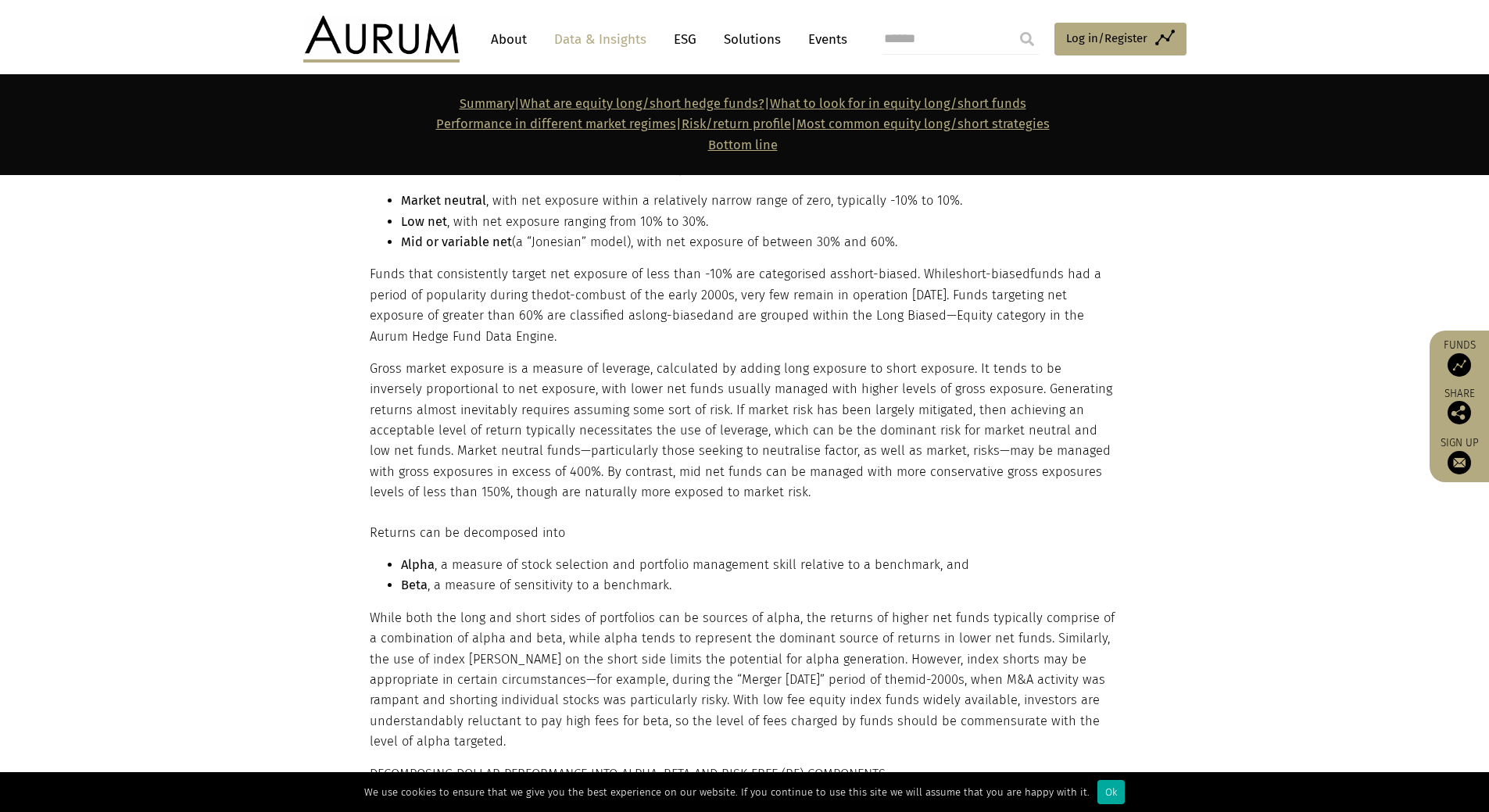
drag, startPoint x: 955, startPoint y: 391, endPoint x: 971, endPoint y: 395, distance: 16.5
click at [958, 392] on p "Gross market exposure is a measure of leverage, calculated by adding long expos…" at bounding box center [743, 431] width 746 height 144
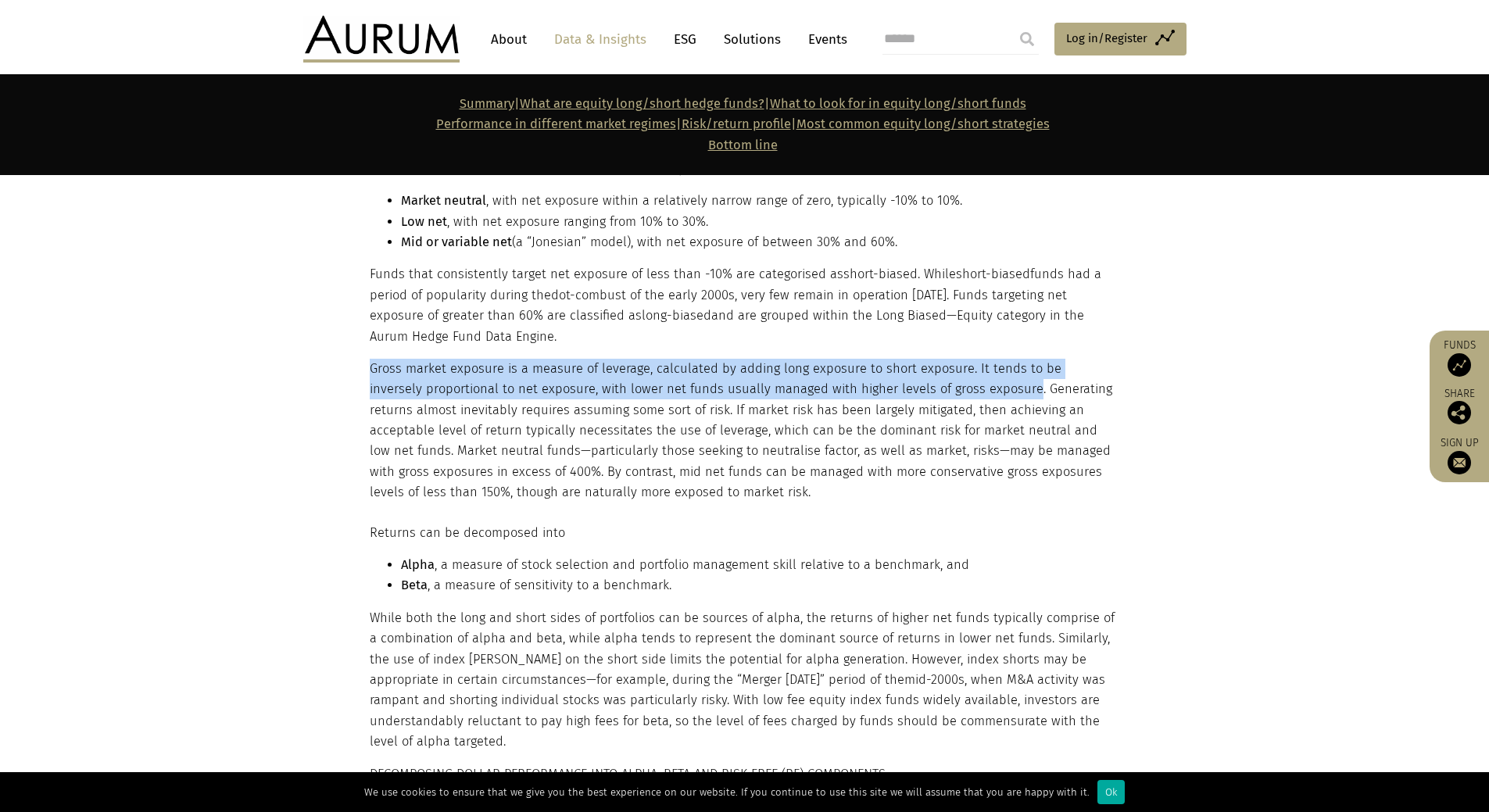
drag, startPoint x: 968, startPoint y: 390, endPoint x: 370, endPoint y: 370, distance: 598.3
click at [370, 370] on p "Gross market exposure is a measure of leverage, calculated by adding long expos…" at bounding box center [743, 431] width 746 height 144
copy p "Gross market exposure is a measure of leverage, calculated by adding long expos…"
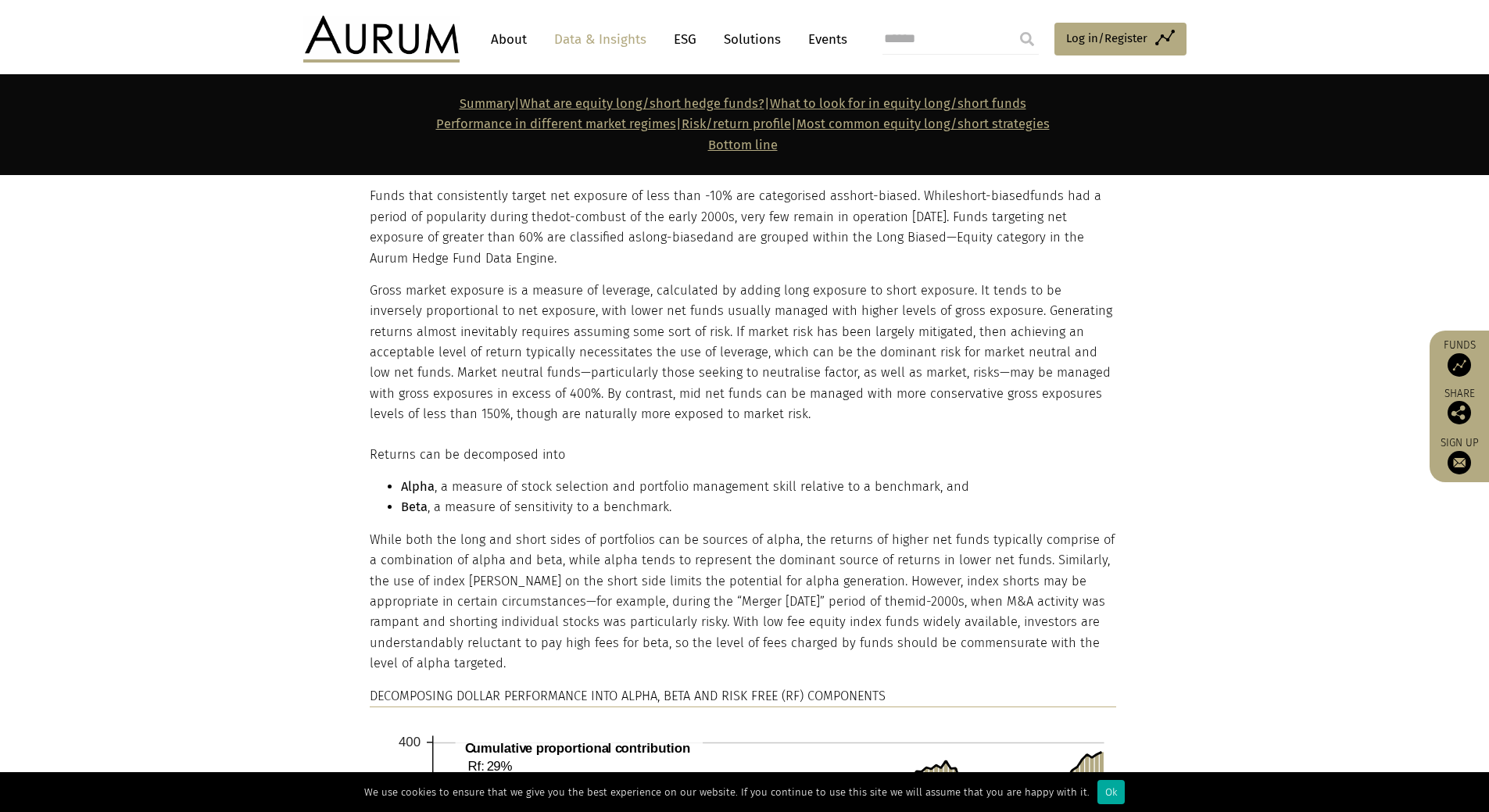
click at [878, 351] on p "Gross market exposure is a measure of leverage, calculated by adding long expos…" at bounding box center [743, 353] width 746 height 144
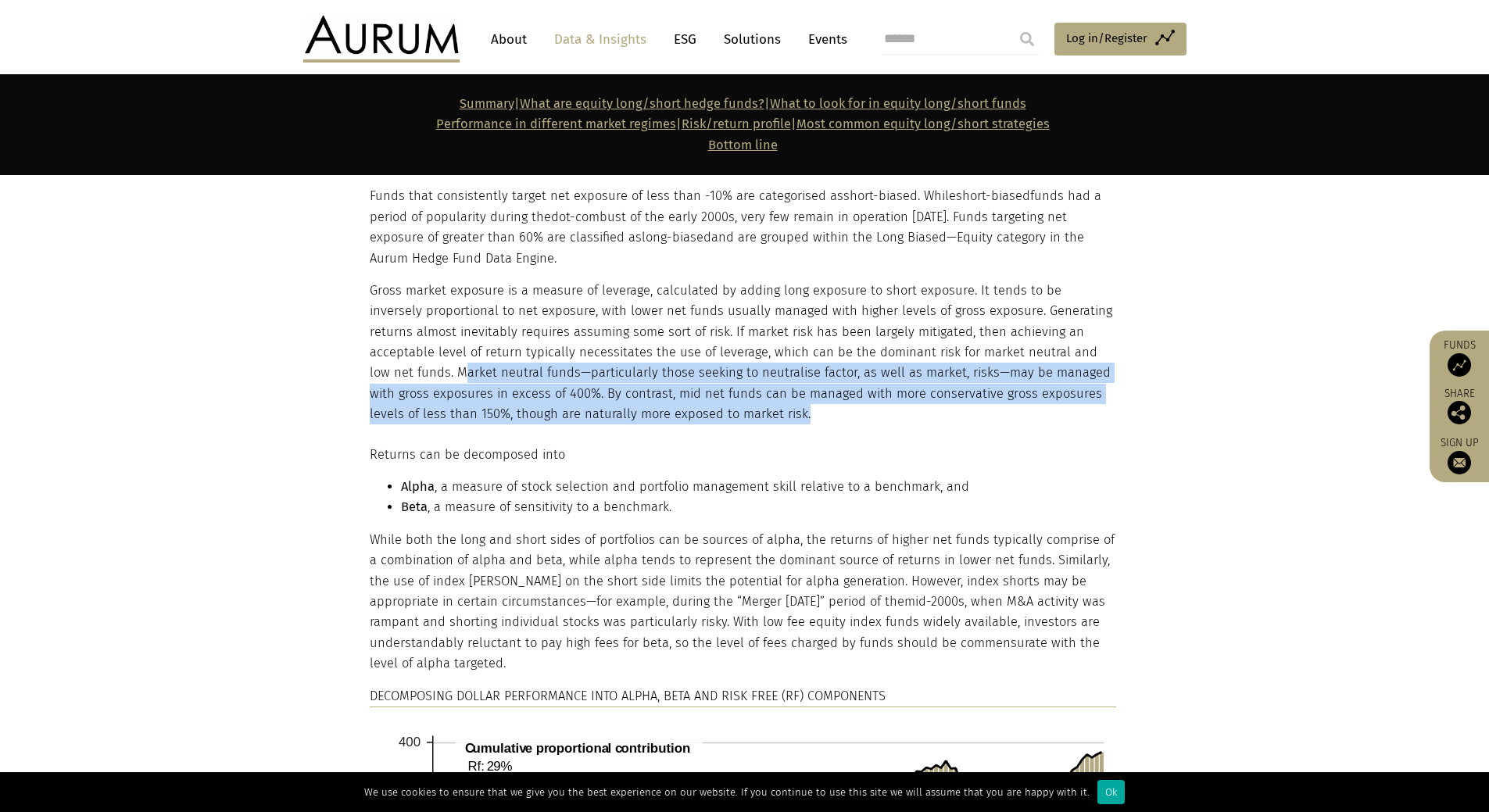
drag, startPoint x: 374, startPoint y: 374, endPoint x: 815, endPoint y: 412, distance: 442.6
click at [815, 412] on p "Gross market exposure is a measure of leverage, calculated by adding long expos…" at bounding box center [743, 353] width 746 height 144
click at [762, 412] on p "Gross market exposure is a measure of leverage, calculated by adding long expos…" at bounding box center [743, 353] width 746 height 144
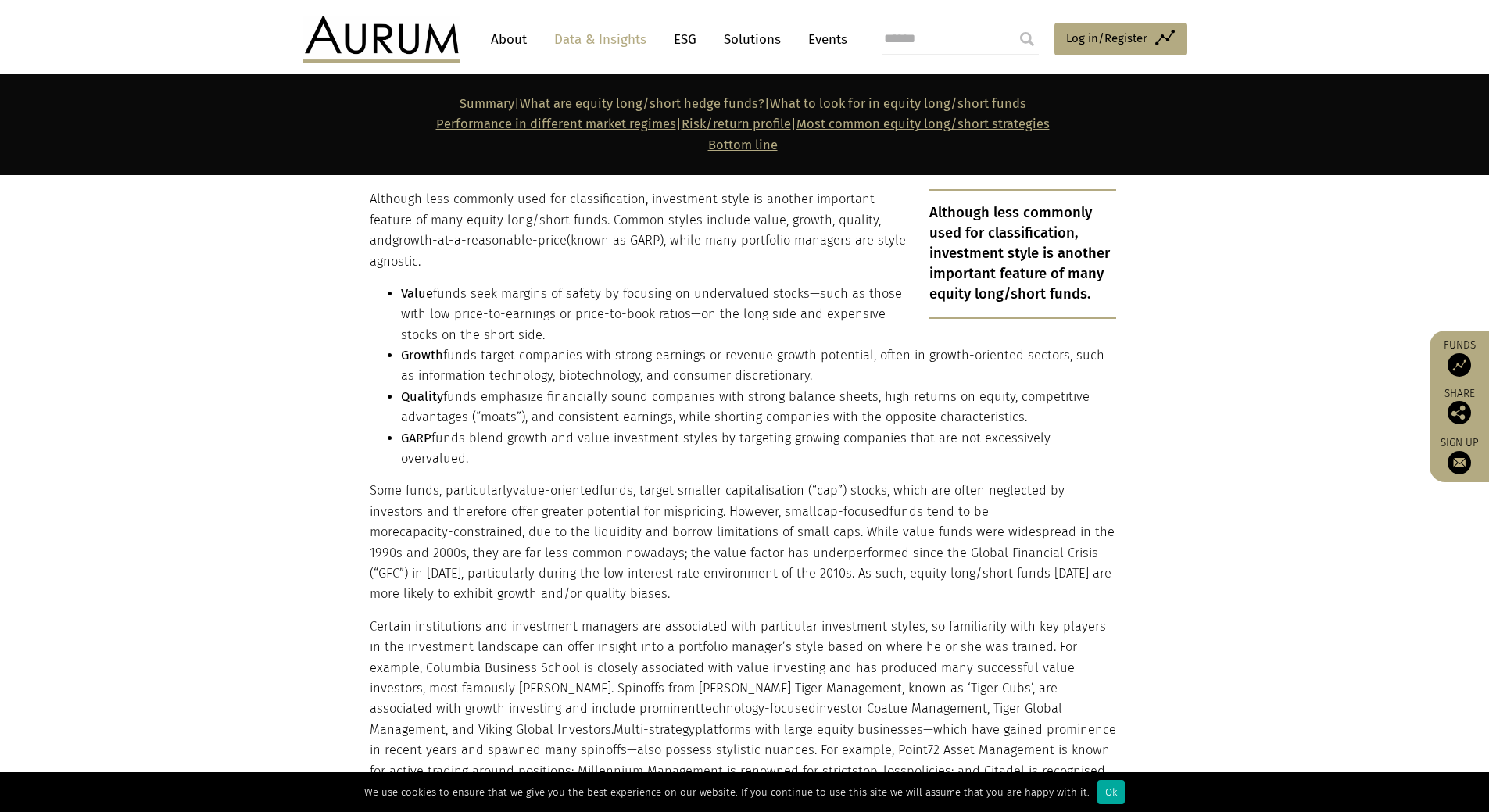
scroll to position [2725, 0]
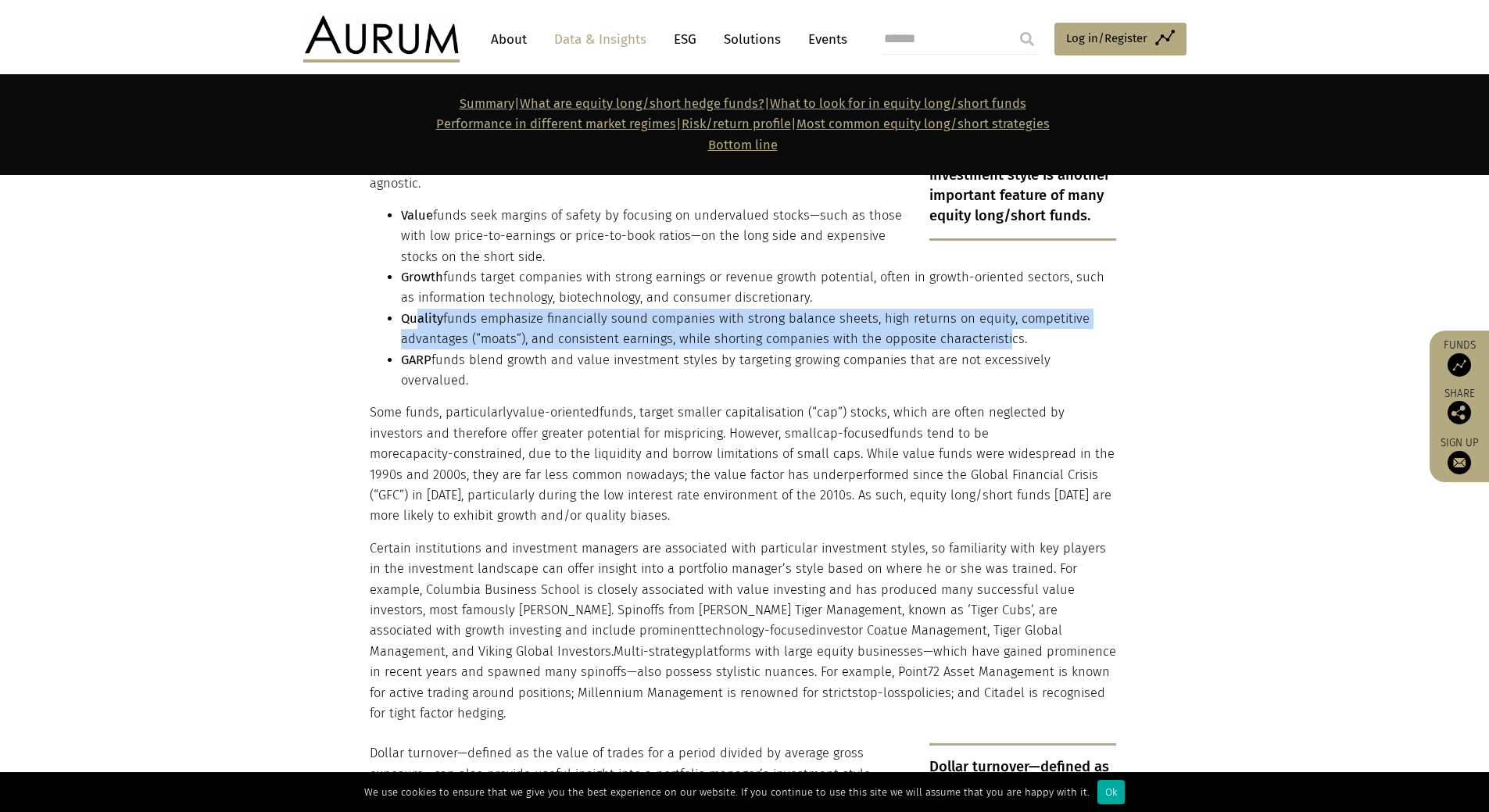
drag, startPoint x: 419, startPoint y: 321, endPoint x: 995, endPoint y: 335, distance: 576.2
click at [995, 335] on li "Quality funds emphasize financially sound companies with strong balance sheets,…" at bounding box center [759, 329] width 715 height 41
click at [966, 337] on li "Quality funds emphasize financially sound companies with strong balance sheets,…" at bounding box center [759, 329] width 715 height 41
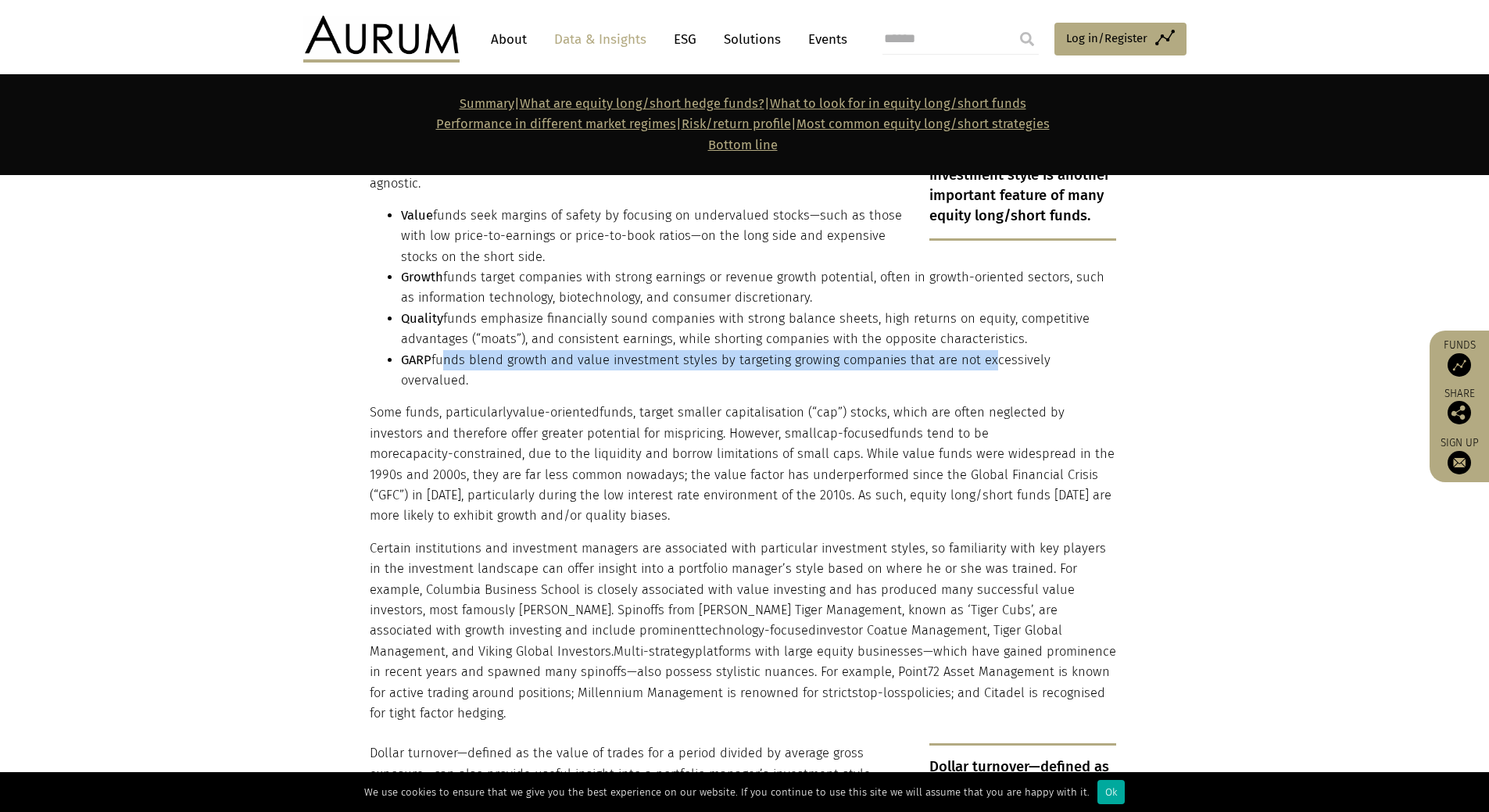
drag, startPoint x: 442, startPoint y: 359, endPoint x: 981, endPoint y: 356, distance: 539.0
click at [981, 356] on li "GARP funds blend growth and value investment styles by targeting growing compan…" at bounding box center [759, 371] width 715 height 41
click at [1003, 355] on li "GARP funds blend growth and value investment styles by targeting growing compan…" at bounding box center [759, 371] width 715 height 41
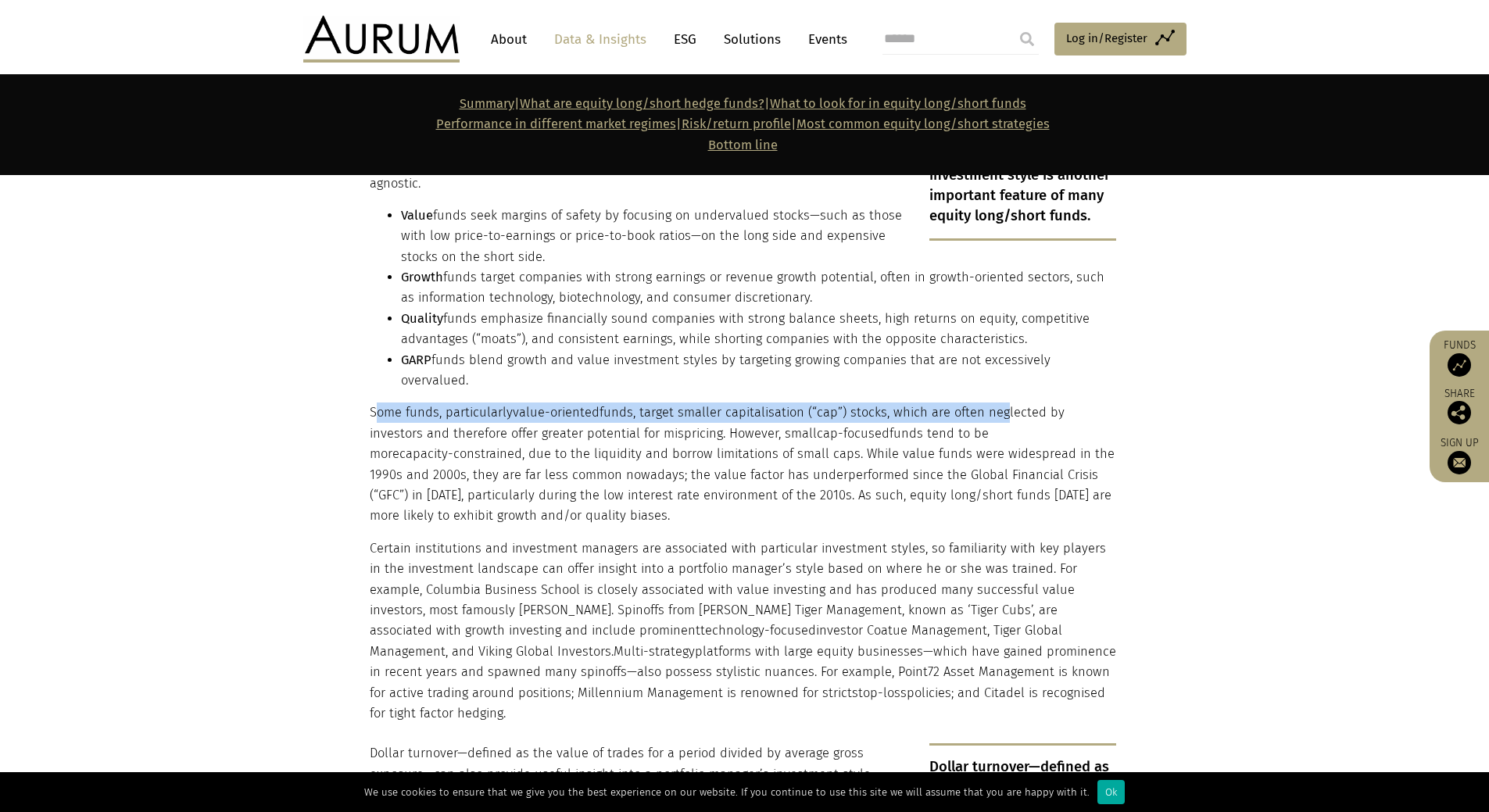
drag, startPoint x: 376, startPoint y: 390, endPoint x: 940, endPoint y: 398, distance: 564.1
click at [999, 402] on p "Some funds, particularly value-oriented funds, target smaller capitalisation (“…" at bounding box center [743, 463] width 746 height 123
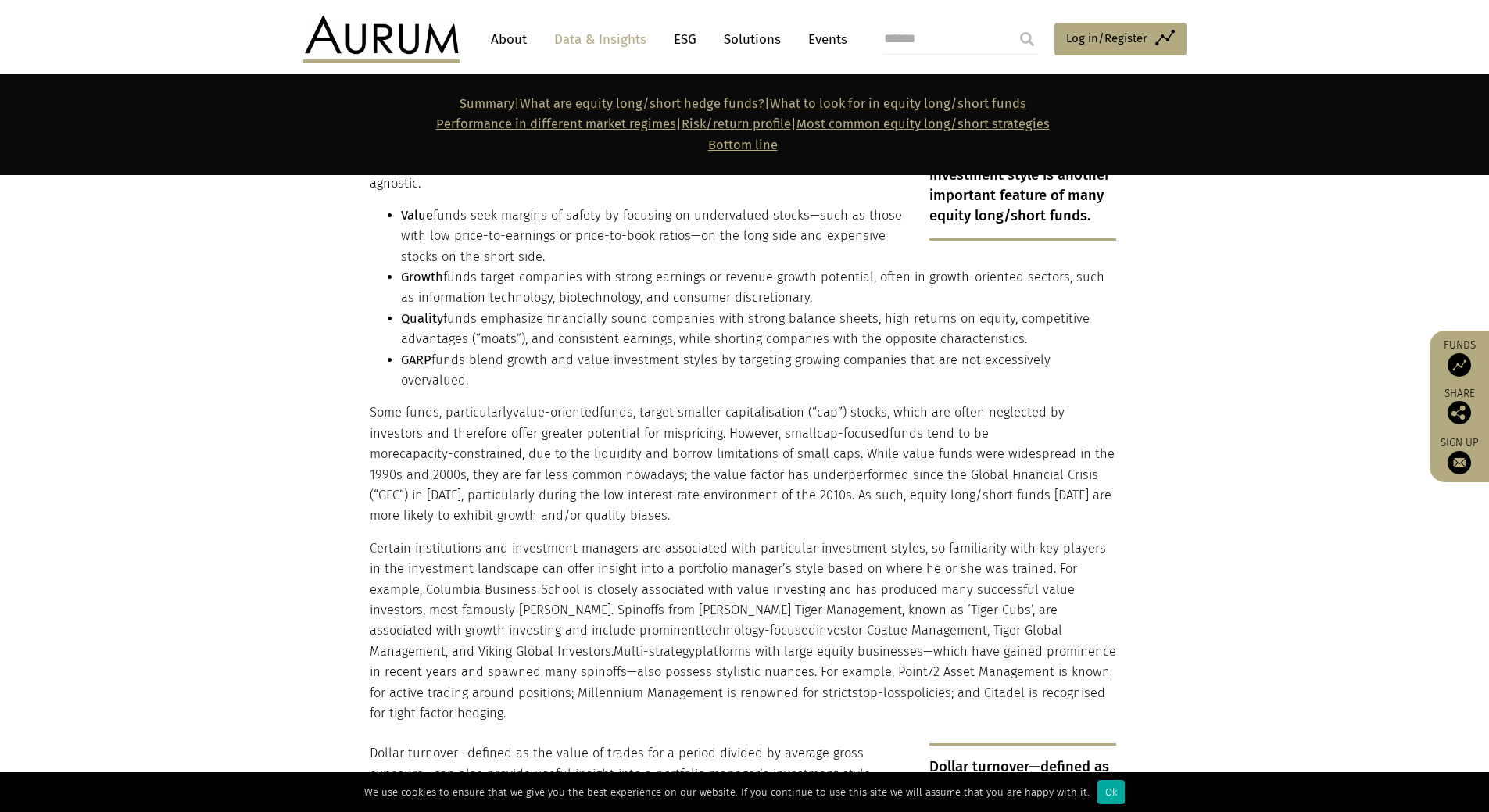
click at [756, 421] on p "Some funds, particularly value-oriented funds, target smaller capitalisation (“…" at bounding box center [743, 463] width 746 height 123
click at [817, 426] on span "cap-focused" at bounding box center [853, 433] width 73 height 15
click at [749, 409] on p "Some funds, particularly value-oriented funds, target smaller capitalisation (“…" at bounding box center [743, 463] width 746 height 123
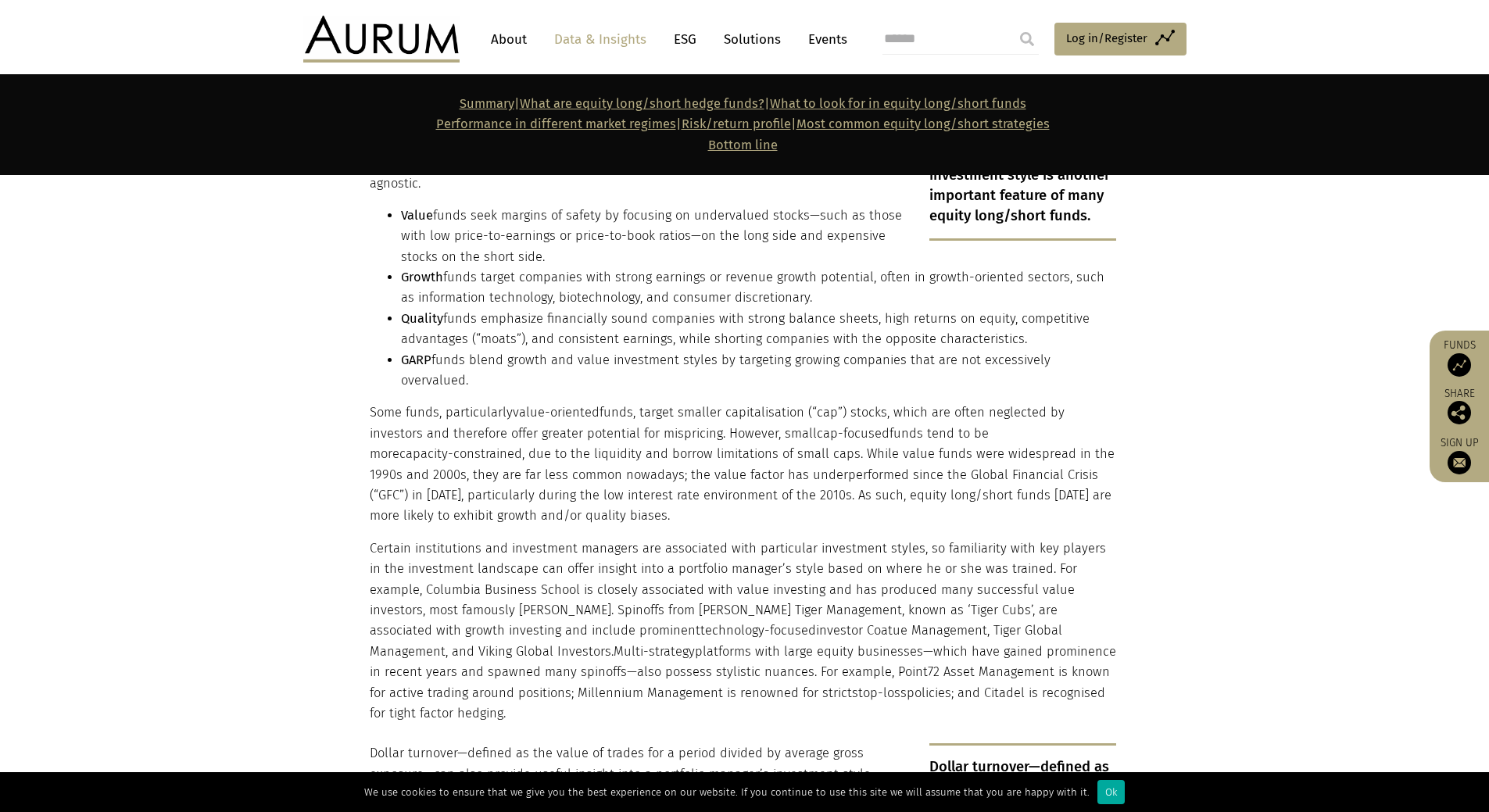
click at [749, 410] on p "Some funds, particularly value-oriented funds, target smaller capitalisation (“…" at bounding box center [743, 463] width 746 height 123
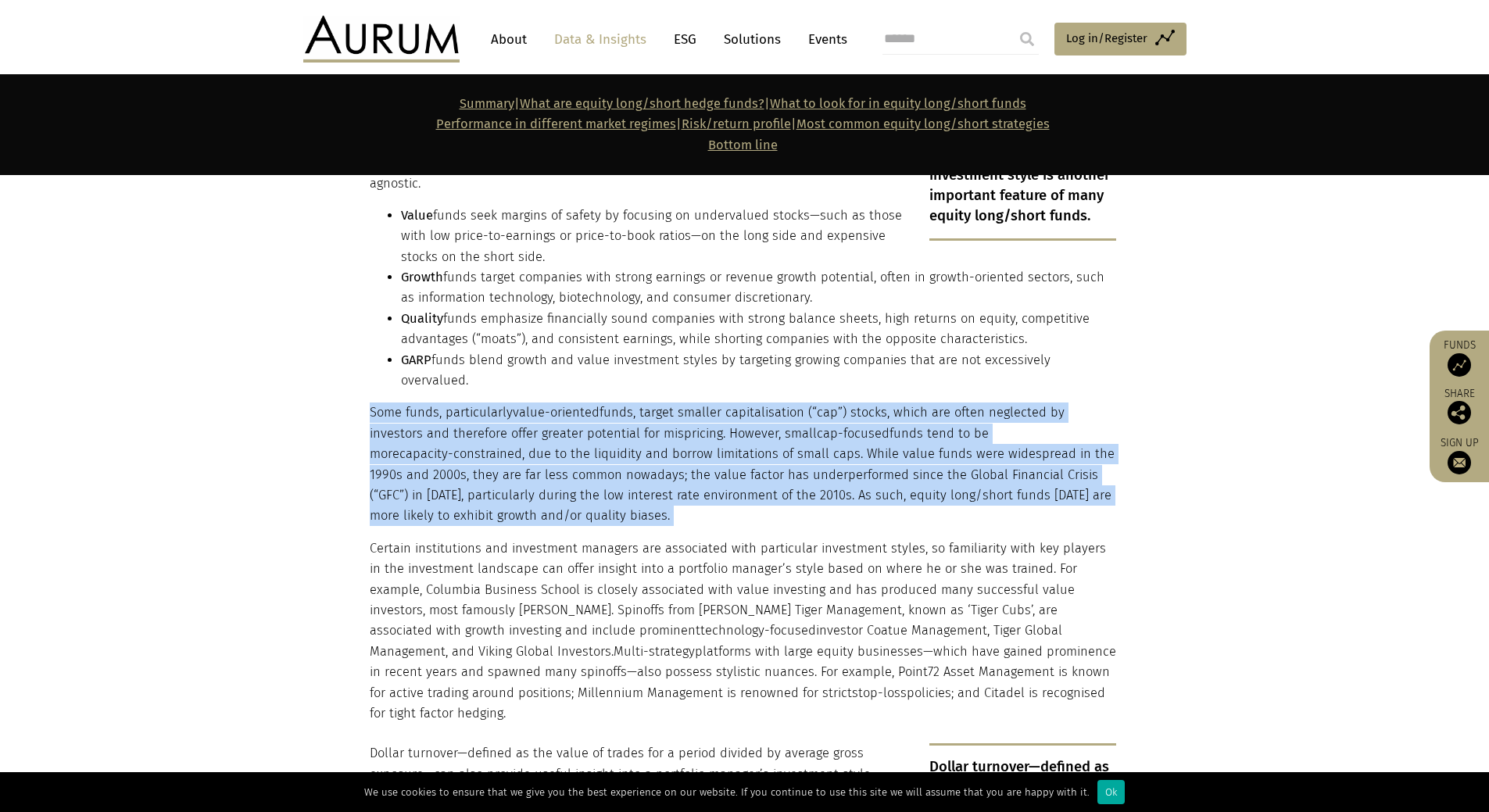
click at [749, 410] on p "Some funds, particularly value-oriented funds, target smaller capitalisation (“…" at bounding box center [743, 463] width 746 height 123
click at [736, 414] on p "Some funds, particularly value-oriented funds, target smaller capitalisation (“…" at bounding box center [743, 463] width 746 height 123
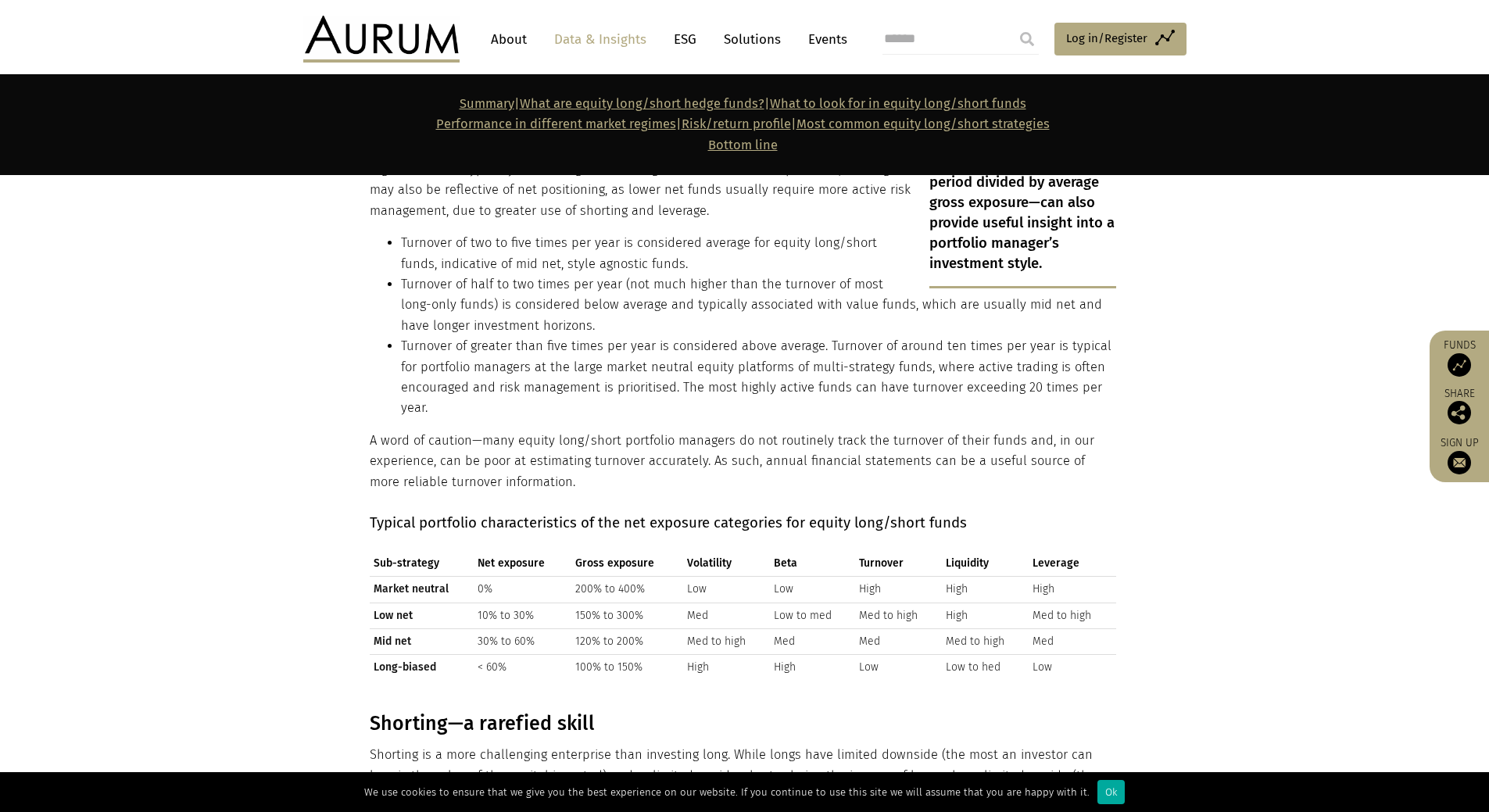
scroll to position [3428, 0]
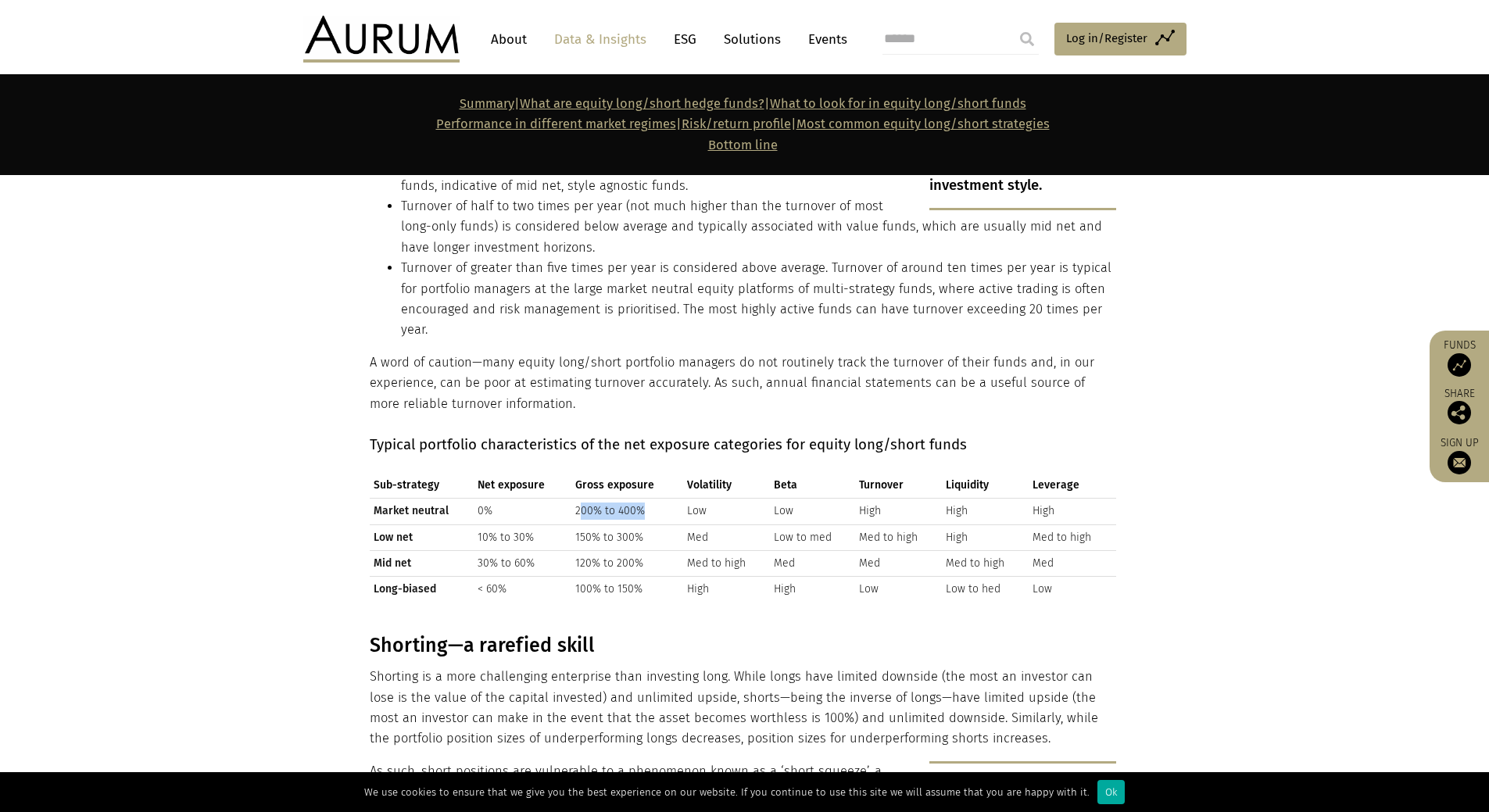
drag, startPoint x: 579, startPoint y: 471, endPoint x: 657, endPoint y: 470, distance: 78.0
click at [657, 498] on td "200% to 400%" at bounding box center [627, 511] width 111 height 26
click at [683, 498] on td "Low" at bounding box center [726, 511] width 86 height 26
click at [862, 498] on td "High" at bounding box center [898, 511] width 86 height 26
click at [932, 498] on td "High" at bounding box center [898, 511] width 86 height 26
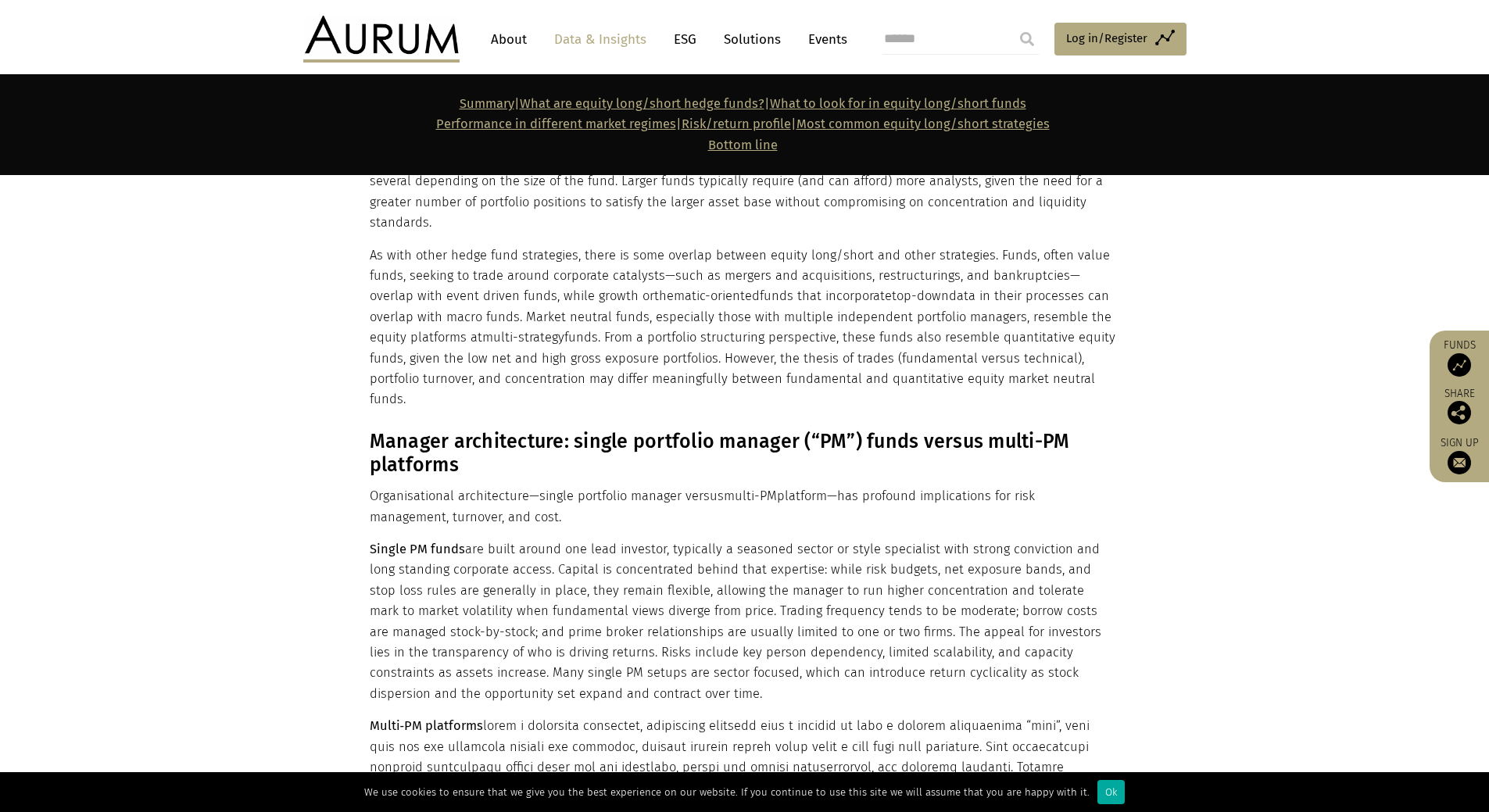
scroll to position [4835, 0]
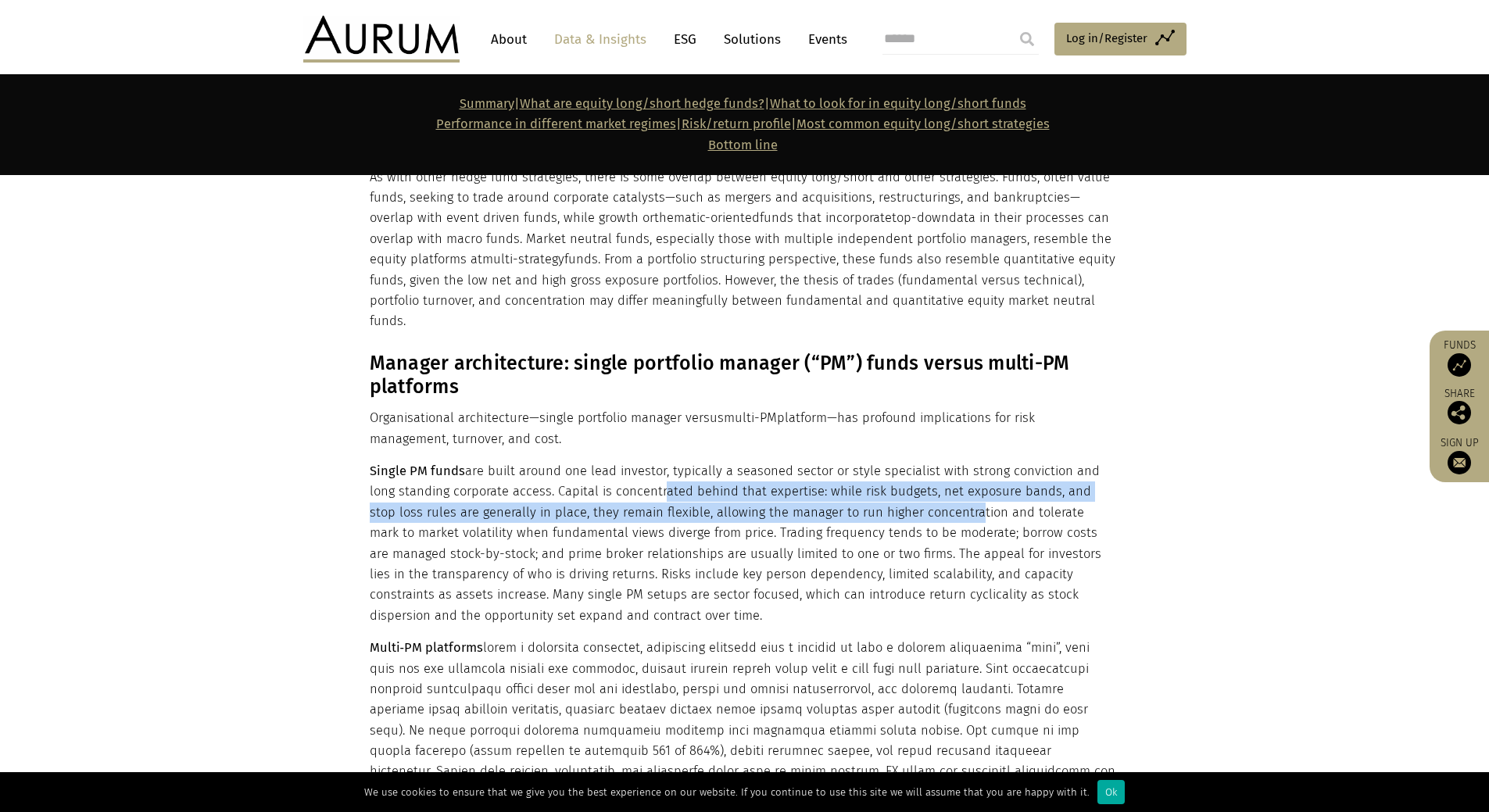
drag, startPoint x: 628, startPoint y: 413, endPoint x: 909, endPoint y: 434, distance: 281.8
click at [909, 461] on p "Single PM funds are built around one lead investor, typically a seasoned sector…" at bounding box center [743, 543] width 746 height 165
click at [880, 461] on p "Single PM funds are built around one lead investor, typically a seasoned sector…" at bounding box center [743, 543] width 746 height 165
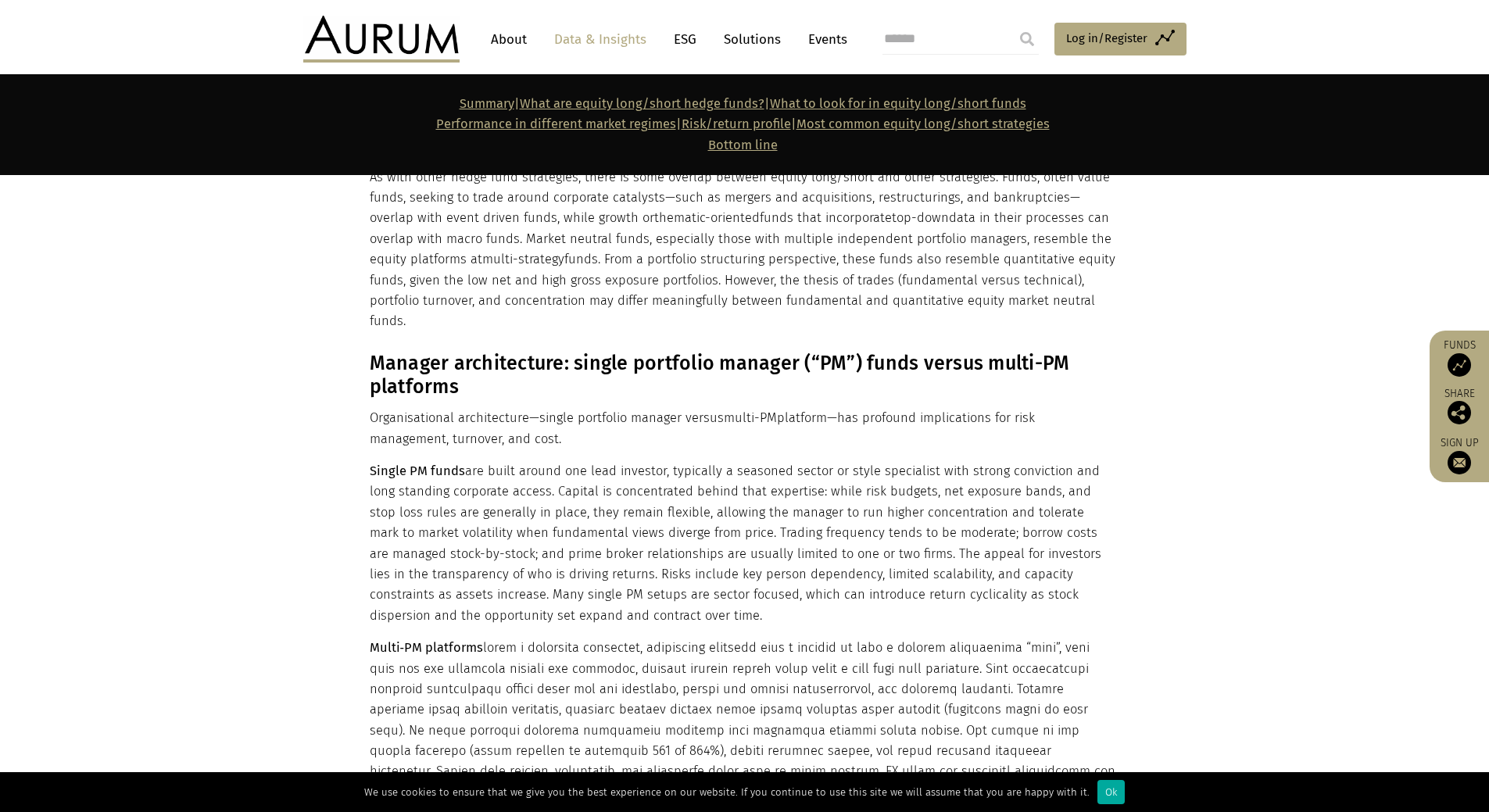
click at [827, 461] on p "Single PM funds are built around one lead investor, typically a seasoned sector…" at bounding box center [743, 543] width 746 height 165
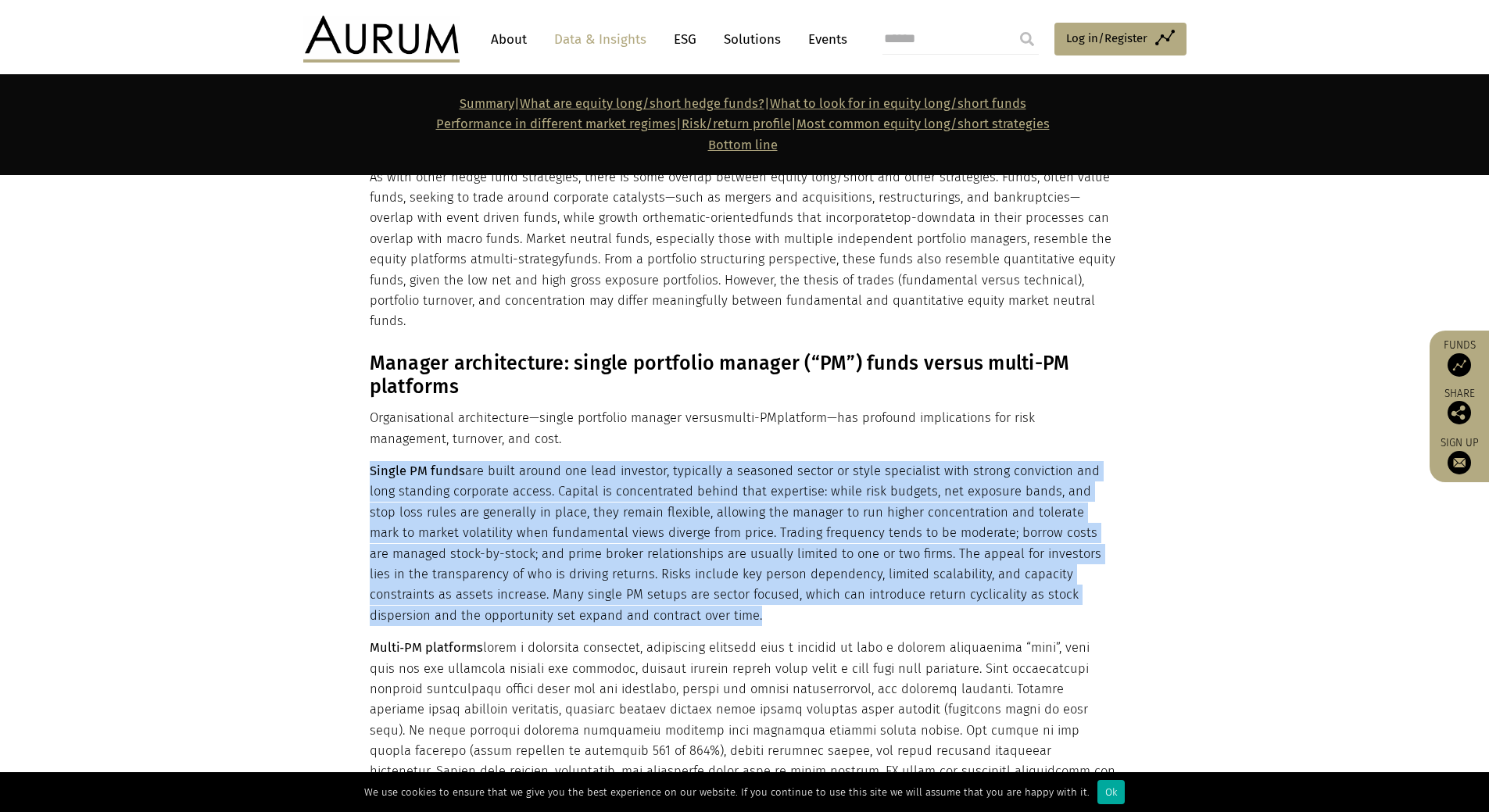
click at [827, 461] on p "Single PM funds are built around one lead investor, typically a seasoned sector…" at bounding box center [743, 543] width 746 height 165
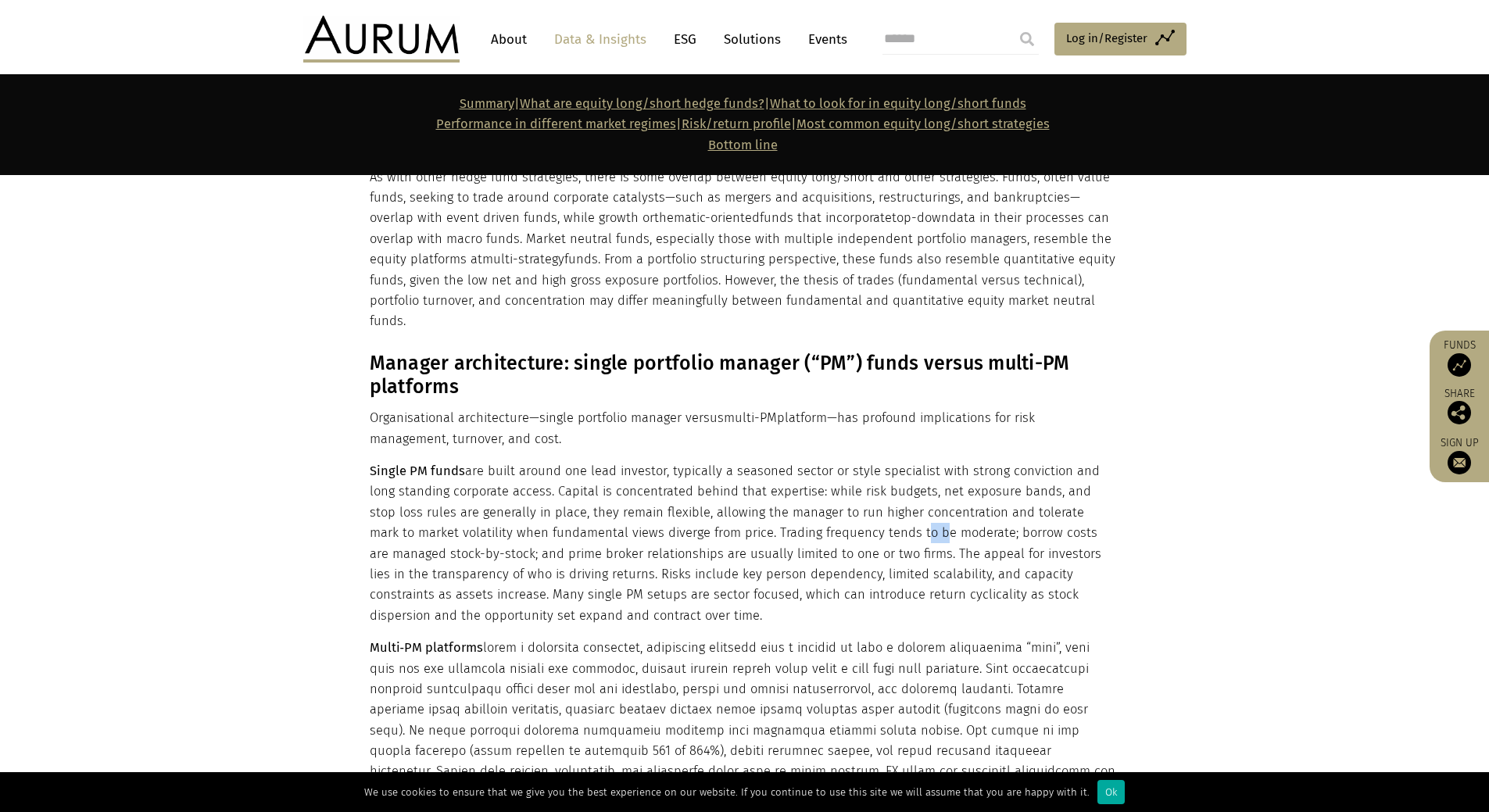
click at [827, 461] on p "Single PM funds are built around one lead investor, typically a seasoned sector…" at bounding box center [743, 543] width 746 height 165
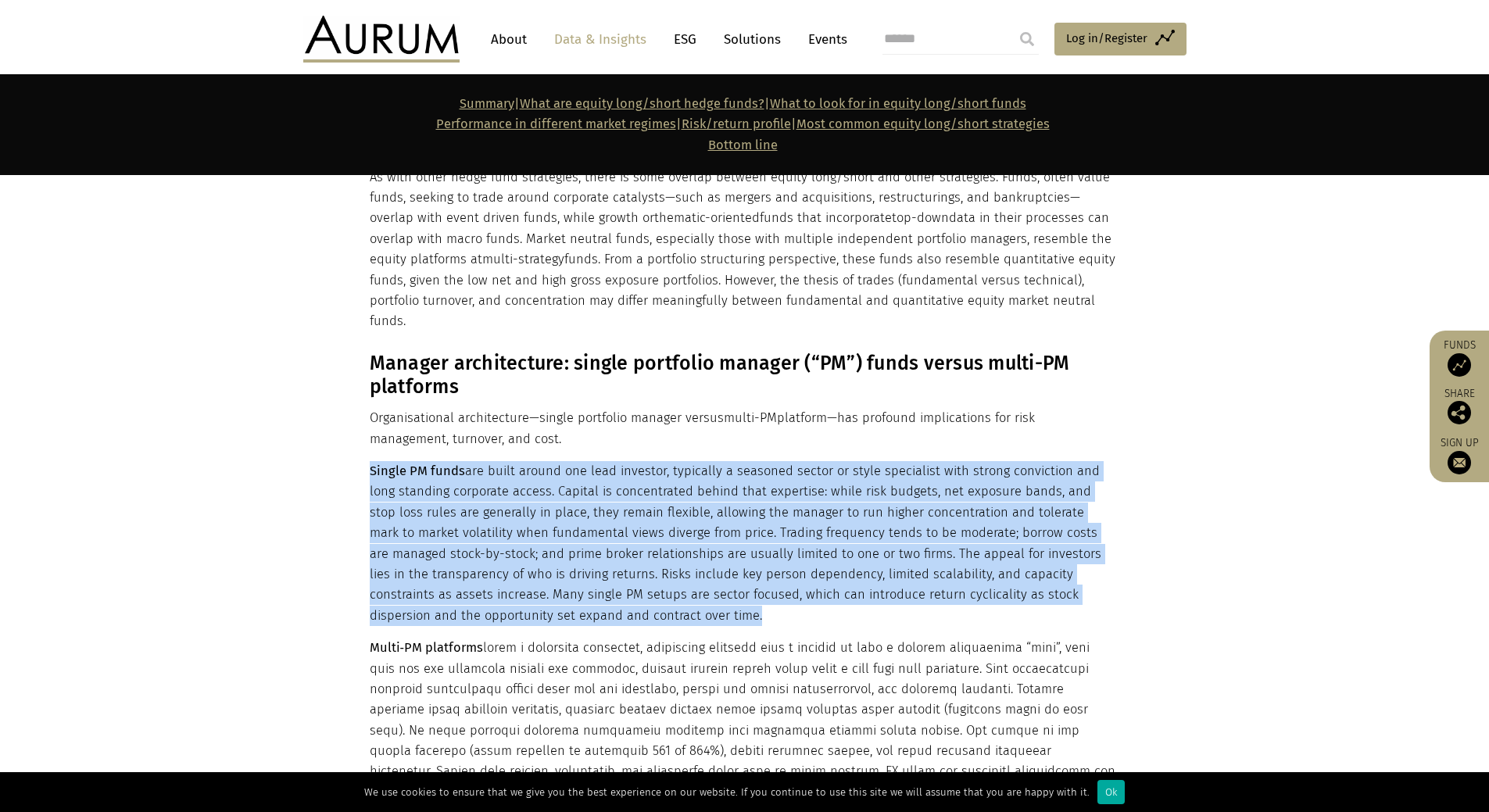
click at [827, 461] on p "Single PM funds are built around one lead investor, typically a seasoned sector…" at bounding box center [743, 543] width 746 height 165
click at [816, 461] on p "Single PM funds are built around one lead investor, typically a seasoned sector…" at bounding box center [743, 543] width 746 height 165
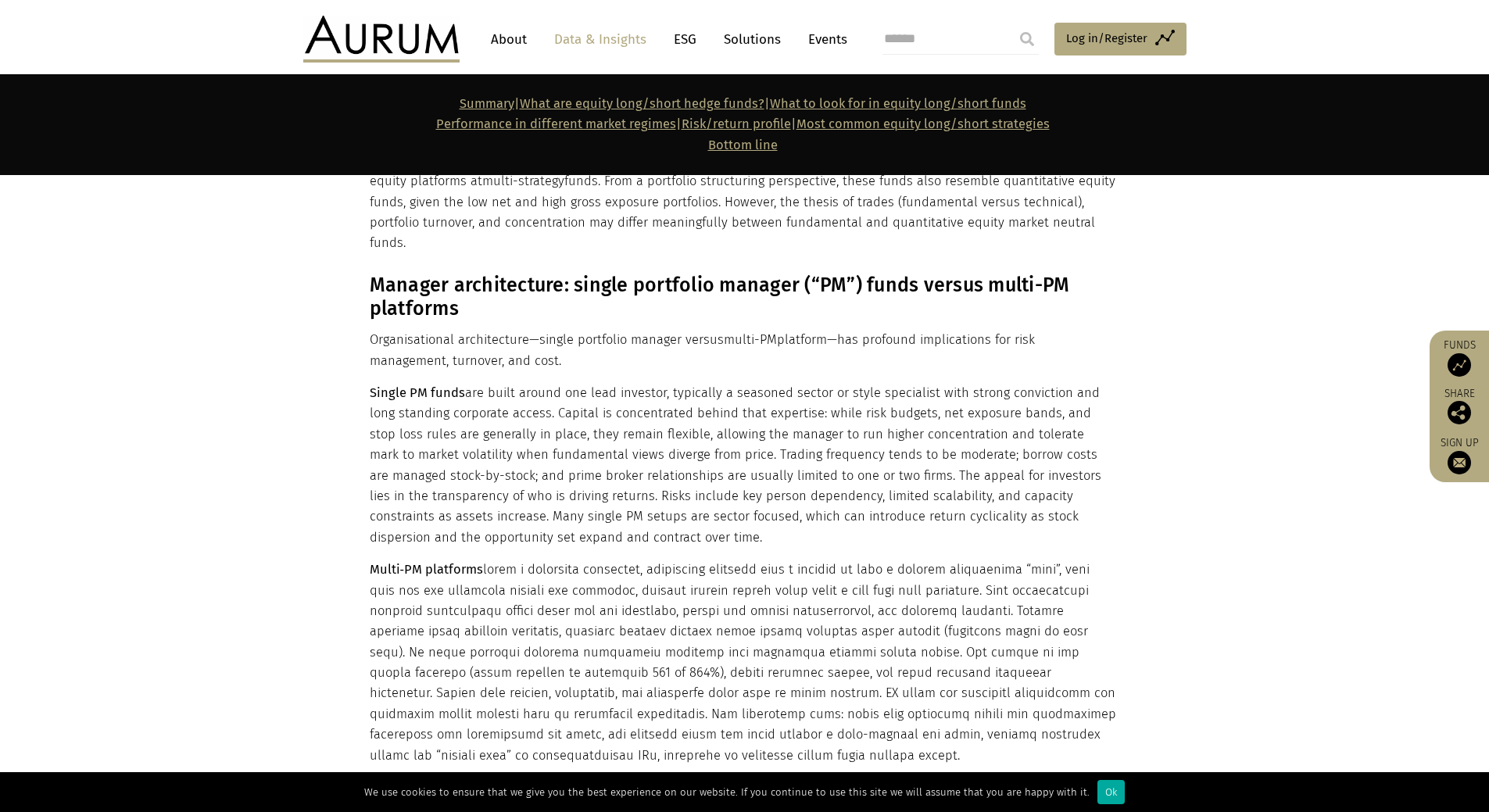
scroll to position [4991, 0]
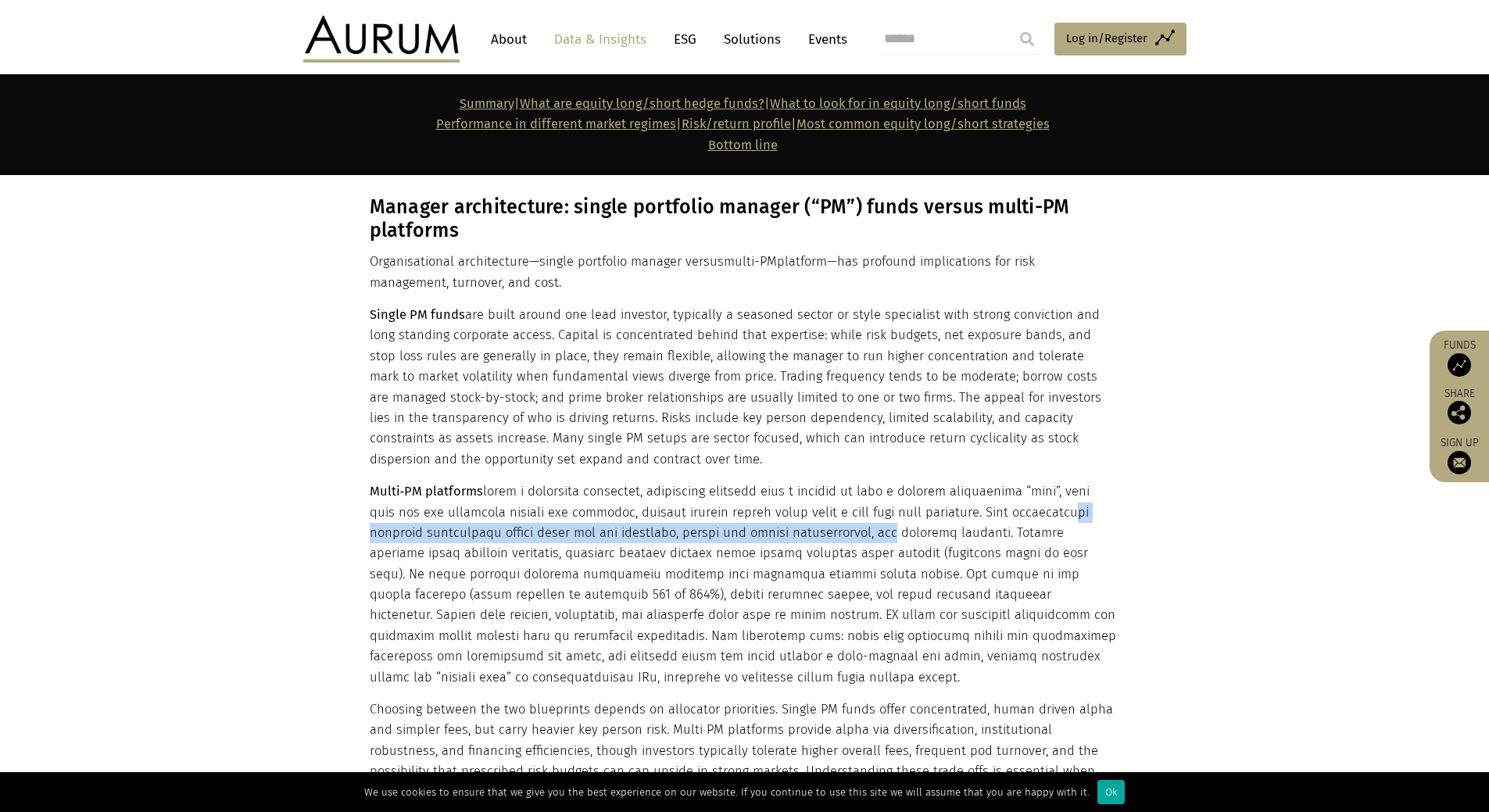
drag, startPoint x: 423, startPoint y: 448, endPoint x: 948, endPoint y: 450, distance: 525.0
click at [948, 481] on p "Multi‑PM platforms" at bounding box center [743, 584] width 746 height 206
click at [960, 481] on p "Multi‑PM platforms" at bounding box center [743, 584] width 746 height 206
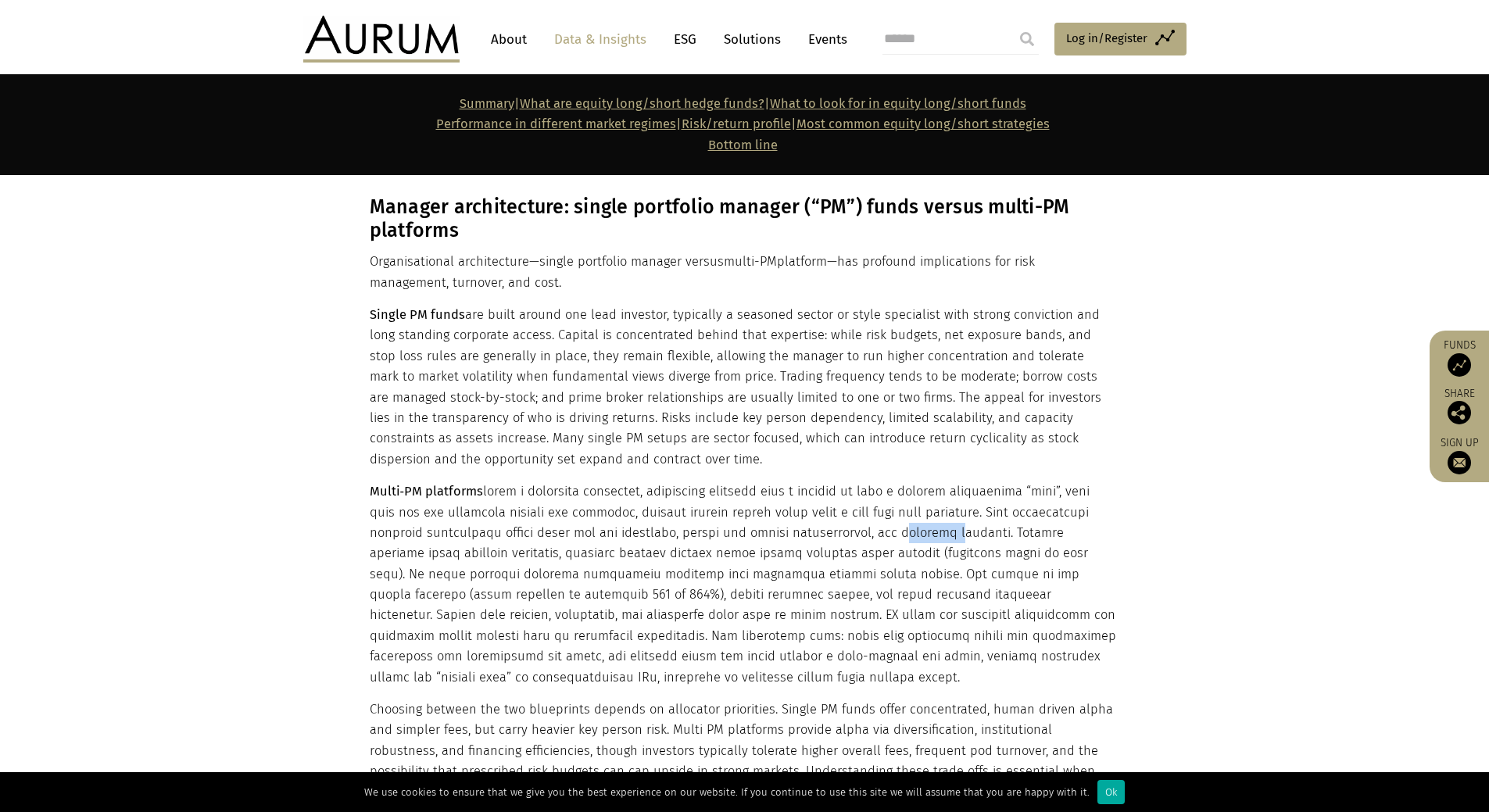
click at [960, 481] on p "Multi‑PM platforms" at bounding box center [743, 584] width 746 height 206
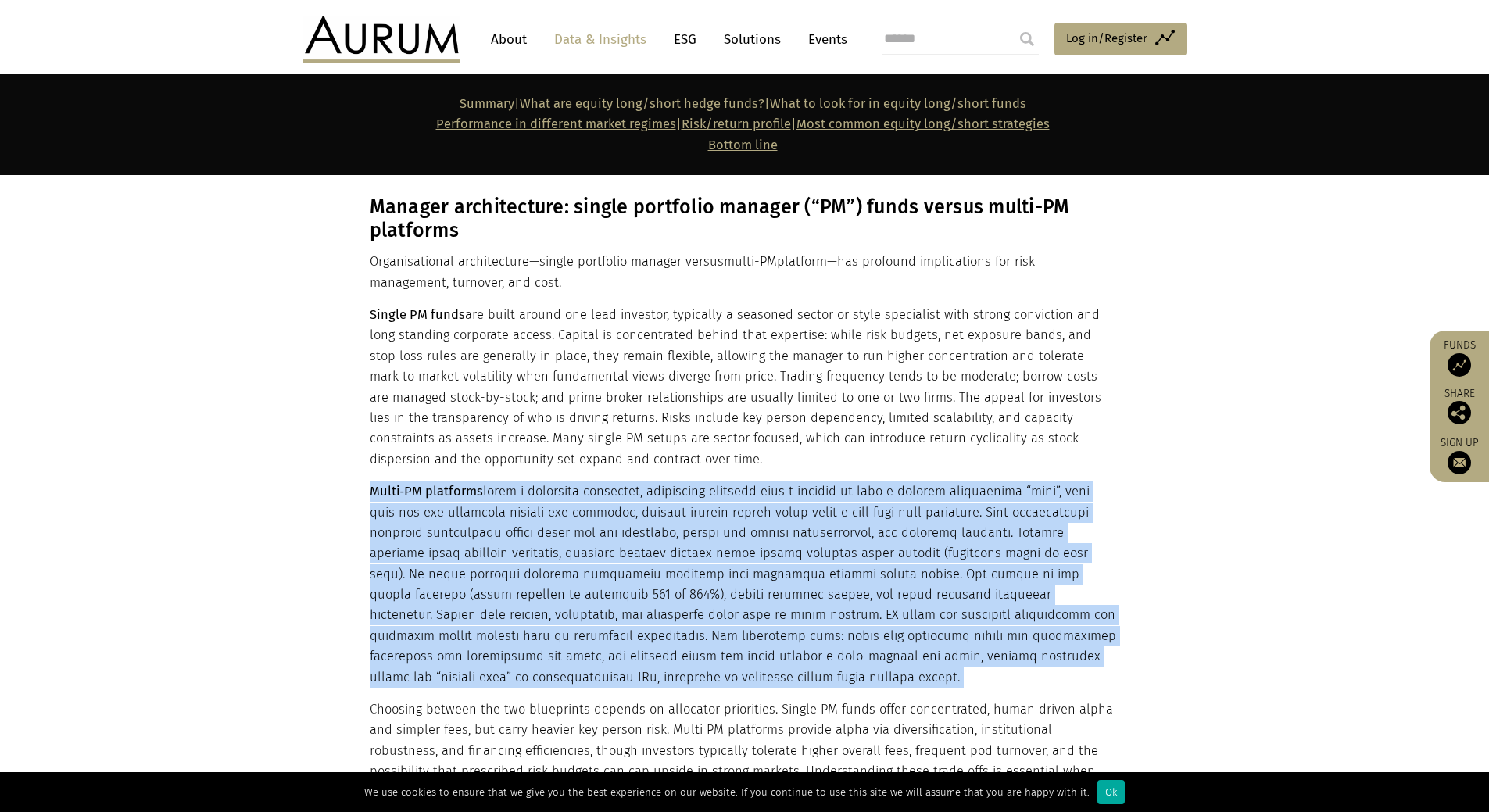
click at [923, 481] on p "Multi‑PM platforms" at bounding box center [743, 584] width 746 height 206
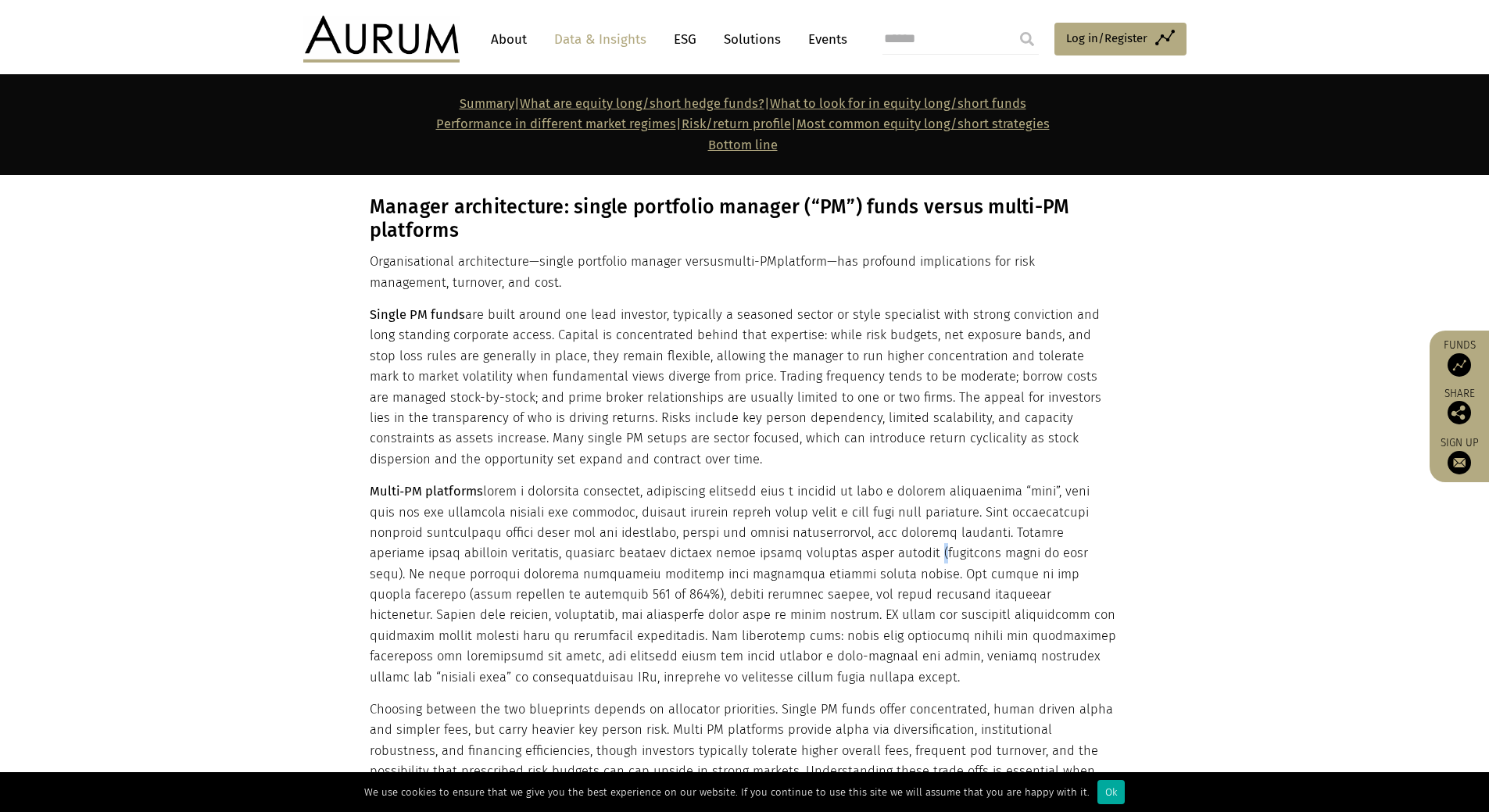
click at [923, 481] on p "Multi‑PM platforms" at bounding box center [743, 584] width 746 height 206
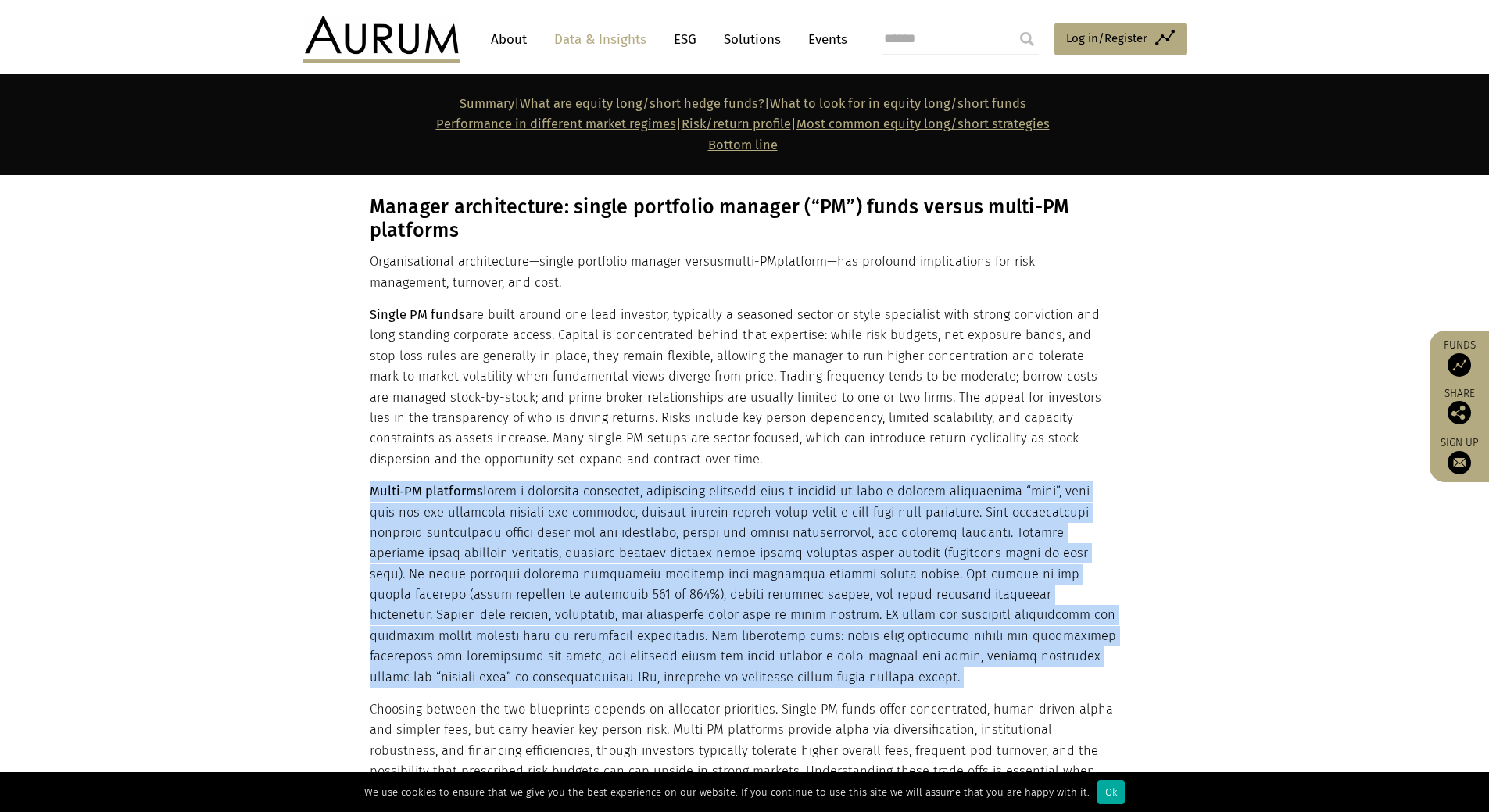
click at [923, 481] on p "Multi‑PM platforms" at bounding box center [743, 584] width 746 height 206
click at [913, 481] on p "Multi‑PM platforms" at bounding box center [743, 584] width 746 height 206
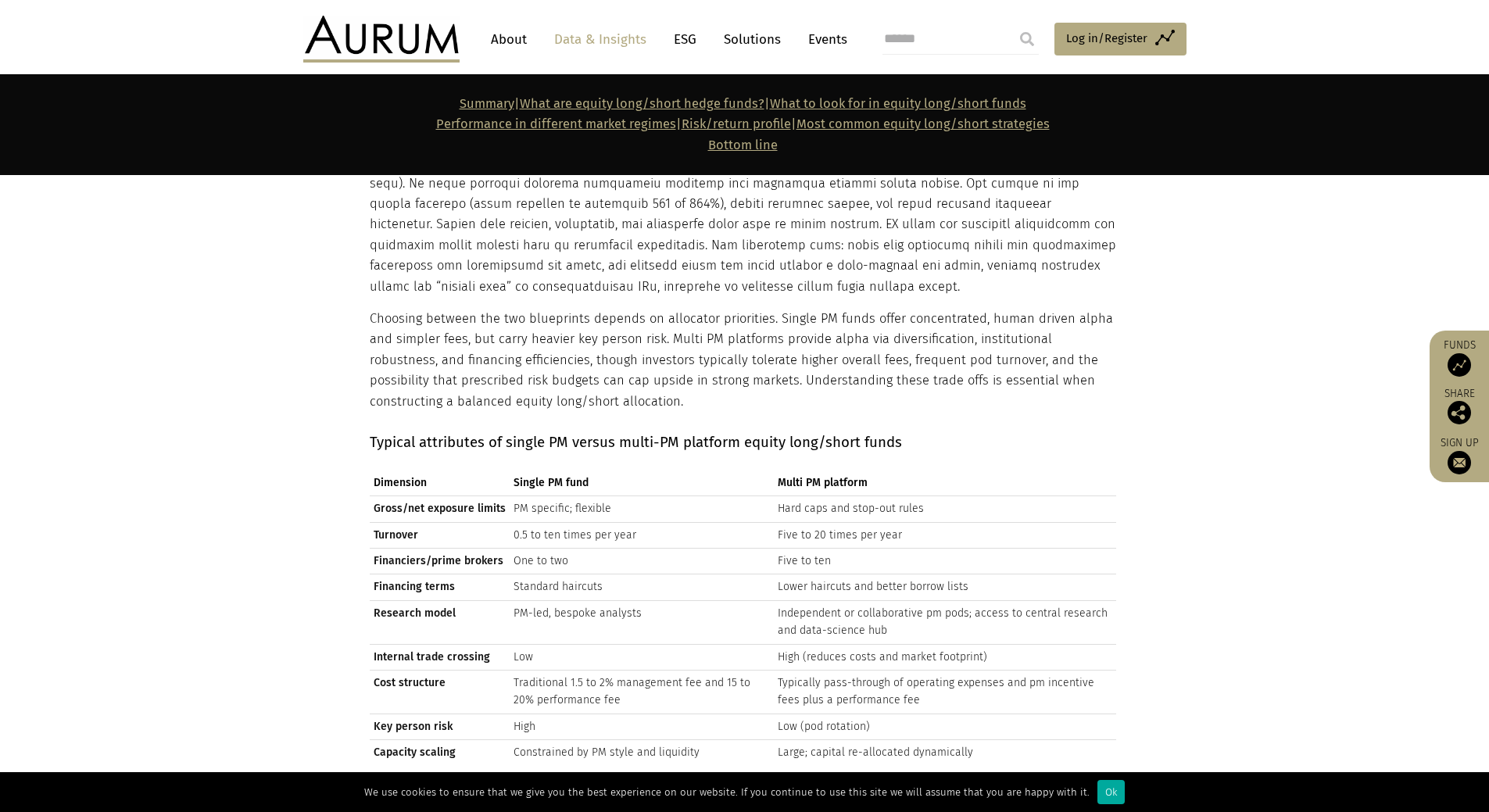
scroll to position [5459, 0]
